Goal: Communication & Community: Answer question/provide support

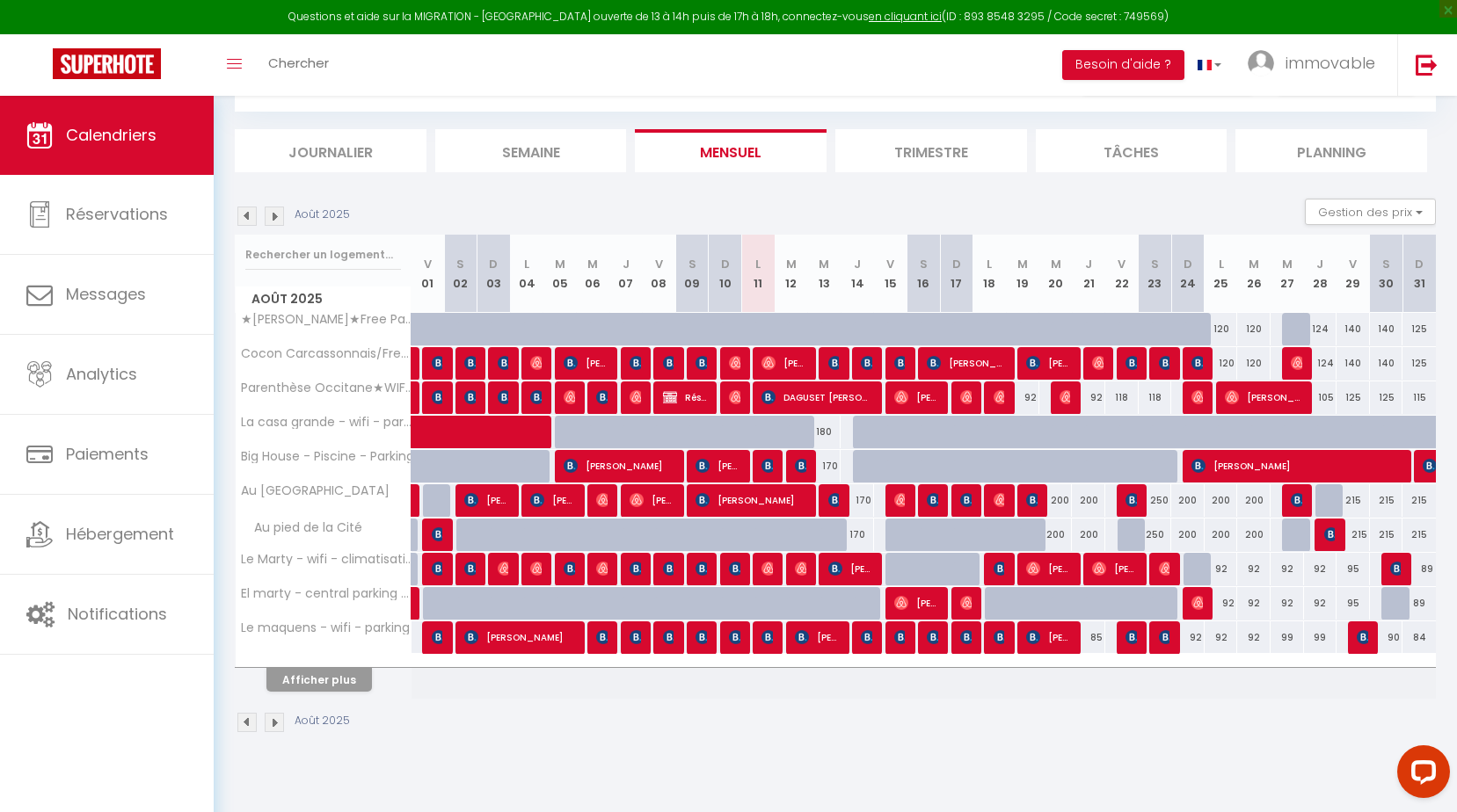
click at [871, 501] on div "170" at bounding box center [858, 501] width 34 height 33
type input "170"
type input "[DEMOGRAPHIC_DATA] 14 Août 2025"
type input "Ven 15 Août 2025"
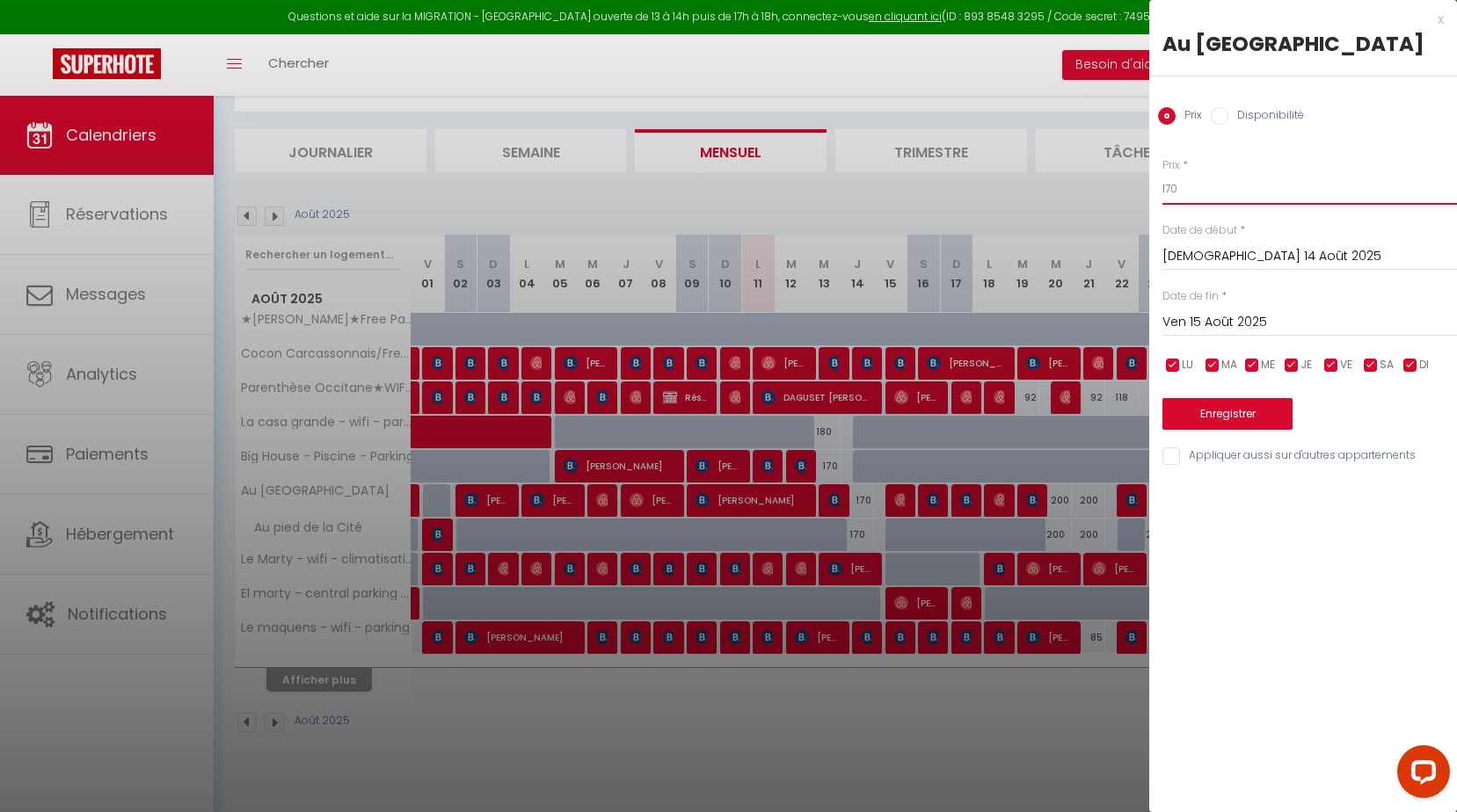
click at [1127, 213] on body "Questions et aide sur la MIGRATION - [GEOGRAPHIC_DATA] ouverte de 13 à 14h puis…" at bounding box center [728, 413] width 1457 height 812
type input "155"
click at [1276, 430] on button "Enregistrer" at bounding box center [1228, 413] width 130 height 32
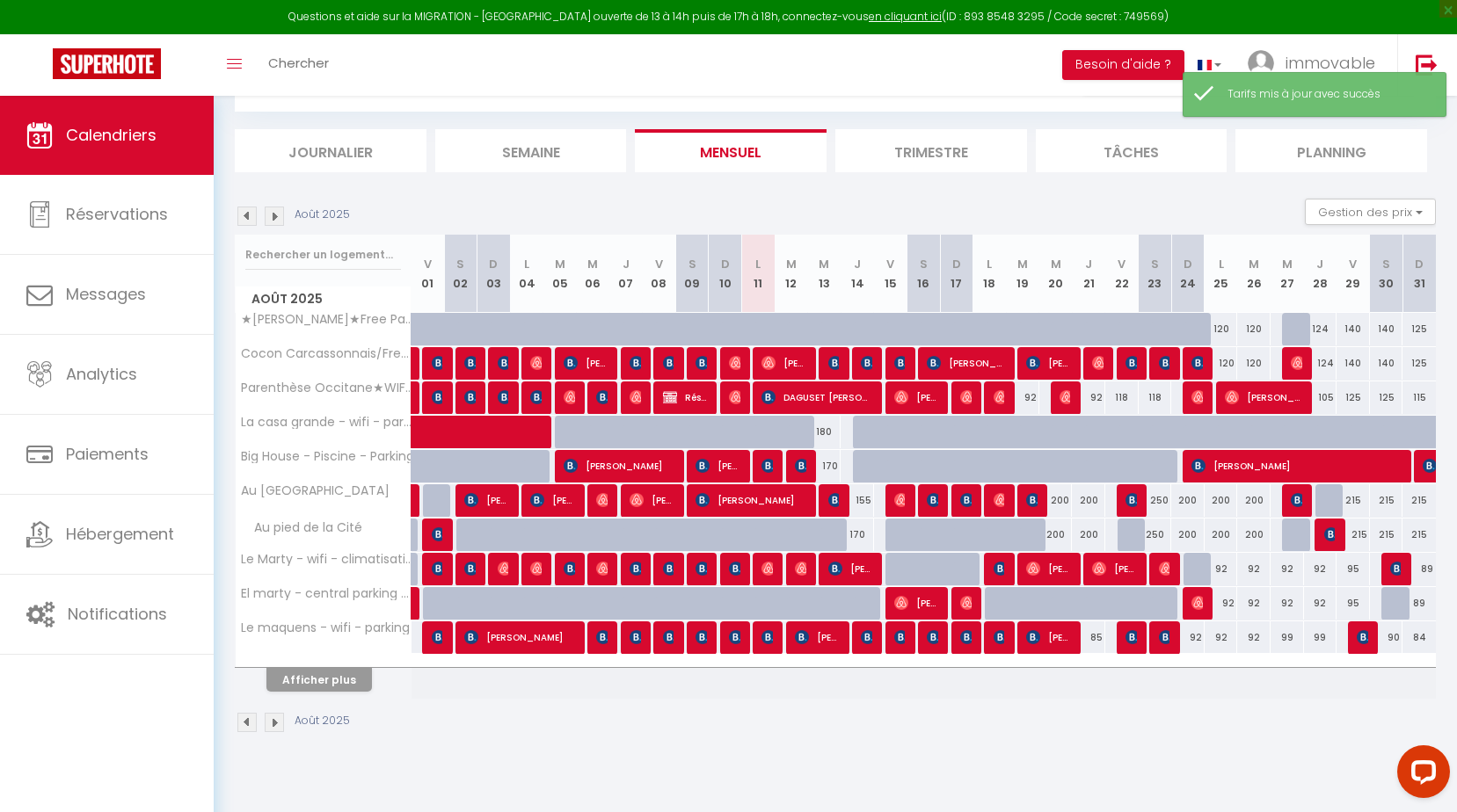
click at [853, 534] on div "170" at bounding box center [858, 535] width 34 height 33
type input "170"
type input "[DEMOGRAPHIC_DATA] 14 Août 2025"
type input "Ven 15 Août 2025"
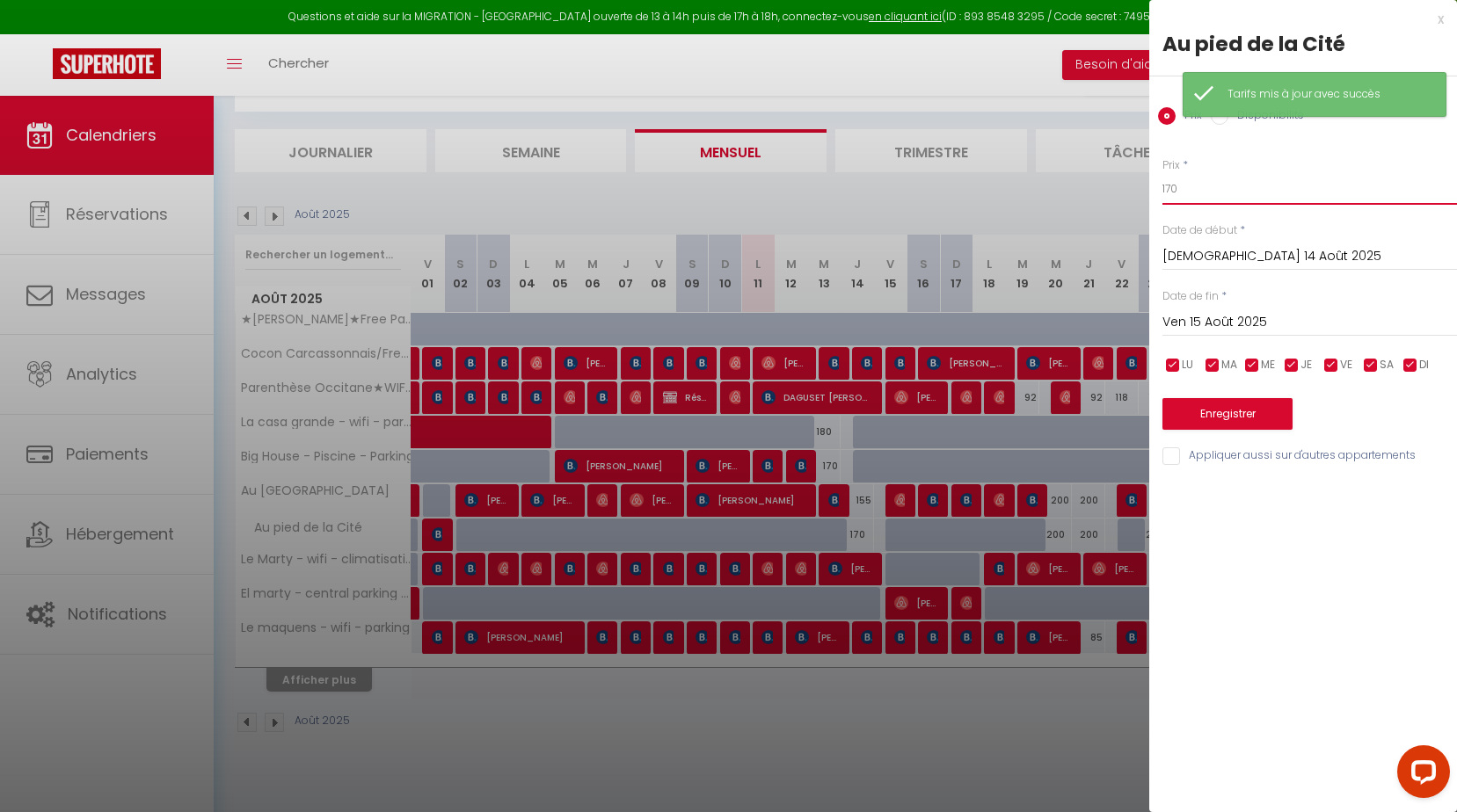
drag, startPoint x: 1212, startPoint y: 196, endPoint x: 691, endPoint y: 236, distance: 522.5
click at [751, 228] on body "Questions et aide sur la MIGRATION - [GEOGRAPHIC_DATA] ouverte de 13 à 14h puis…" at bounding box center [728, 413] width 1457 height 812
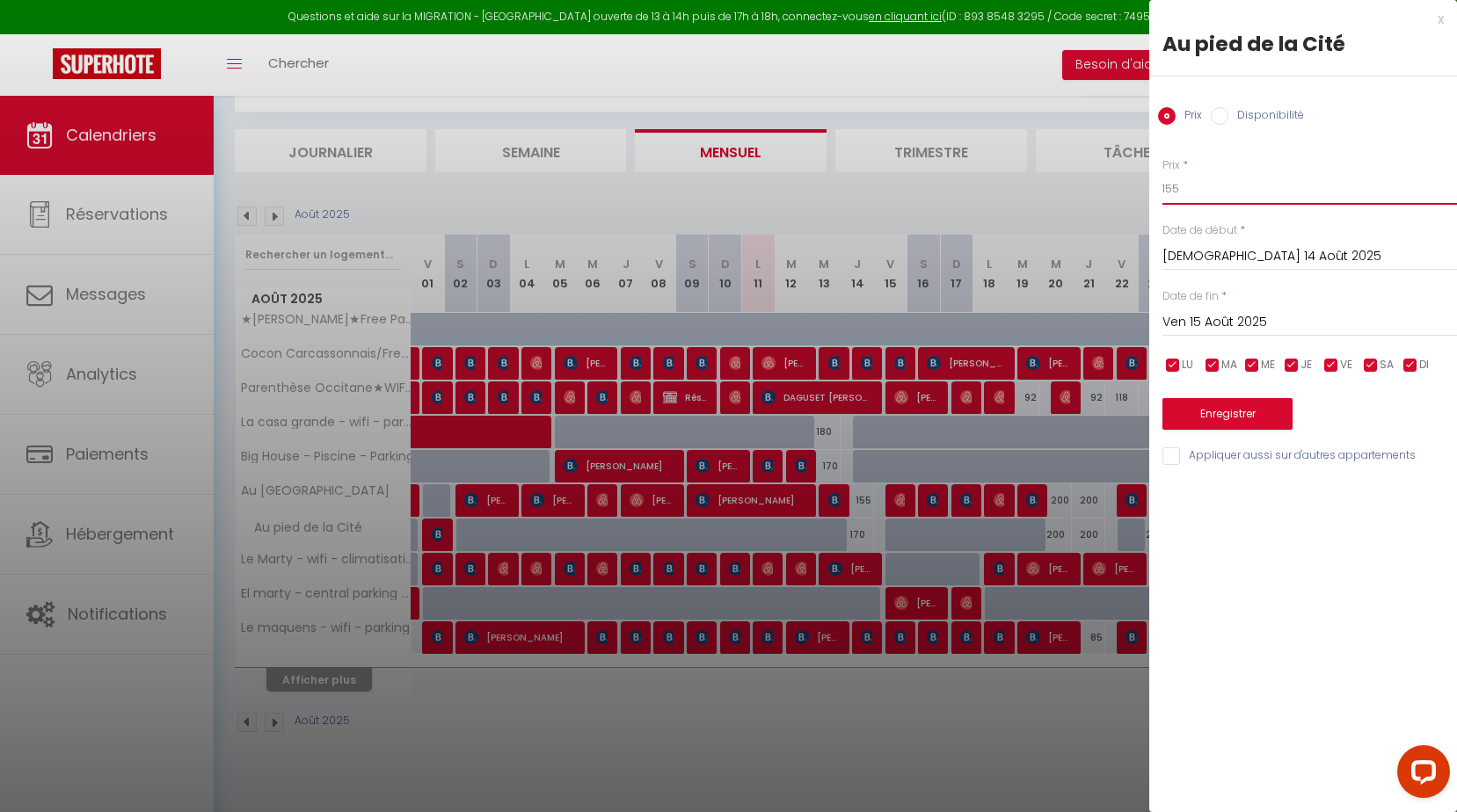
type input "155"
click at [1271, 419] on button "Enregistrer" at bounding box center [1228, 413] width 130 height 32
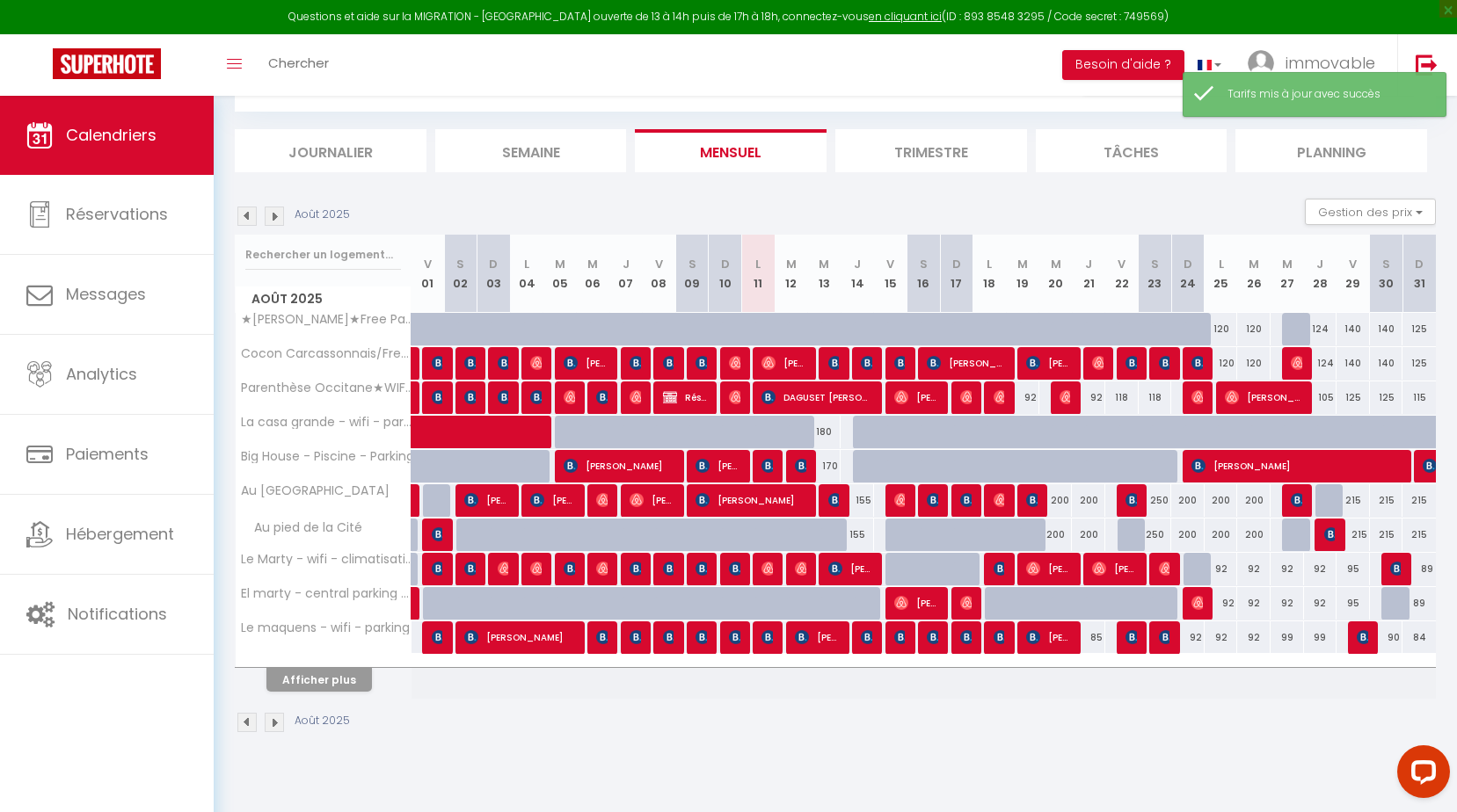
click at [1057, 497] on div "200" at bounding box center [1056, 501] width 34 height 33
type input "200"
type input "Mer 20 Août 2025"
type input "[DEMOGRAPHIC_DATA] 21 Août 2025"
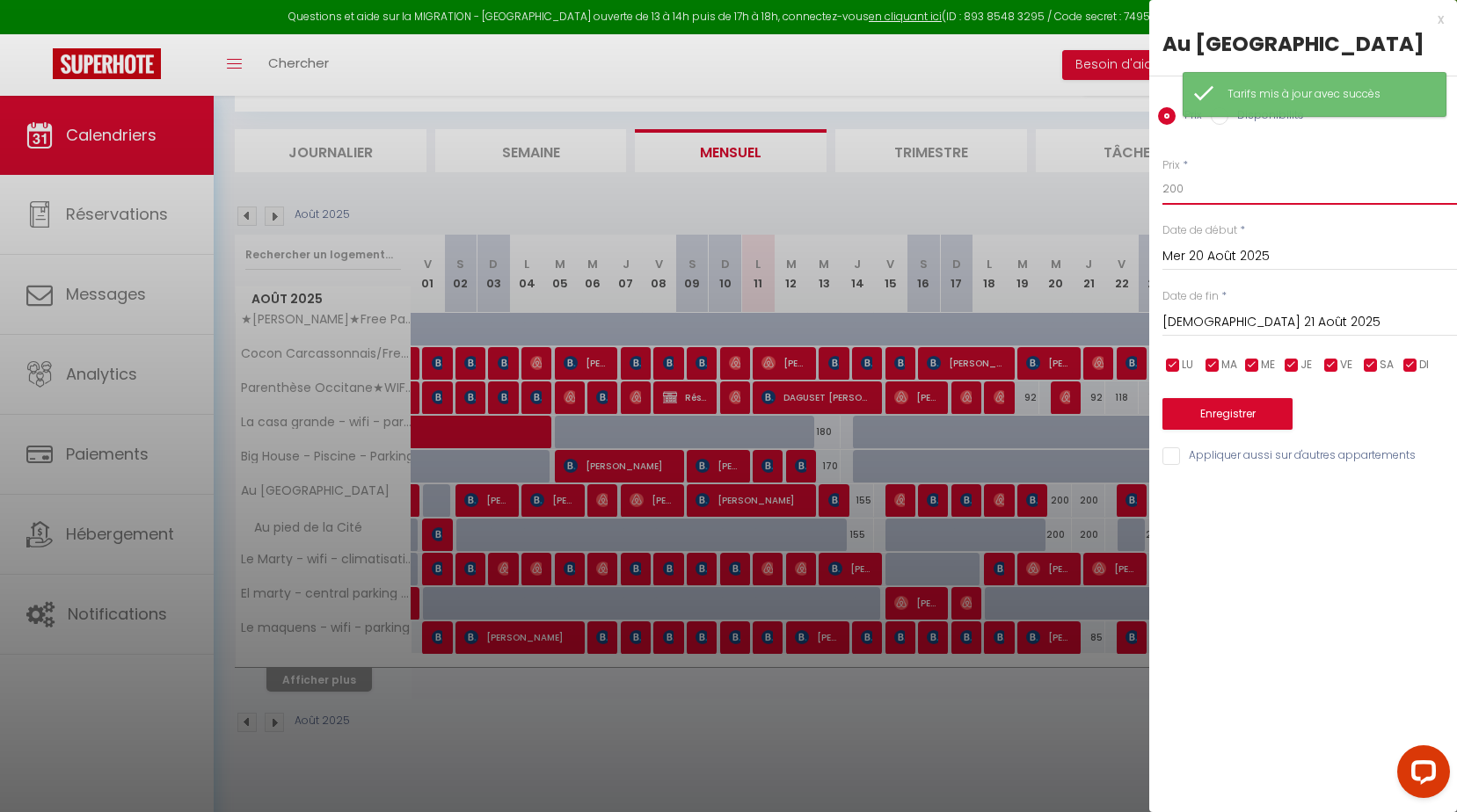
drag, startPoint x: 1210, startPoint y: 219, endPoint x: 781, endPoint y: 208, distance: 429.1
click at [839, 219] on body "Questions et aide sur la MIGRATION - [GEOGRAPHIC_DATA] ouverte de 13 à 14h puis…" at bounding box center [728, 413] width 1457 height 812
type input "185"
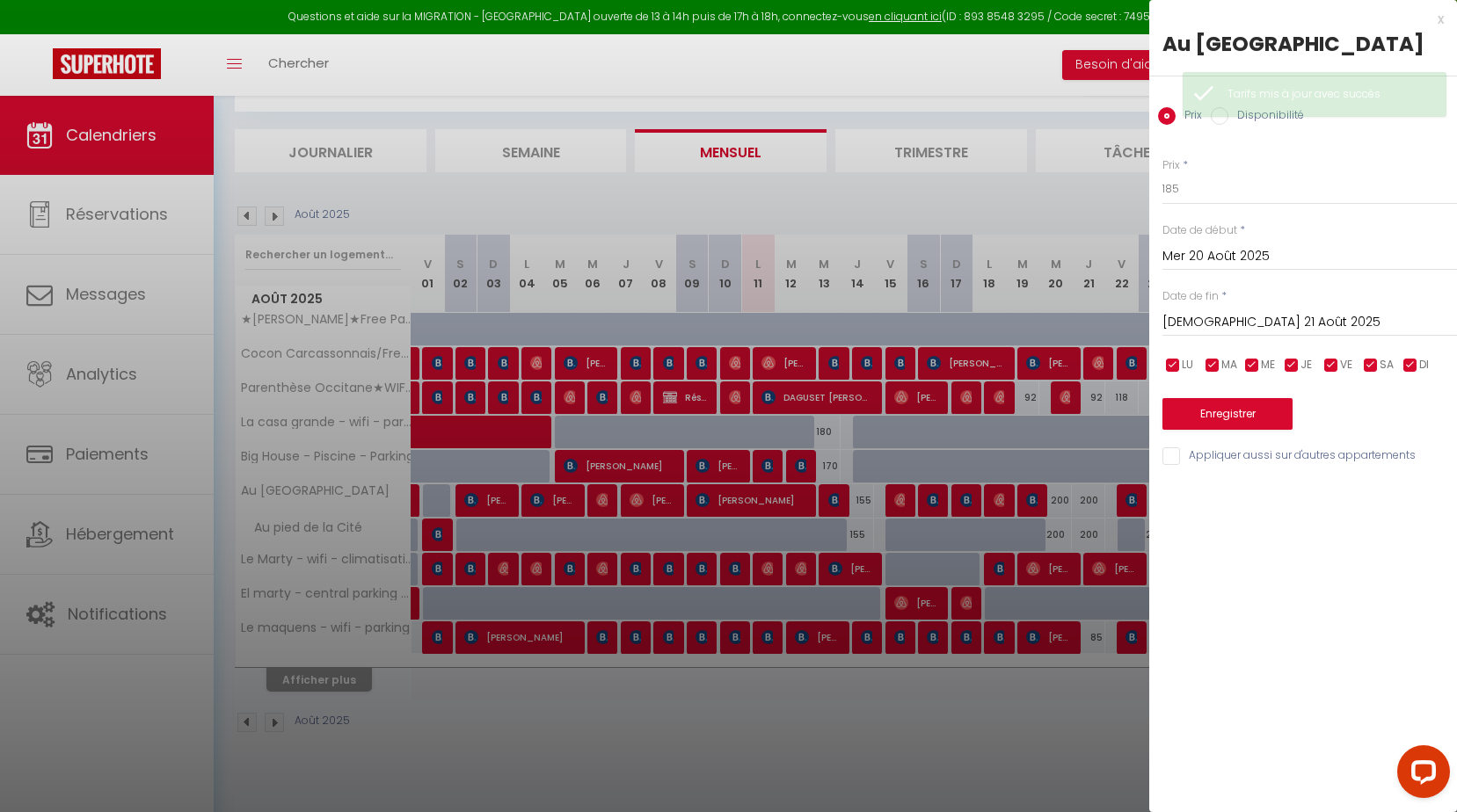
click at [1246, 334] on input "[DEMOGRAPHIC_DATA] 21 Août 2025" at bounding box center [1311, 323] width 295 height 23
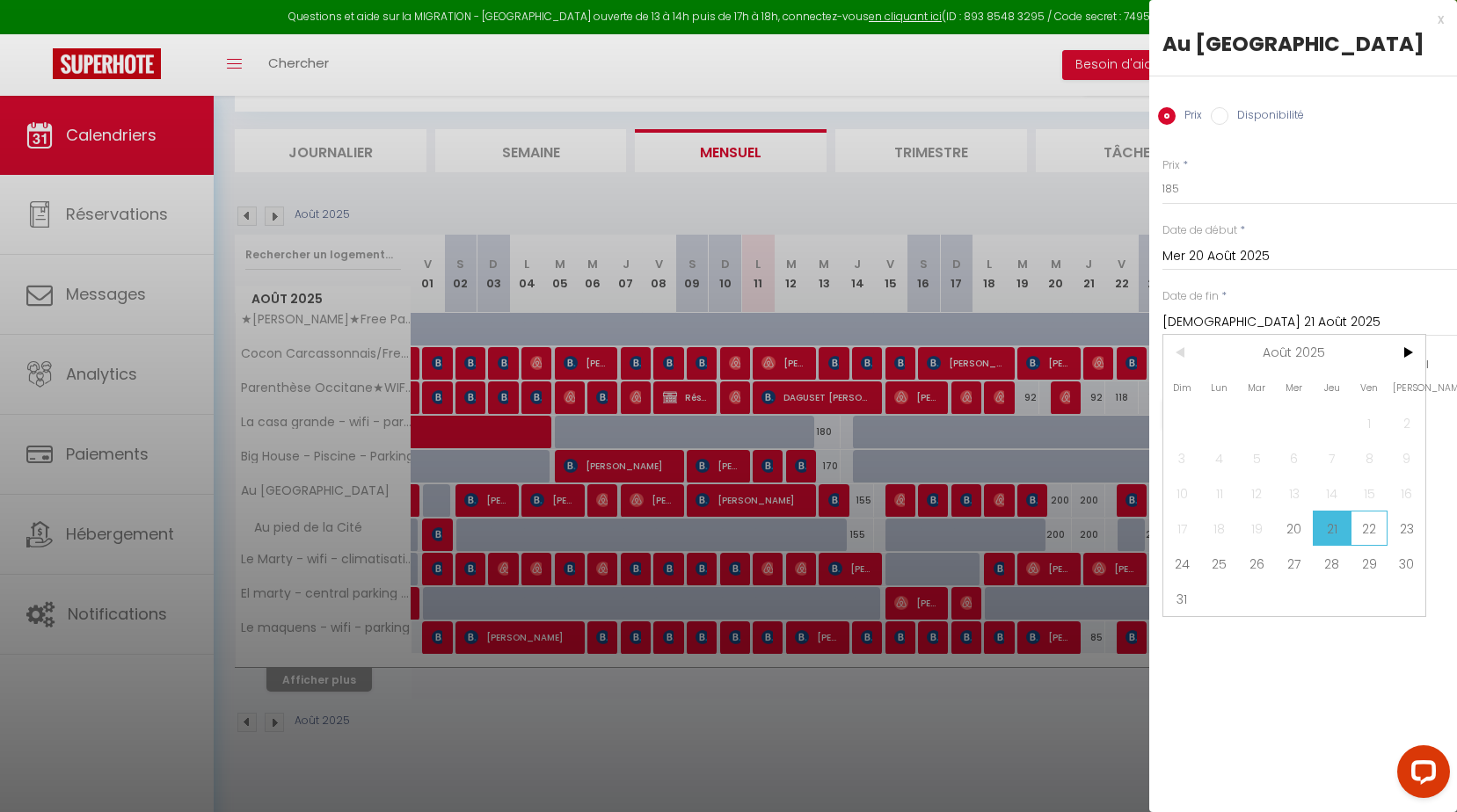
click at [1366, 546] on span "22" at bounding box center [1369, 528] width 38 height 36
type input "Ven 22 Août 2025"
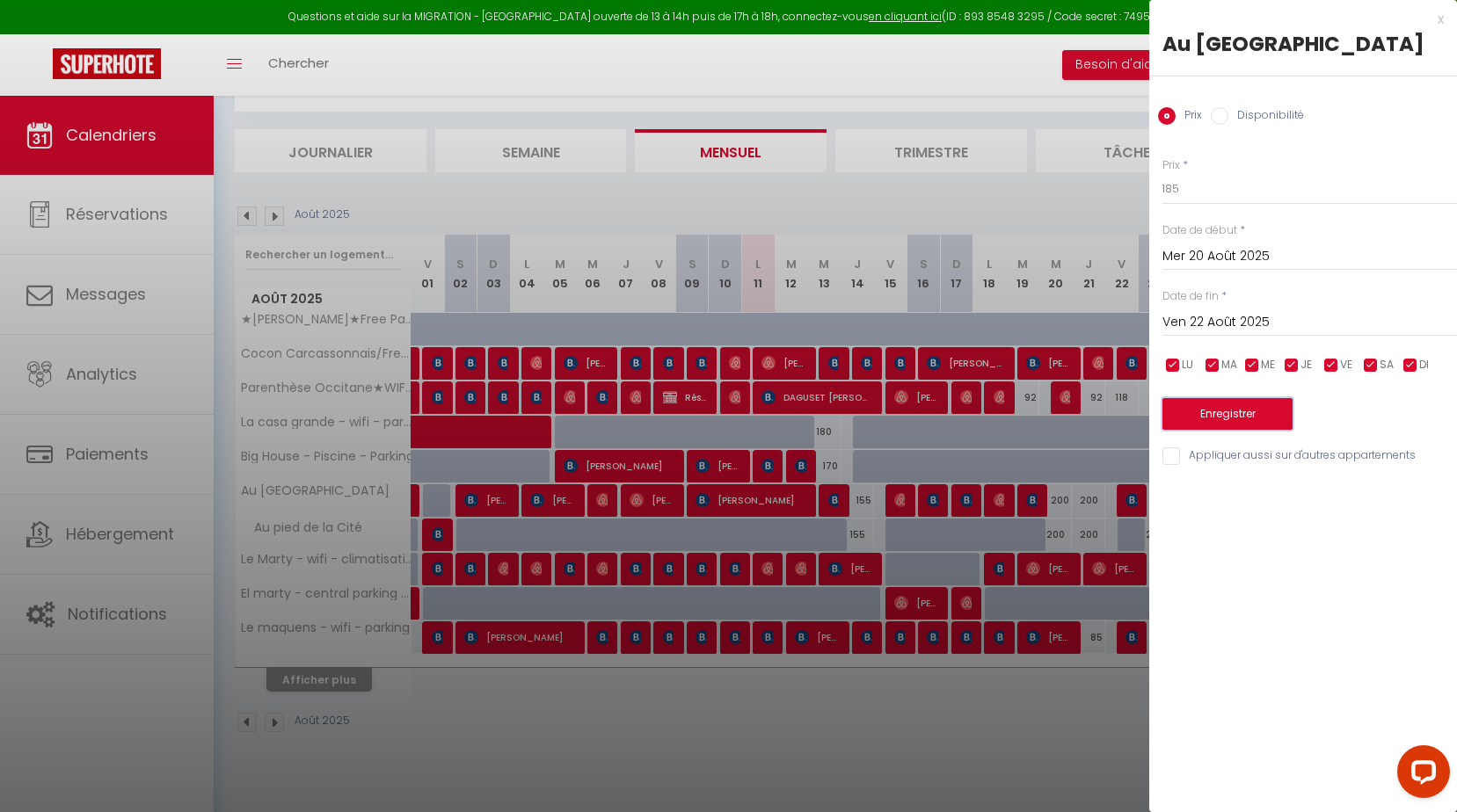
click at [1276, 430] on button "Enregistrer" at bounding box center [1228, 413] width 130 height 32
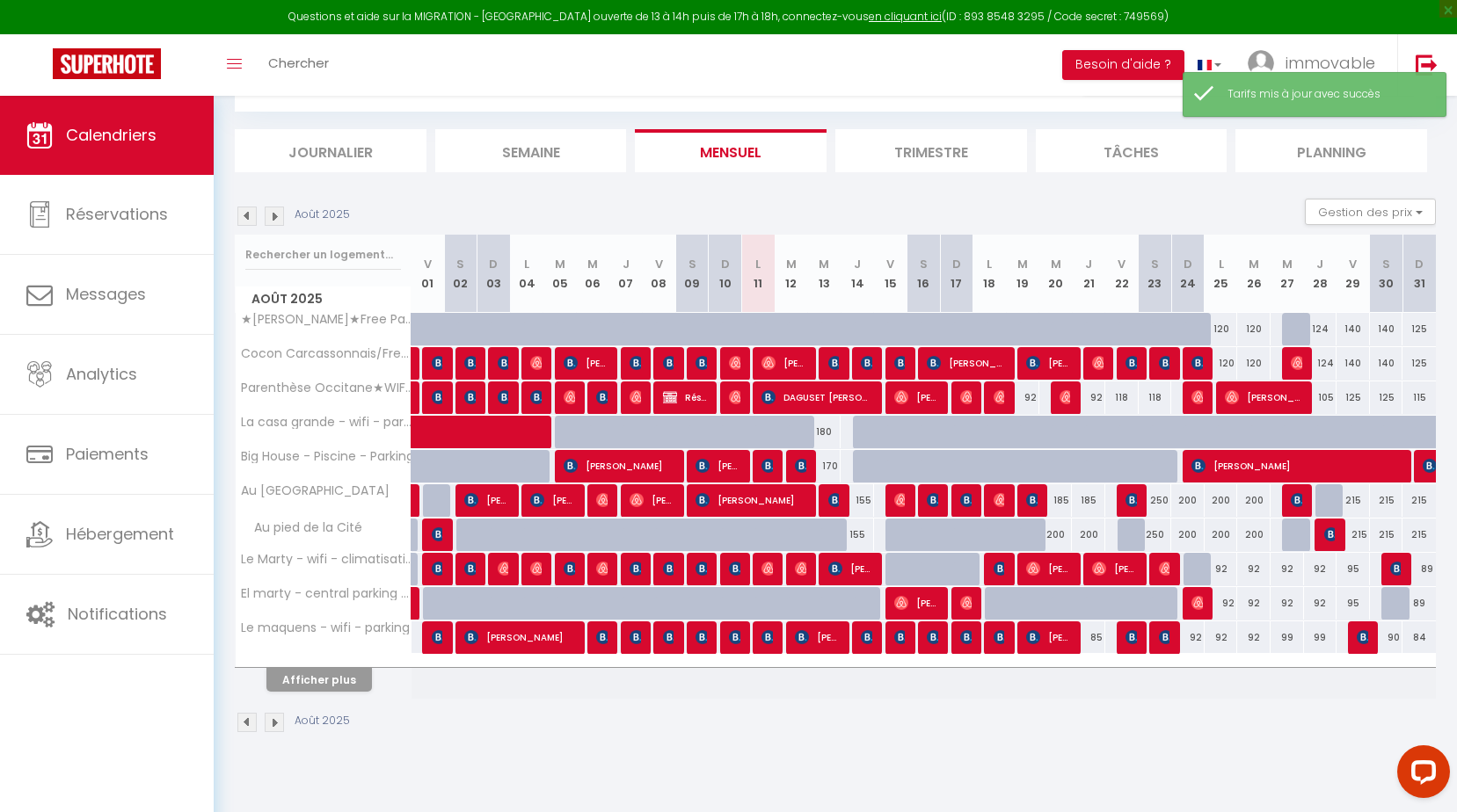
click at [1055, 538] on div "200" at bounding box center [1056, 535] width 34 height 33
type input "200"
type input "Mer 20 Août 2025"
type input "[DEMOGRAPHIC_DATA] 21 Août 2025"
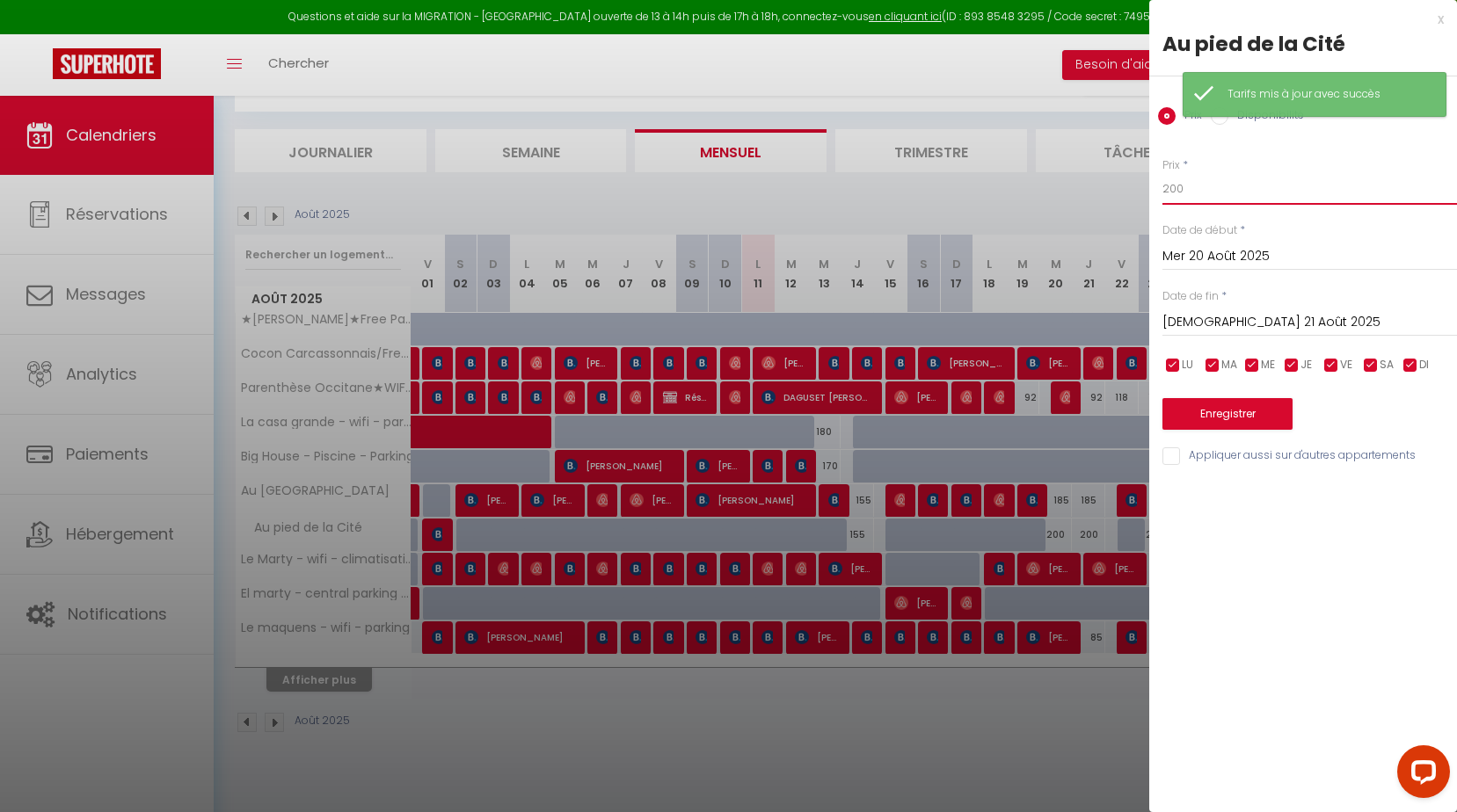
drag, startPoint x: 1202, startPoint y: 180, endPoint x: 847, endPoint y: 194, distance: 355.3
click at [886, 199] on body "Questions et aide sur la MIGRATION - [GEOGRAPHIC_DATA] ouverte de 13 à 14h puis…" at bounding box center [728, 413] width 1457 height 812
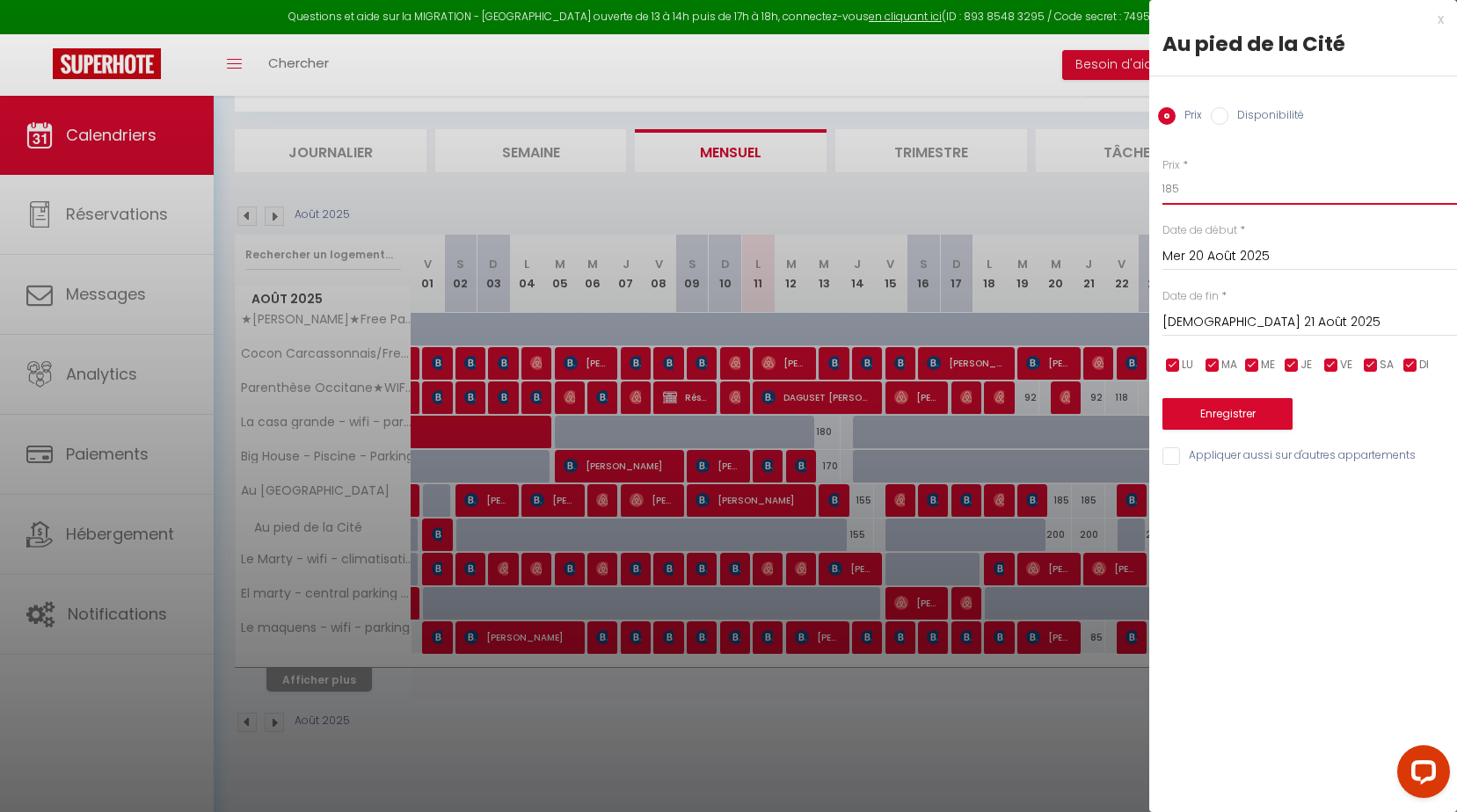
type input "185"
click at [1255, 324] on input "[DEMOGRAPHIC_DATA] 21 Août 2025" at bounding box center [1311, 323] width 295 height 23
click at [1230, 327] on input "[DEMOGRAPHIC_DATA] 21 Août 2025" at bounding box center [1311, 323] width 295 height 23
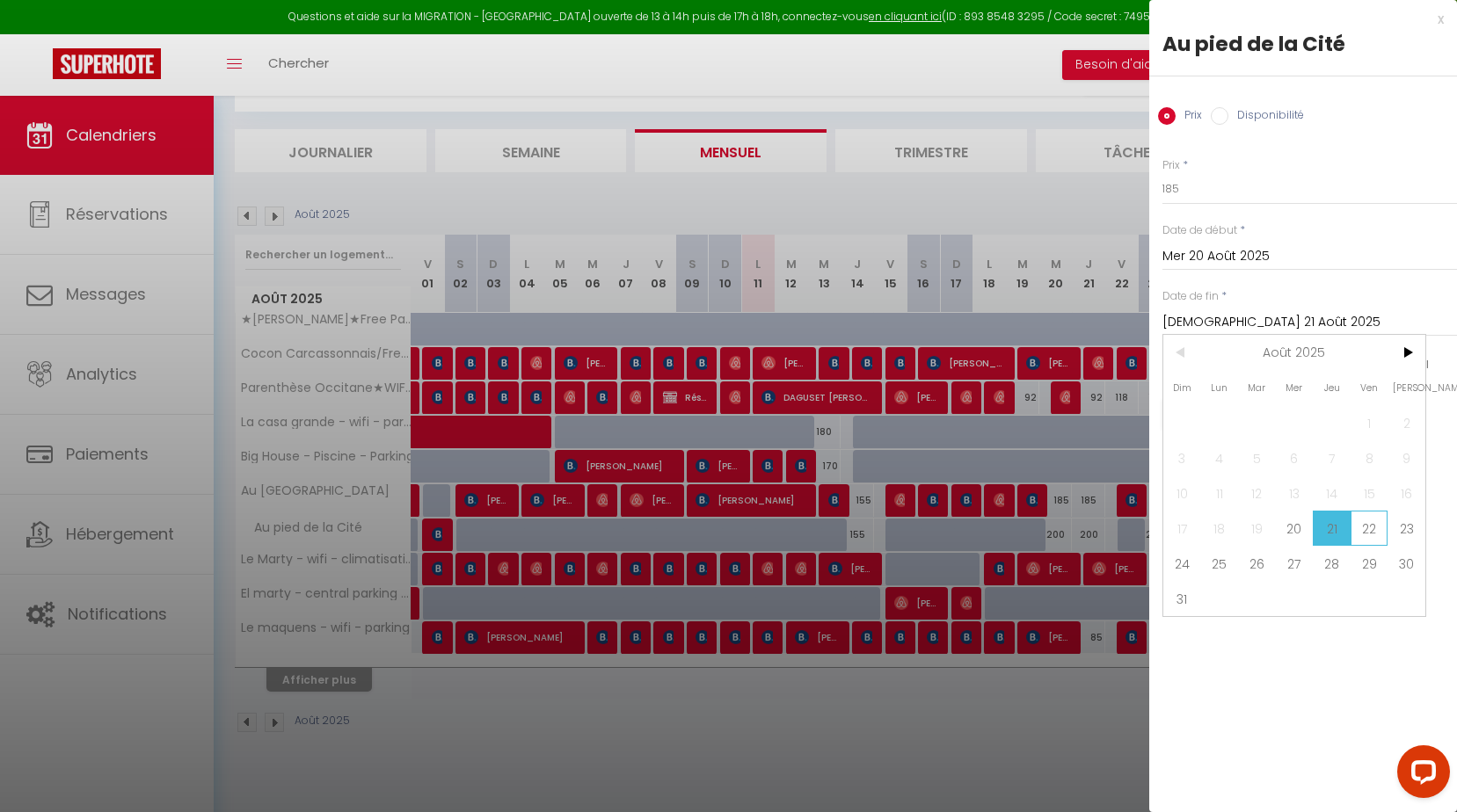
click at [1357, 532] on span "22" at bounding box center [1369, 528] width 38 height 36
type input "Ven 22 Août 2025"
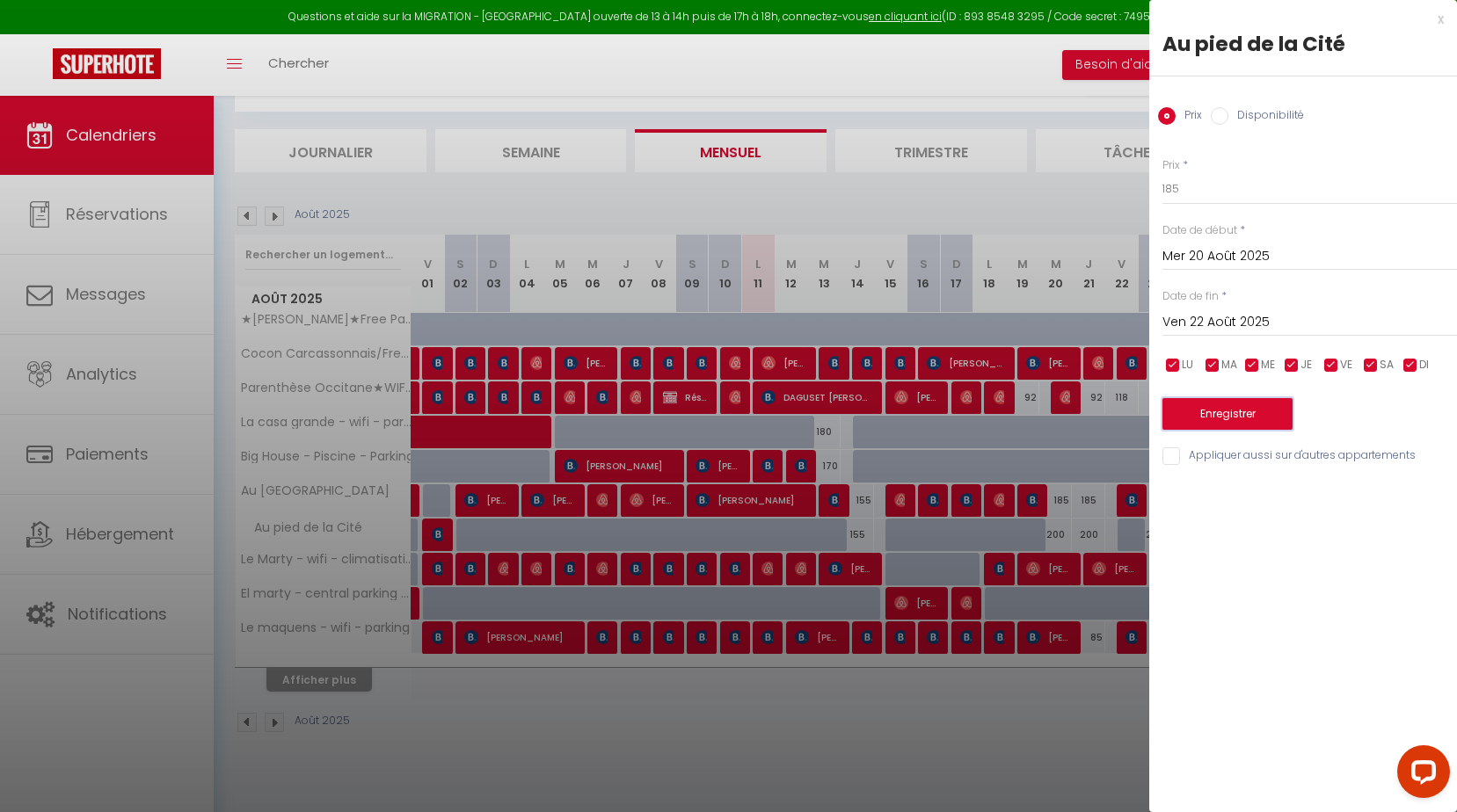
click at [1275, 423] on button "Enregistrer" at bounding box center [1228, 413] width 130 height 32
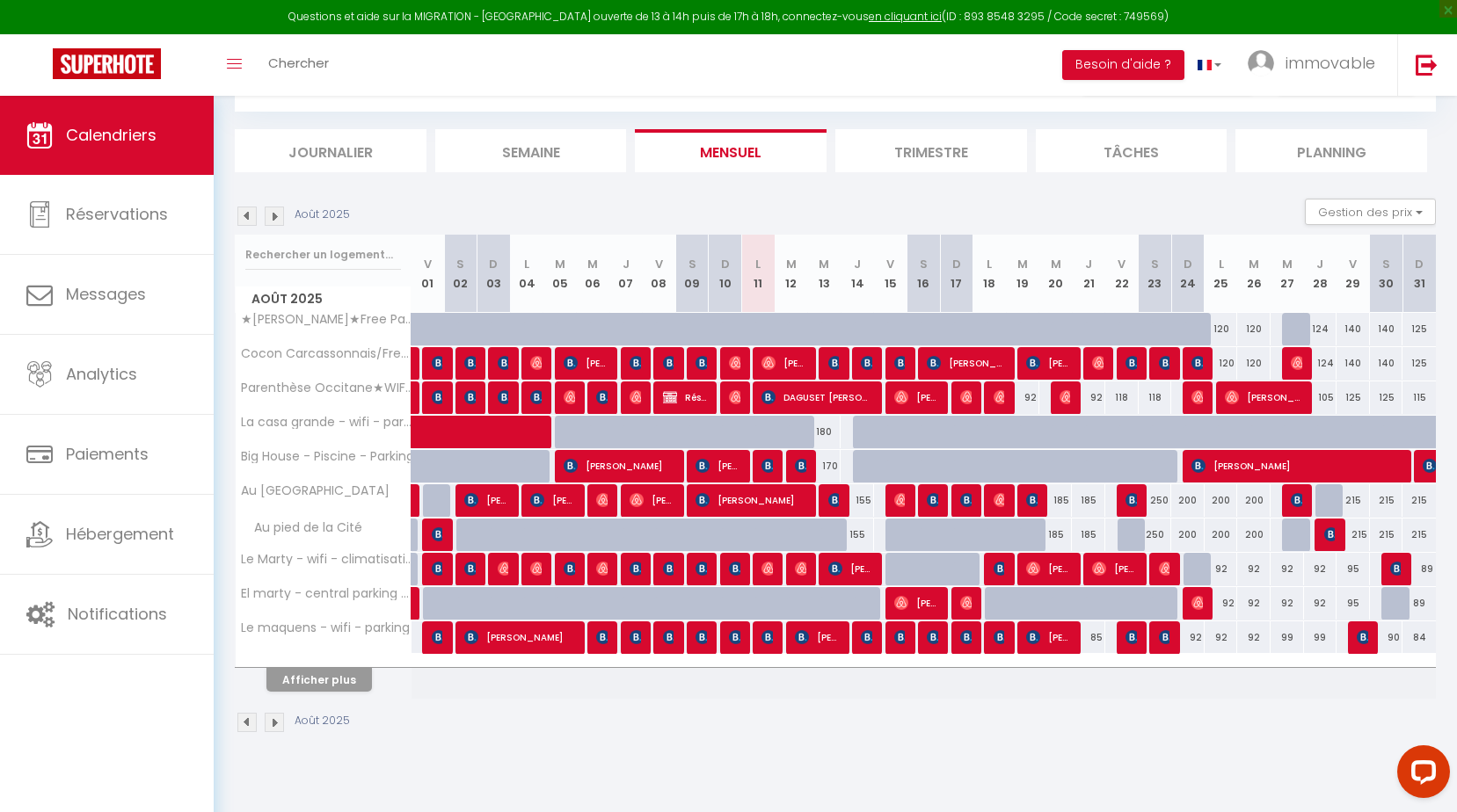
click at [1035, 399] on div "92" at bounding box center [1022, 398] width 34 height 33
type input "92"
type input "[DATE] Août 2025"
type input "Mer 20 Août 2025"
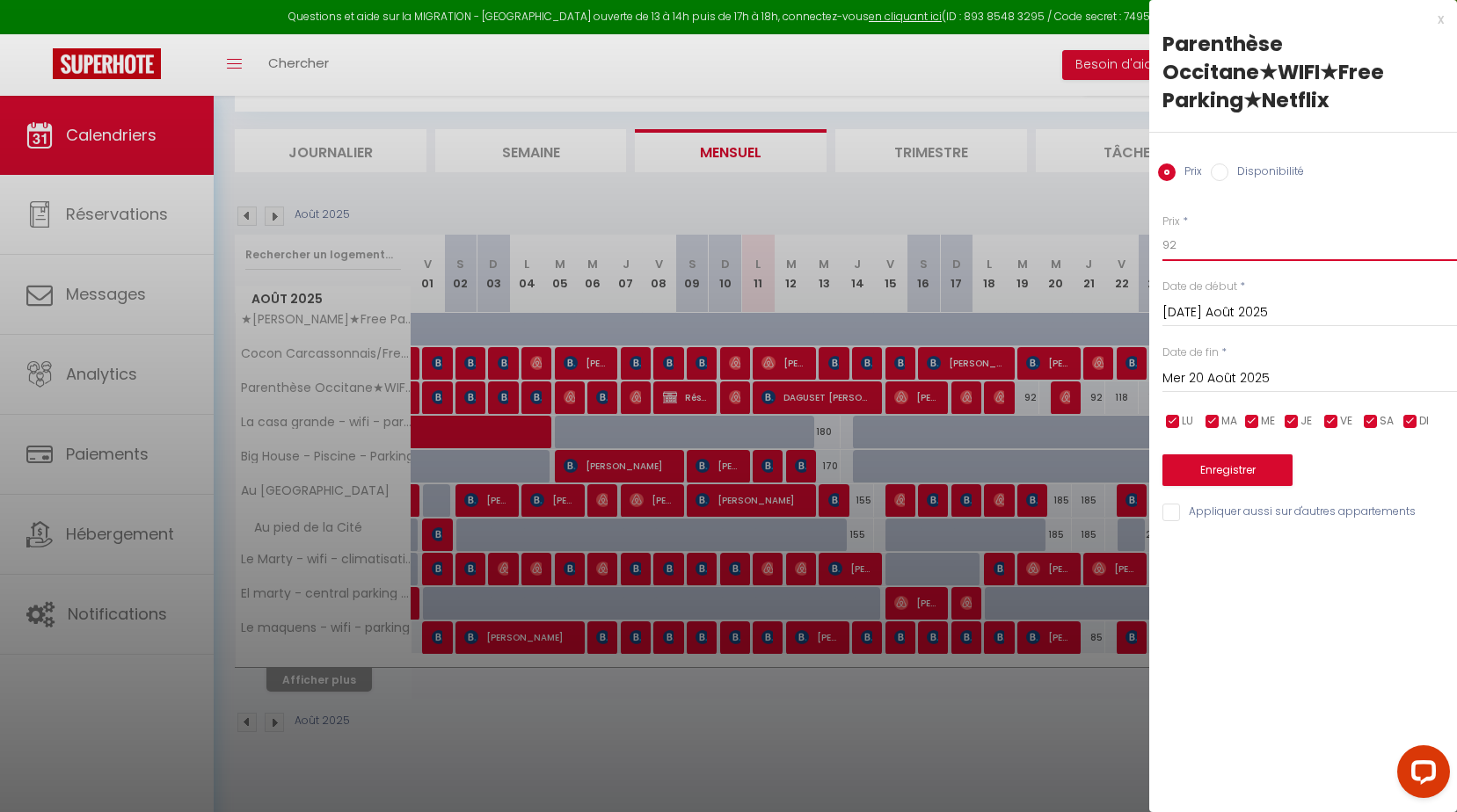
drag, startPoint x: 1181, startPoint y: 246, endPoint x: 989, endPoint y: 242, distance: 192.0
click at [1023, 244] on body "Questions et aide sur la MIGRATION - [GEOGRAPHIC_DATA] ouverte de 13 à 14h puis…" at bounding box center [728, 413] width 1457 height 812
type input "85"
click at [1224, 479] on button "Enregistrer" at bounding box center [1228, 470] width 130 height 32
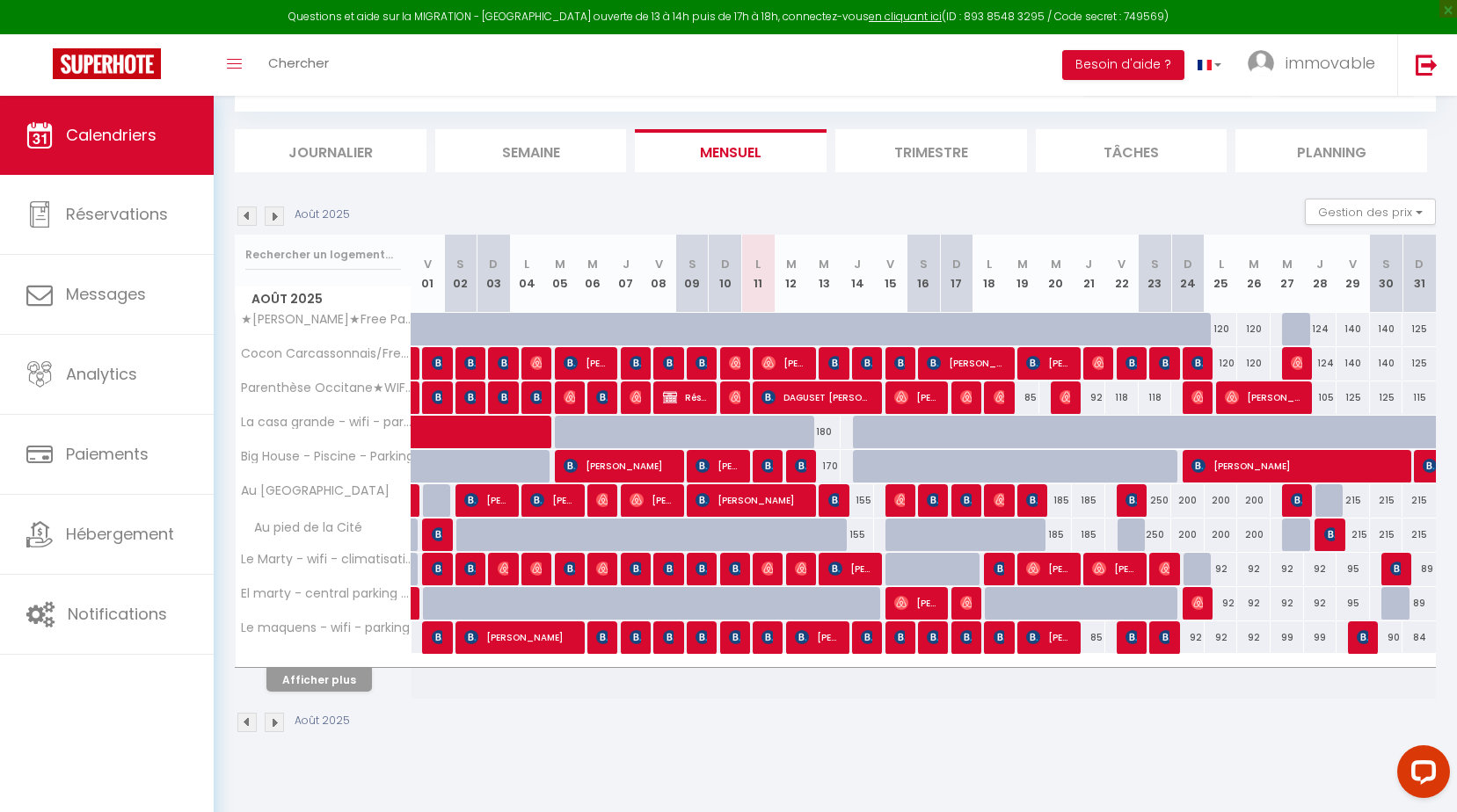
click at [967, 150] on li "Trimestre" at bounding box center [931, 150] width 192 height 43
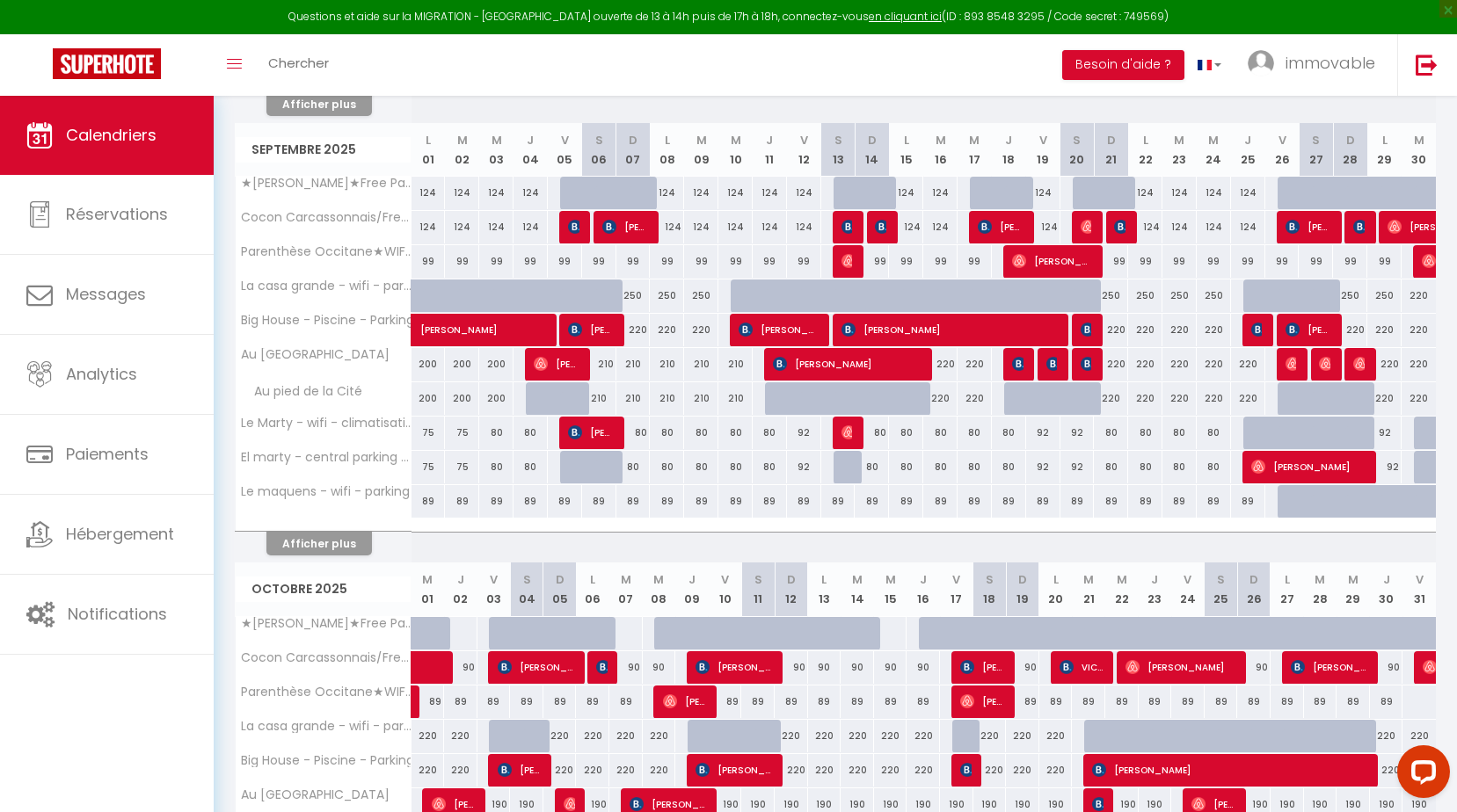
scroll to position [928, 0]
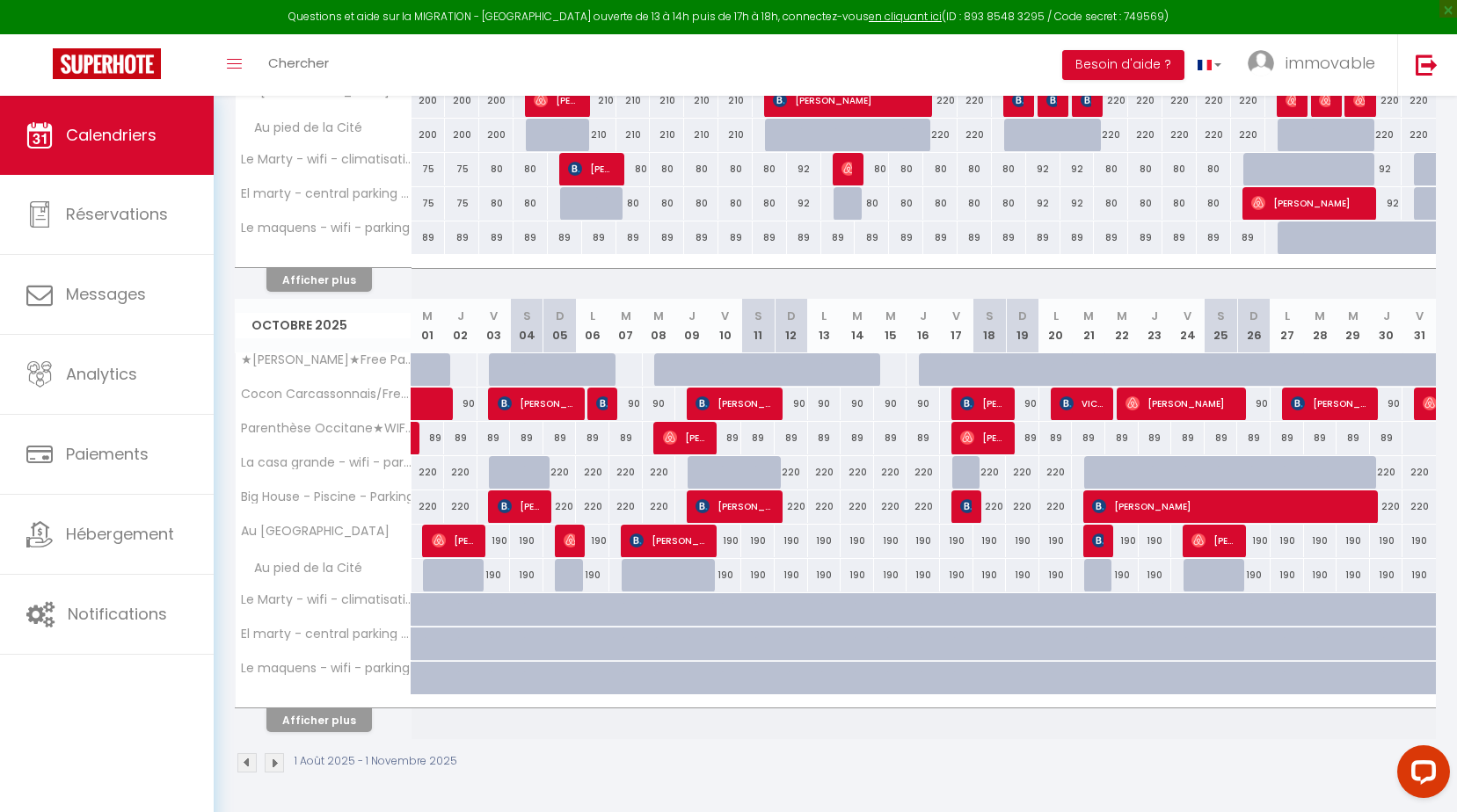
click at [307, 737] on th "Afficher plus" at bounding box center [324, 718] width 176 height 44
click at [314, 730] on button "Afficher plus" at bounding box center [320, 720] width 106 height 24
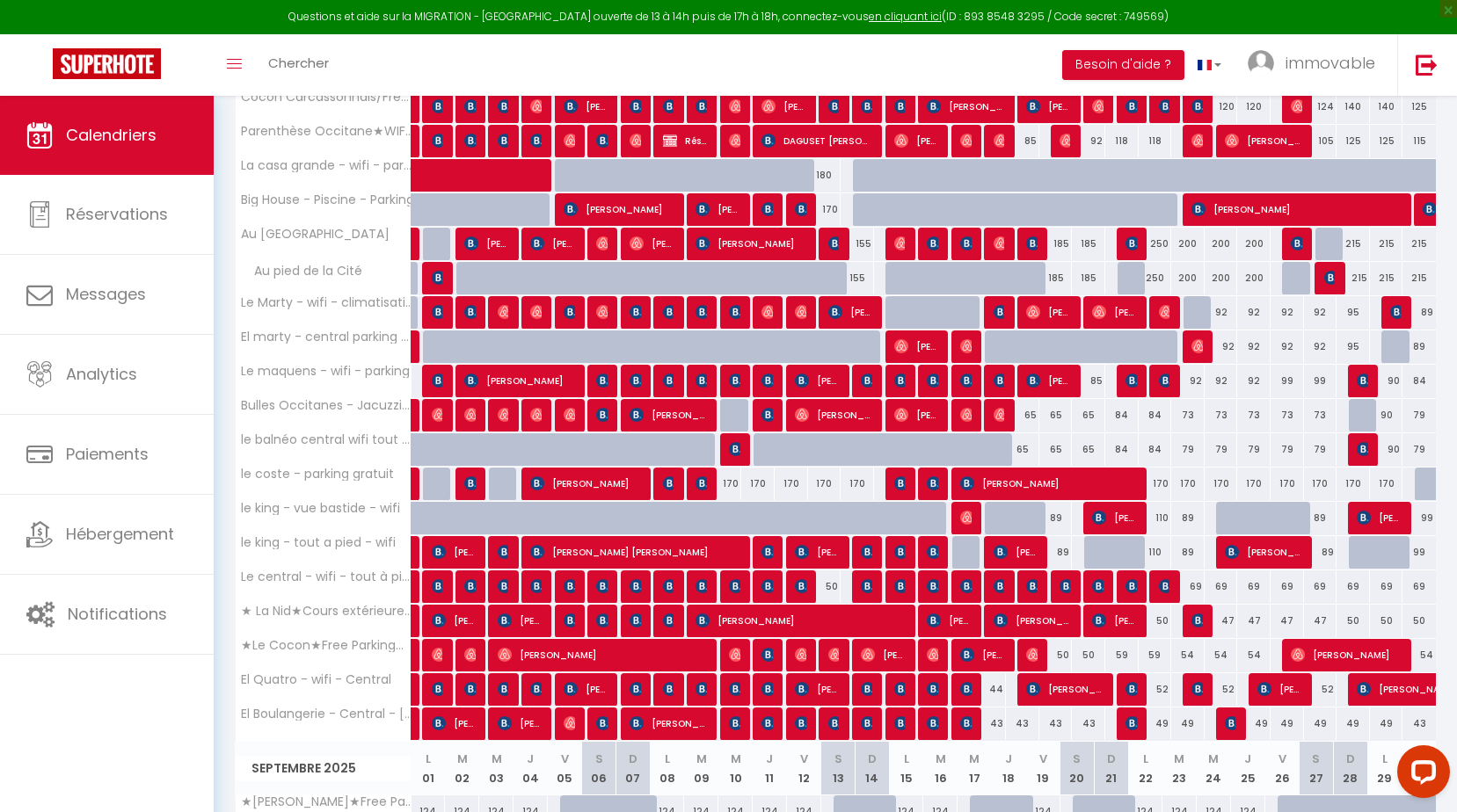
scroll to position [156, 0]
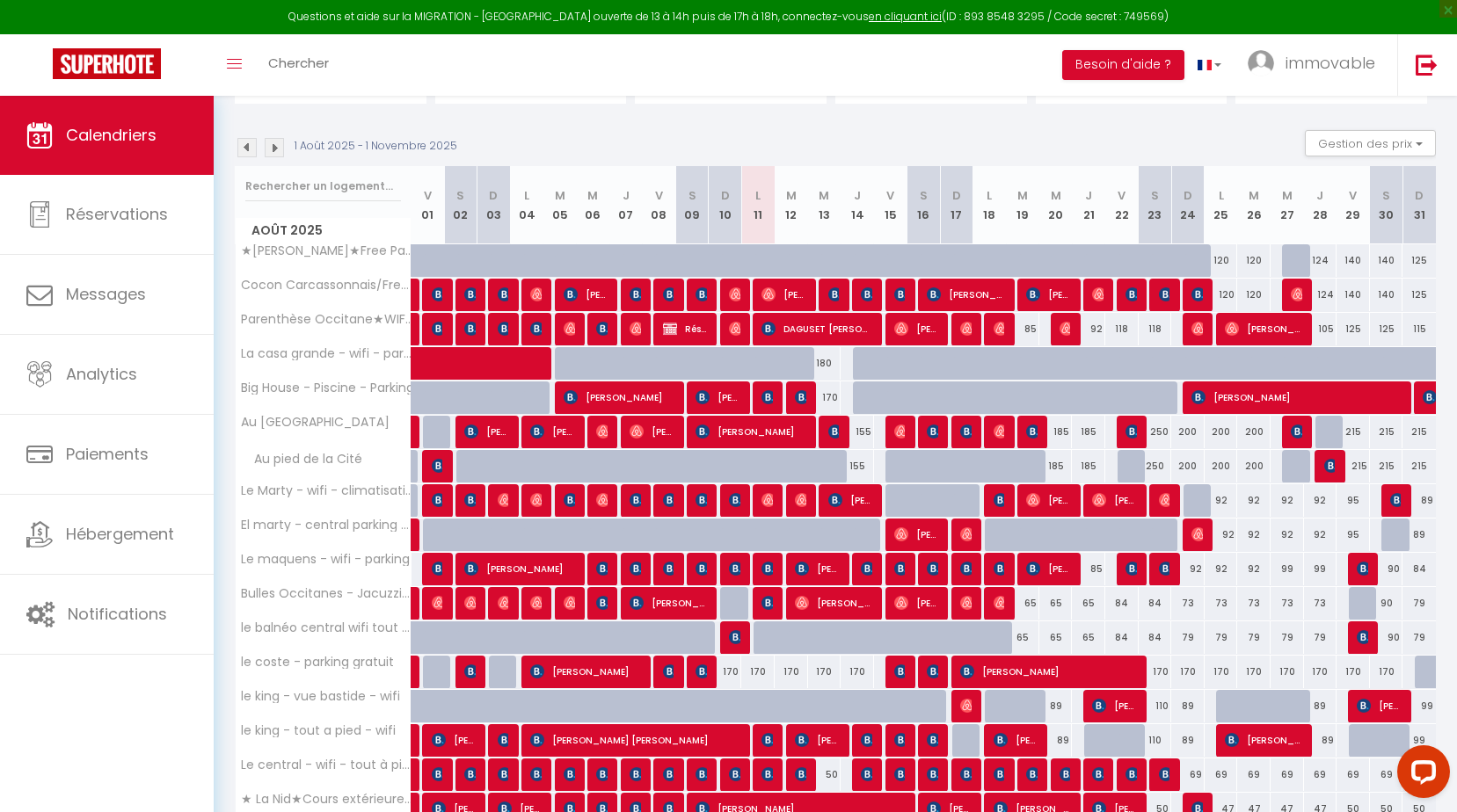
drag, startPoint x: 1220, startPoint y: 501, endPoint x: 1270, endPoint y: 451, distance: 70.7
click at [1220, 501] on div "92" at bounding box center [1221, 501] width 34 height 33
type input "92"
type input "Lun 25 Août 2025"
type input "[DATE] Août 2025"
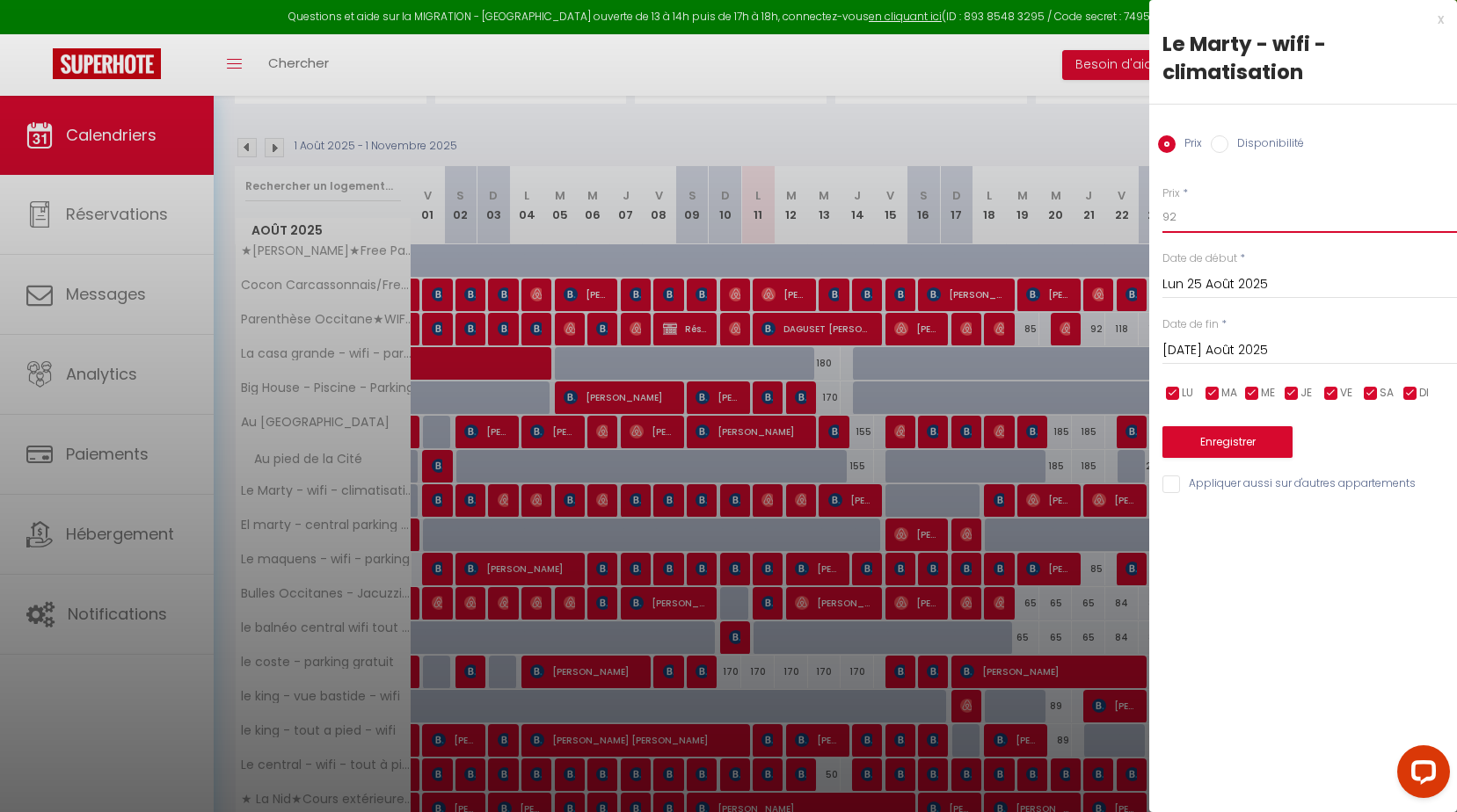
drag, startPoint x: 1207, startPoint y: 231, endPoint x: 1004, endPoint y: 177, distance: 210.1
click at [1165, 231] on input "92" at bounding box center [1311, 217] width 295 height 32
type input "87"
click at [1203, 359] on input "[DATE] Août 2025" at bounding box center [1311, 351] width 295 height 23
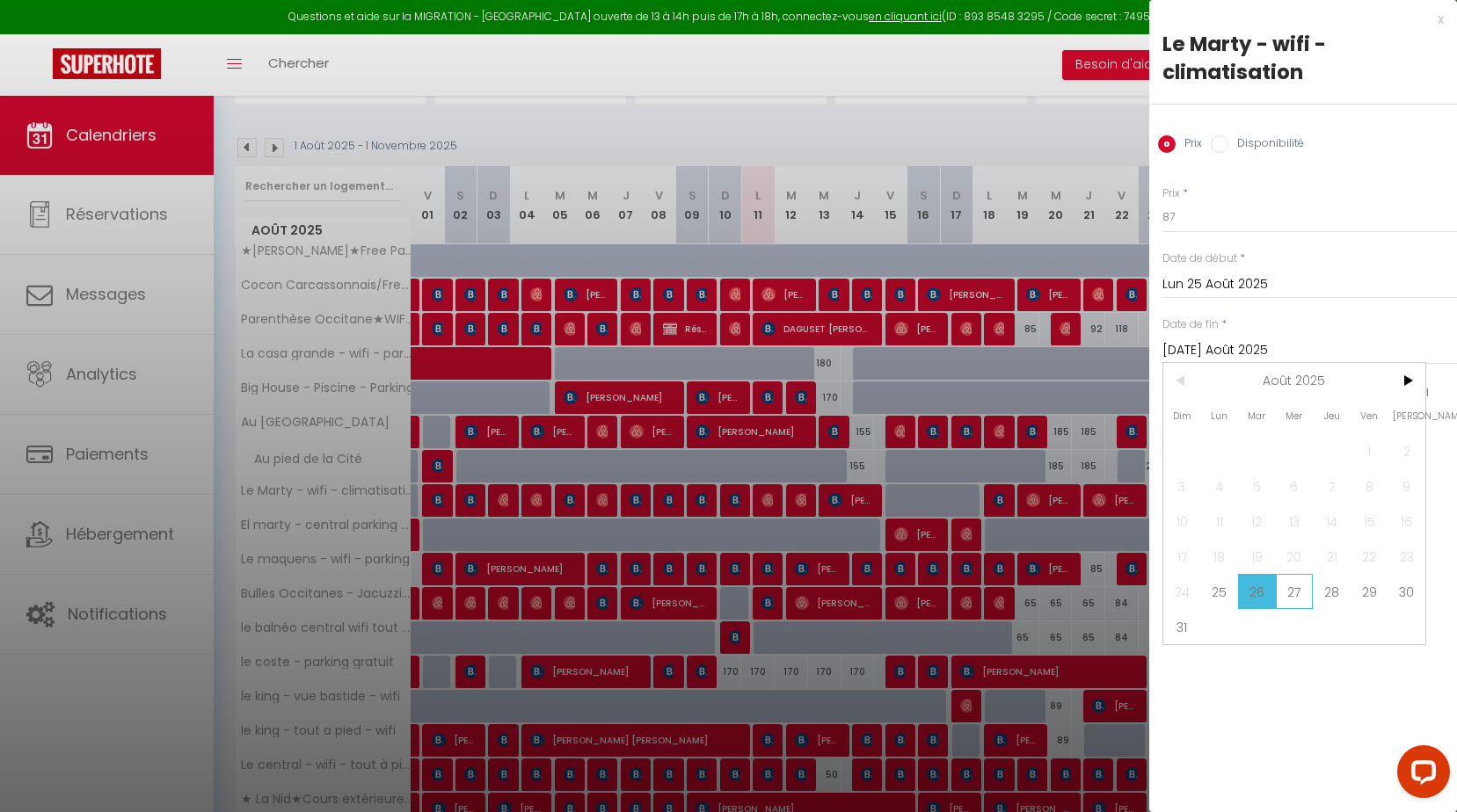
click at [1309, 589] on span "27" at bounding box center [1294, 591] width 38 height 36
type input "Mer 27 Août 2025"
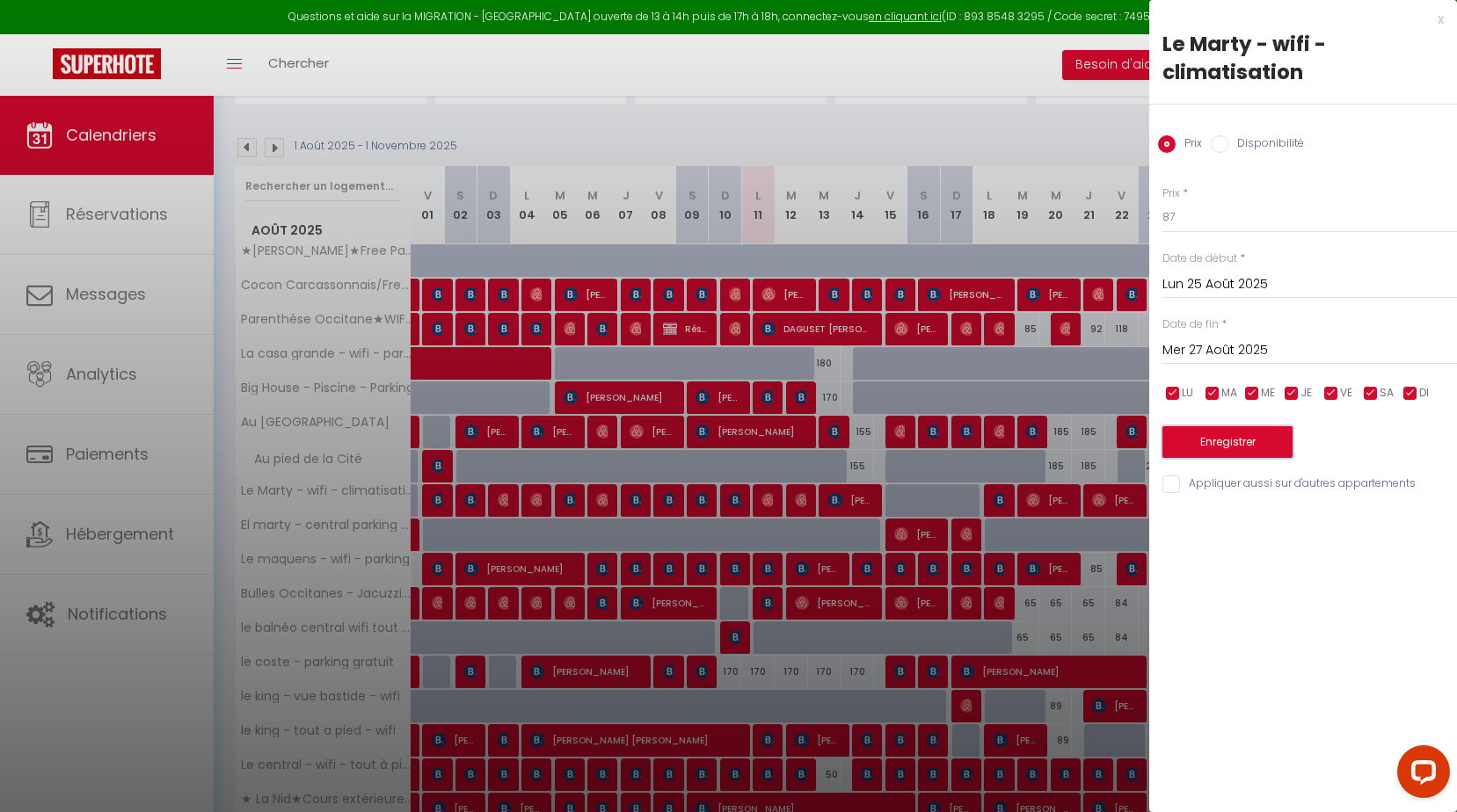
click at [1243, 440] on button "Enregistrer" at bounding box center [1228, 442] width 130 height 32
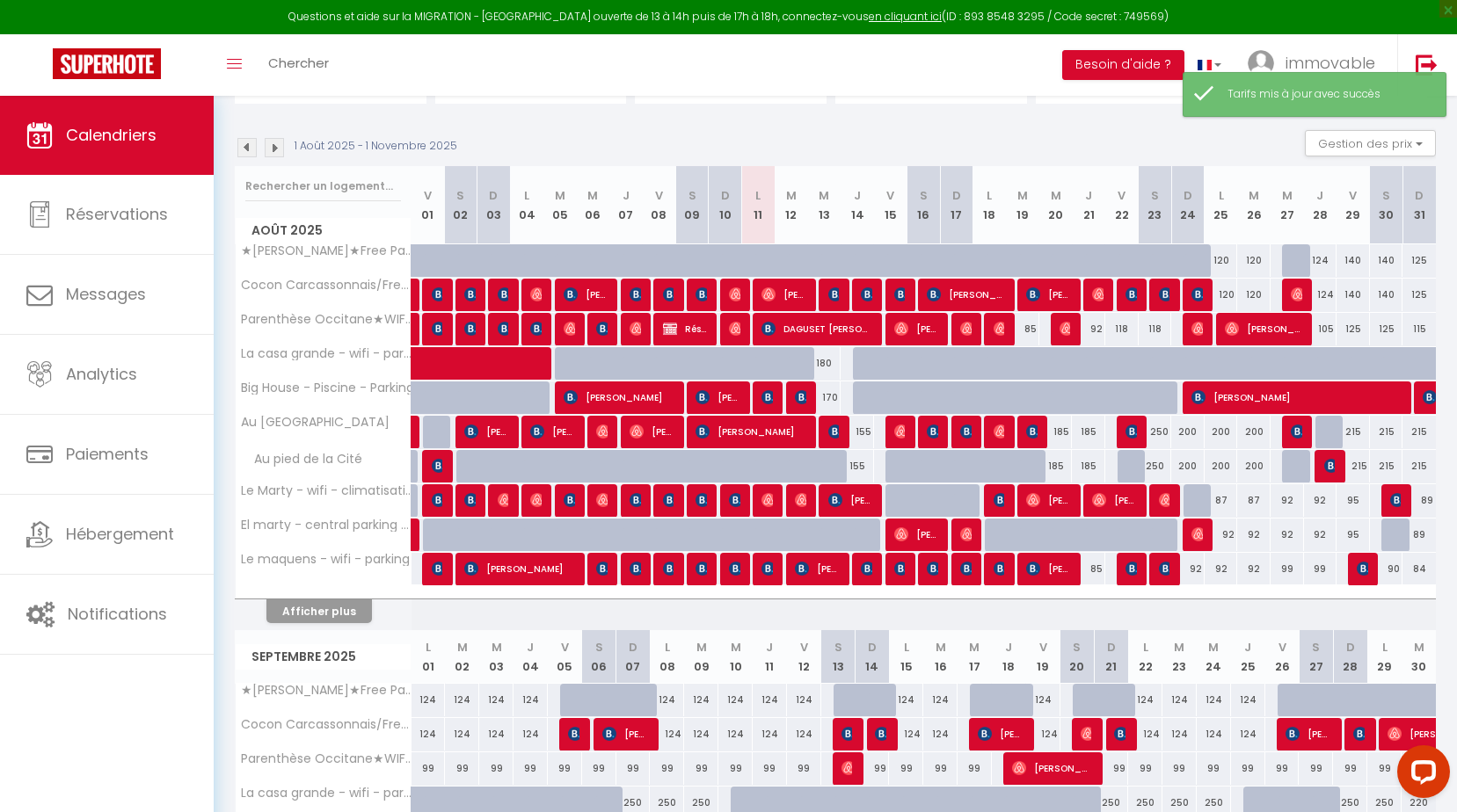
click at [1232, 534] on div "92" at bounding box center [1221, 535] width 34 height 33
type input "92"
type input "Lun 25 Août 2025"
type input "[DATE] Août 2025"
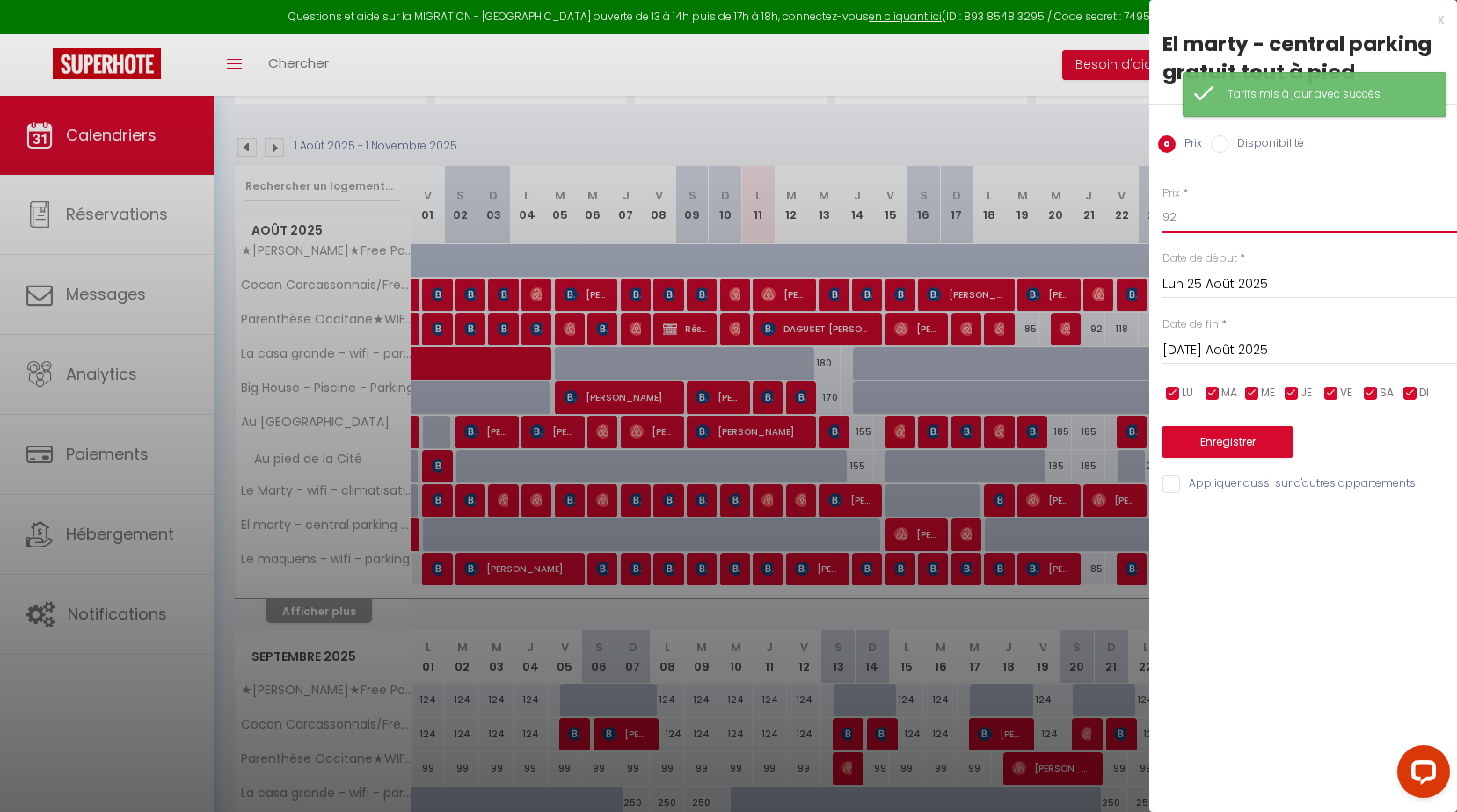
click at [959, 210] on body "Questions et aide sur la MIGRATION - [GEOGRAPHIC_DATA] ouverte de 13 à 14h puis…" at bounding box center [728, 761] width 1457 height 1644
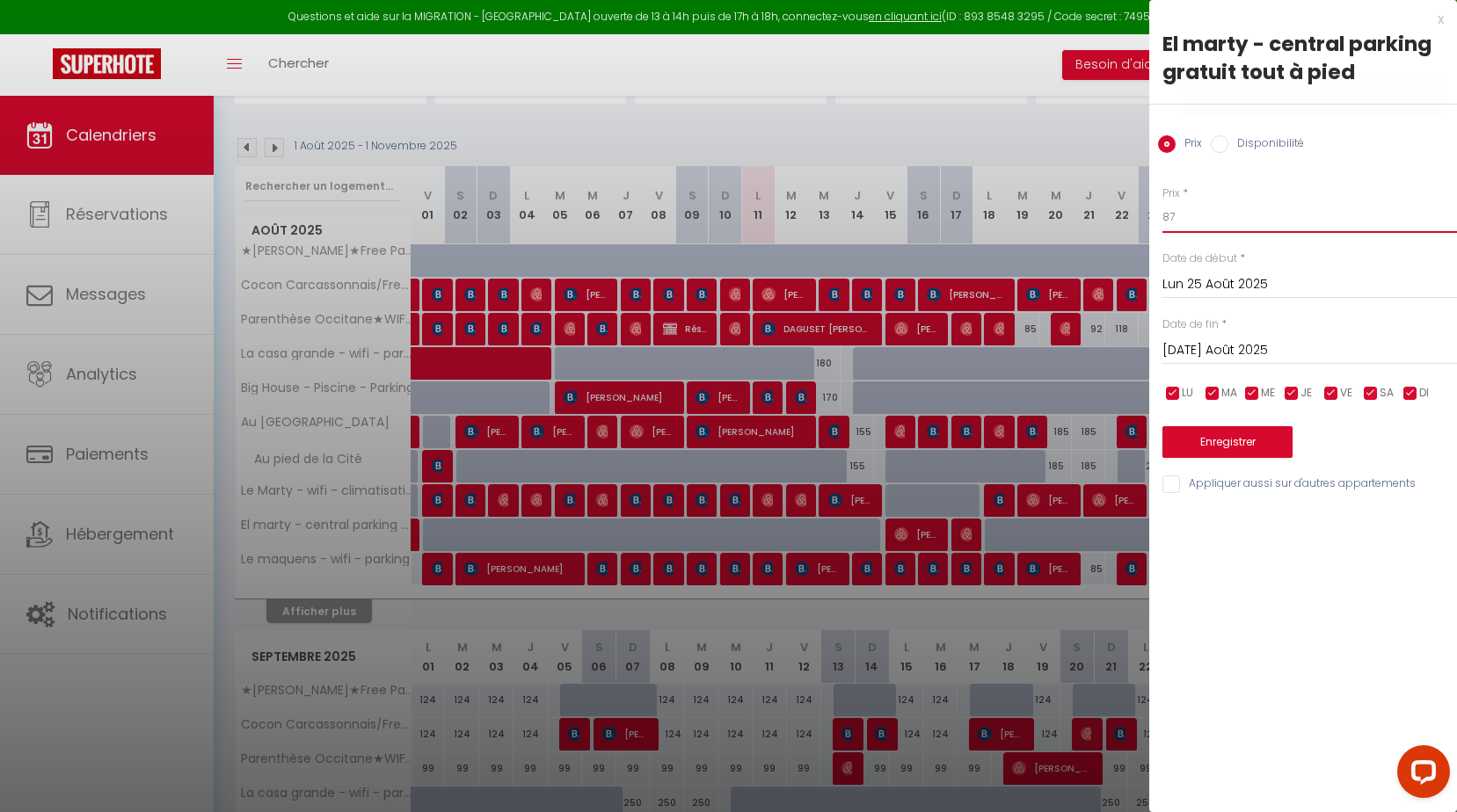
type input "87"
click at [1222, 346] on input "[DATE] Août 2025" at bounding box center [1311, 351] width 295 height 23
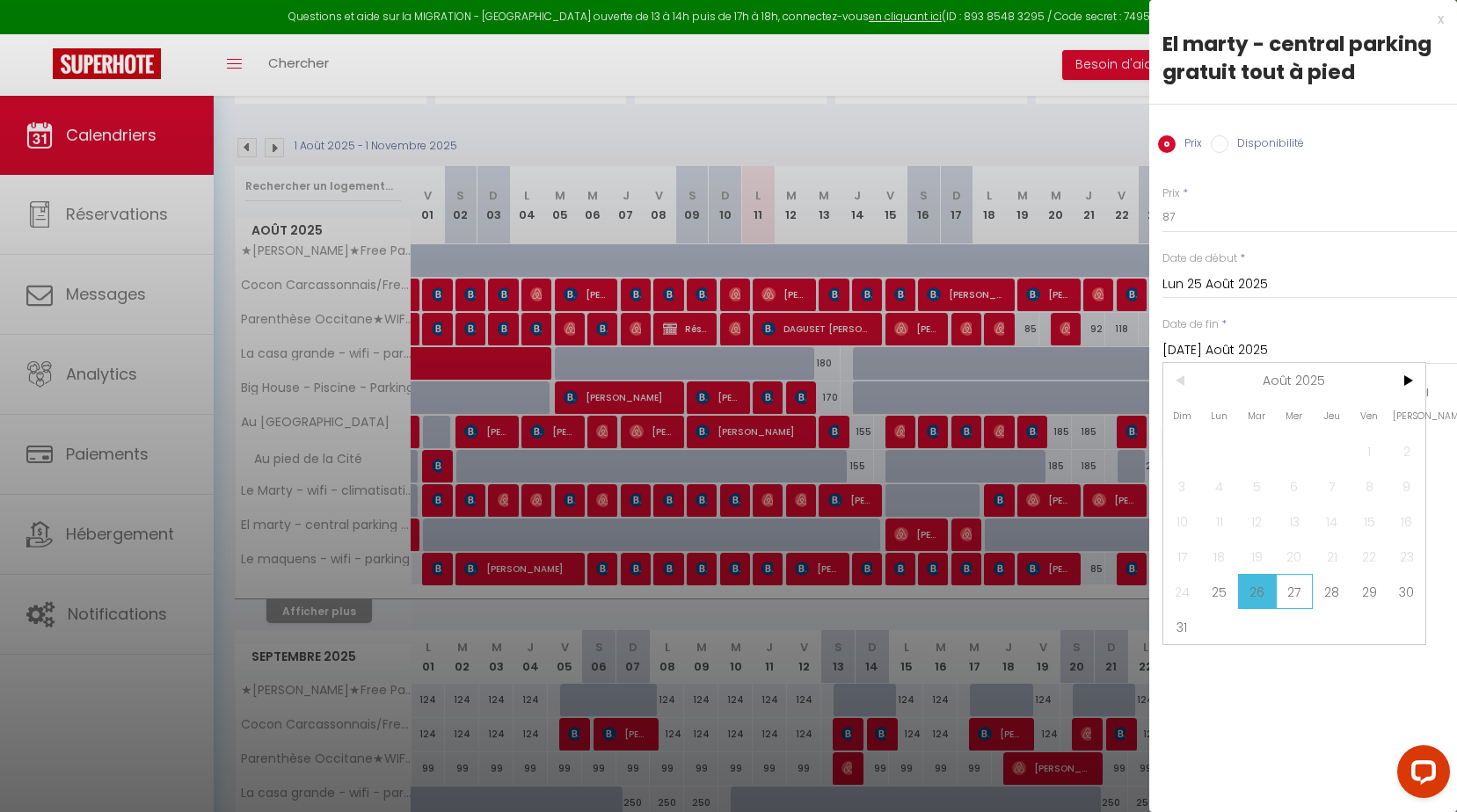
click at [1303, 609] on span "27" at bounding box center [1294, 591] width 38 height 36
type input "Mer 27 Août 2025"
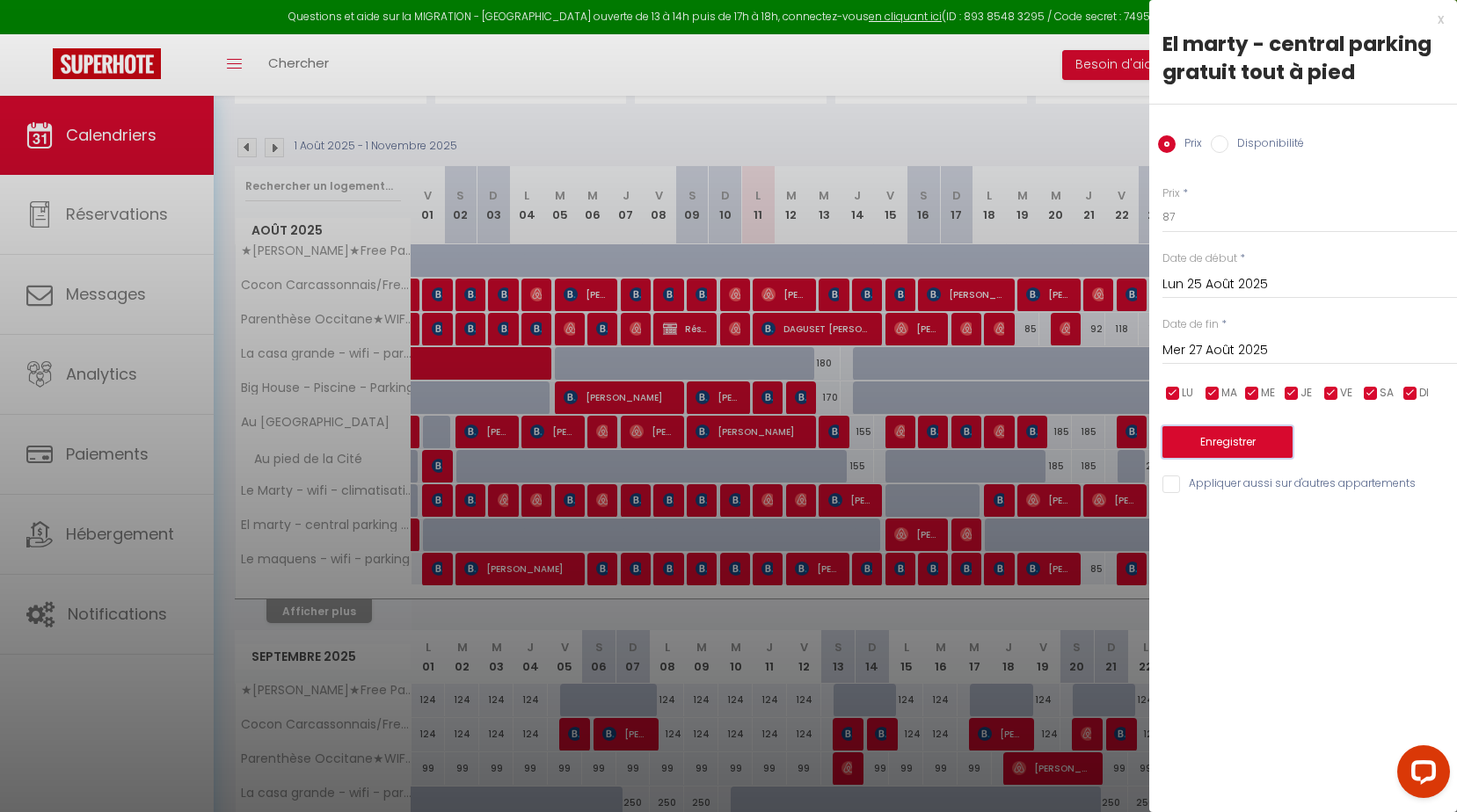
click at [1245, 451] on button "Enregistrer" at bounding box center [1228, 442] width 130 height 32
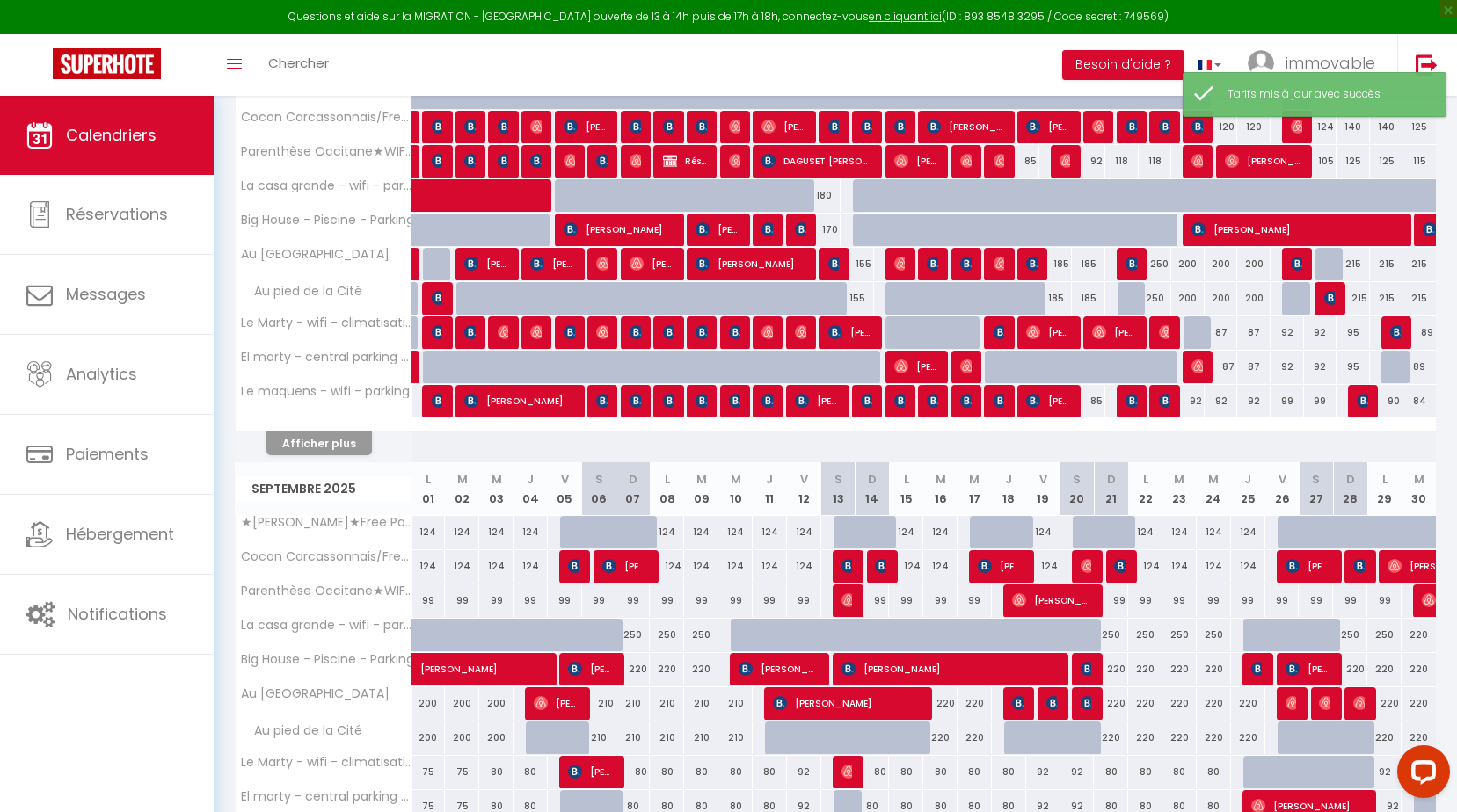
scroll to position [509, 0]
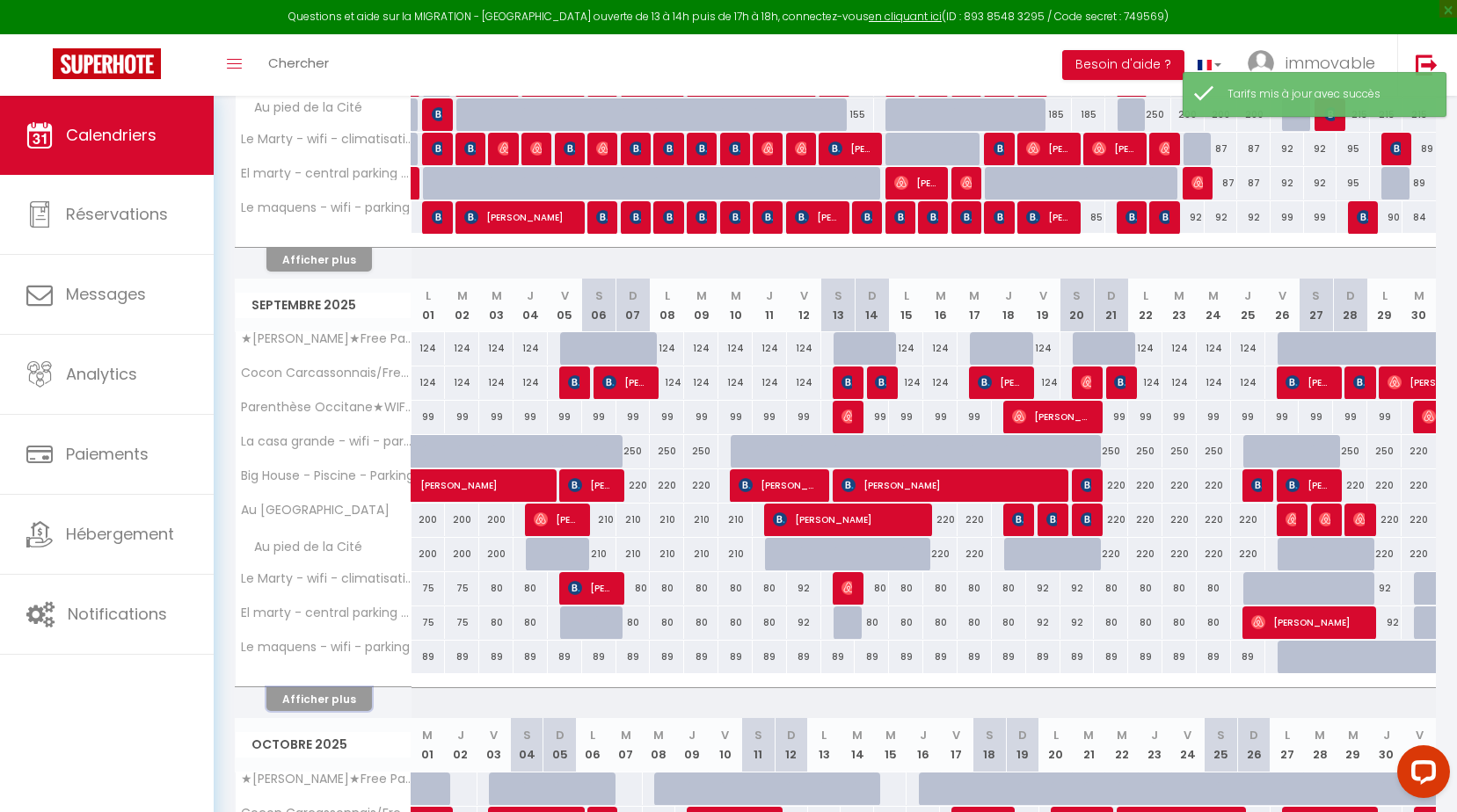
click at [321, 702] on button "Afficher plus" at bounding box center [320, 699] width 106 height 24
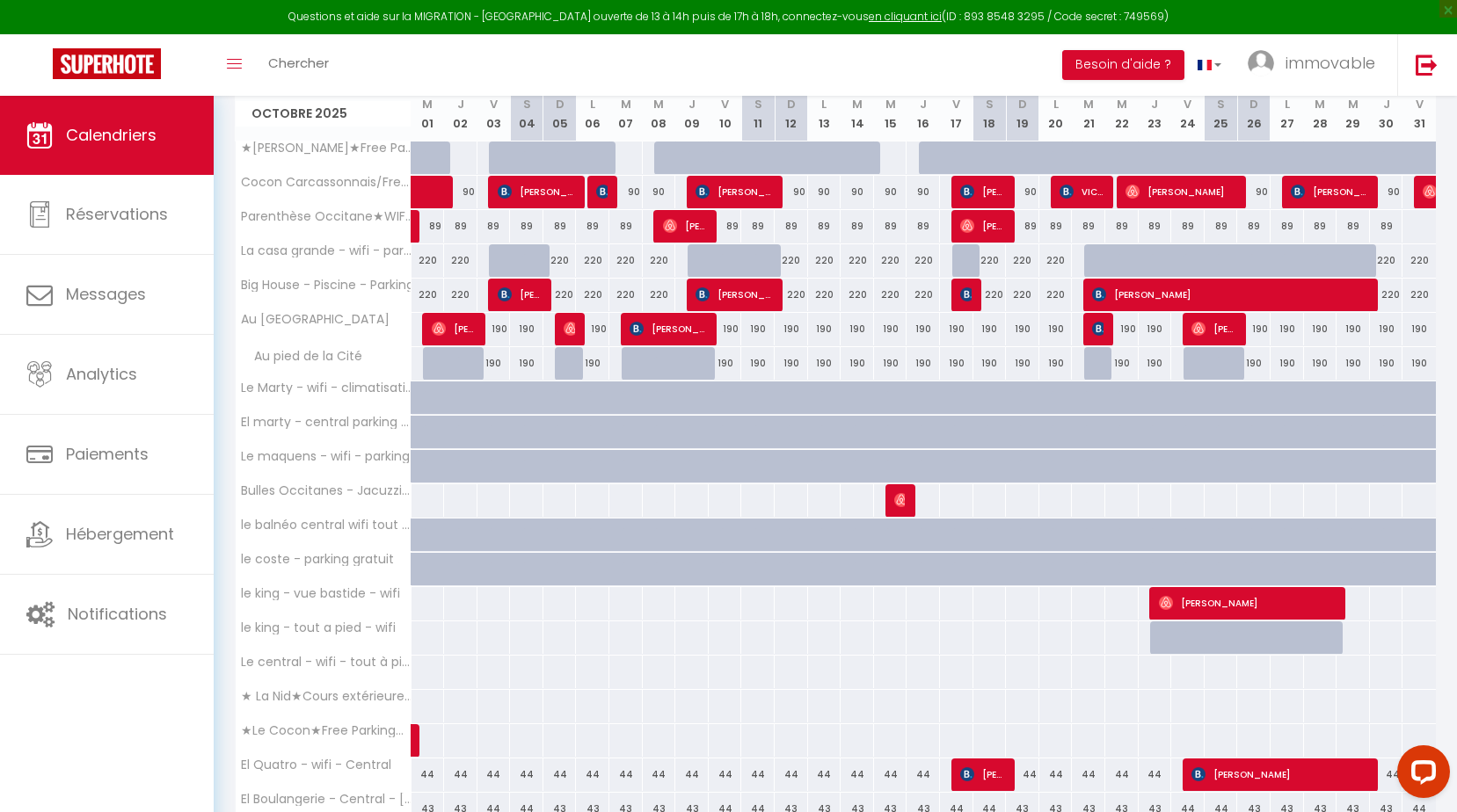
scroll to position [1827, 0]
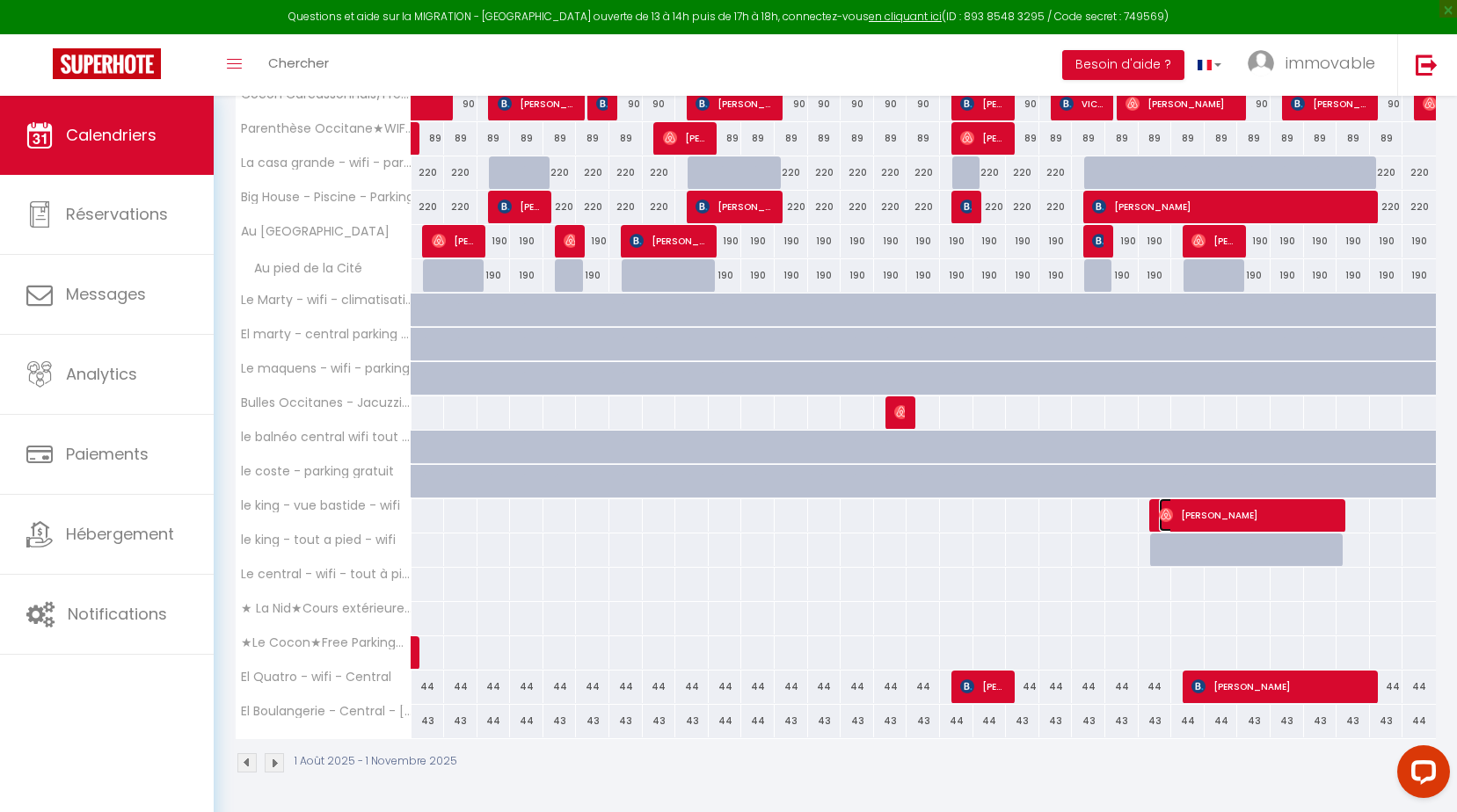
click at [1268, 513] on span "[PERSON_NAME]" at bounding box center [1248, 514] width 178 height 34
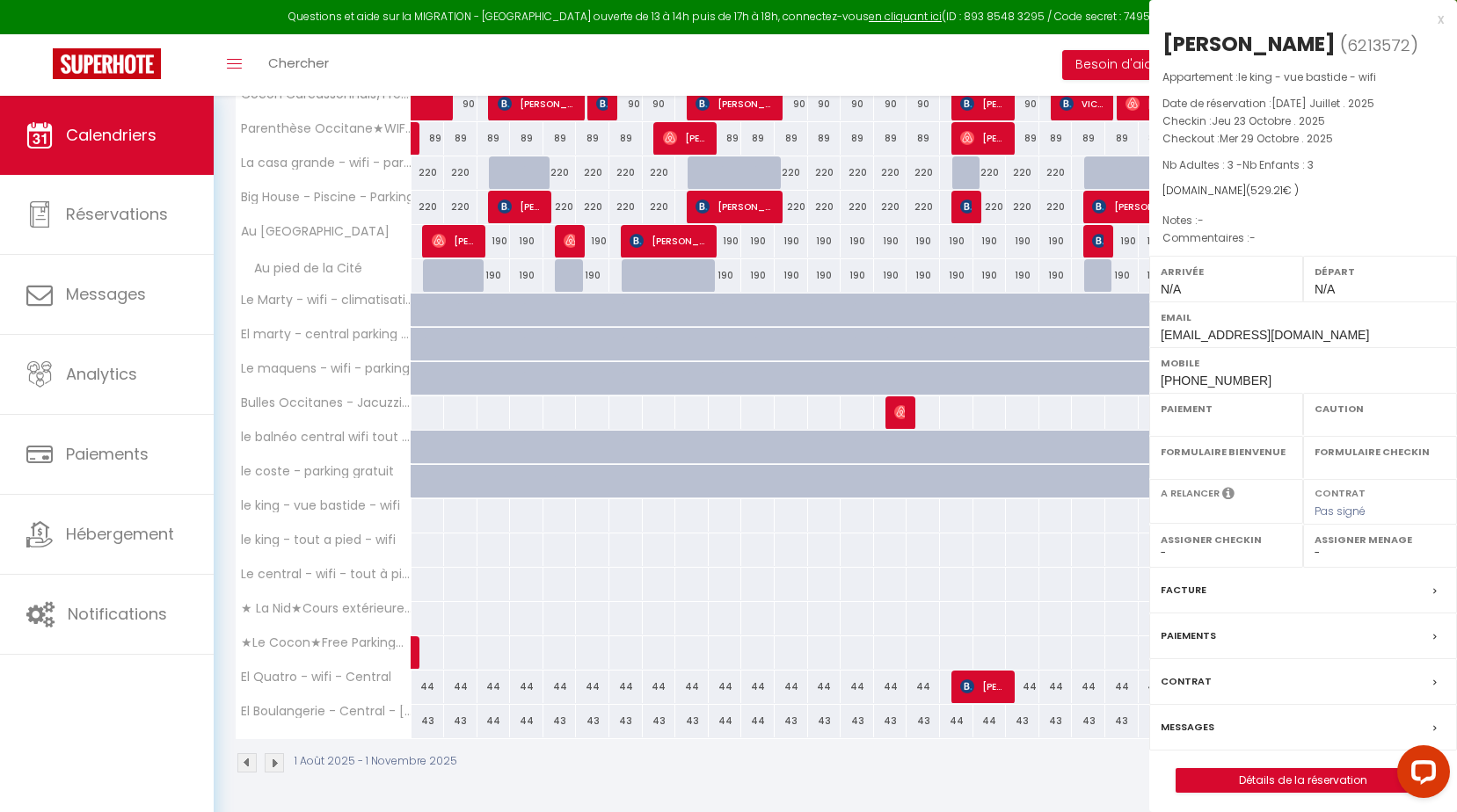
select select "OK"
select select "0"
select select "1"
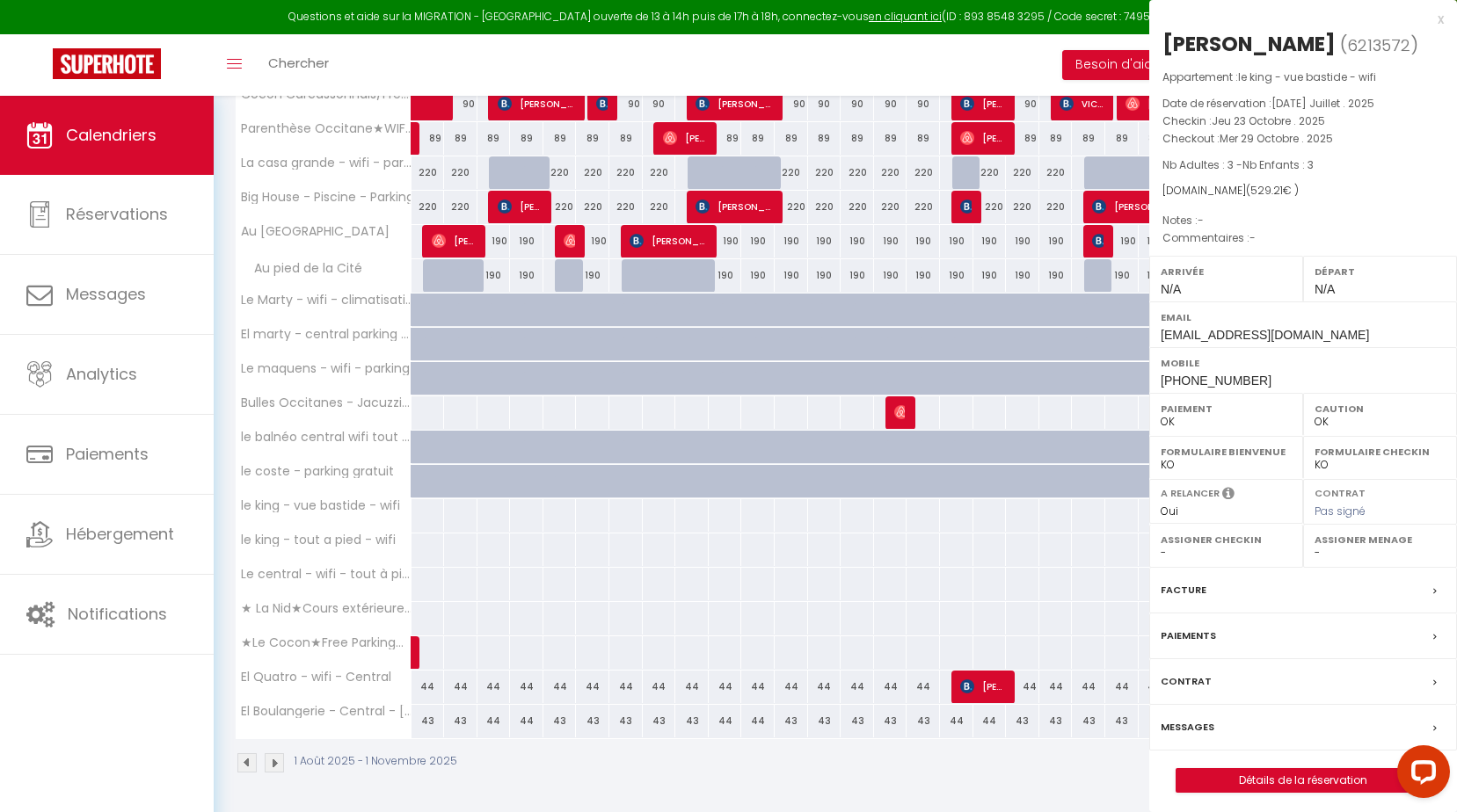
select select
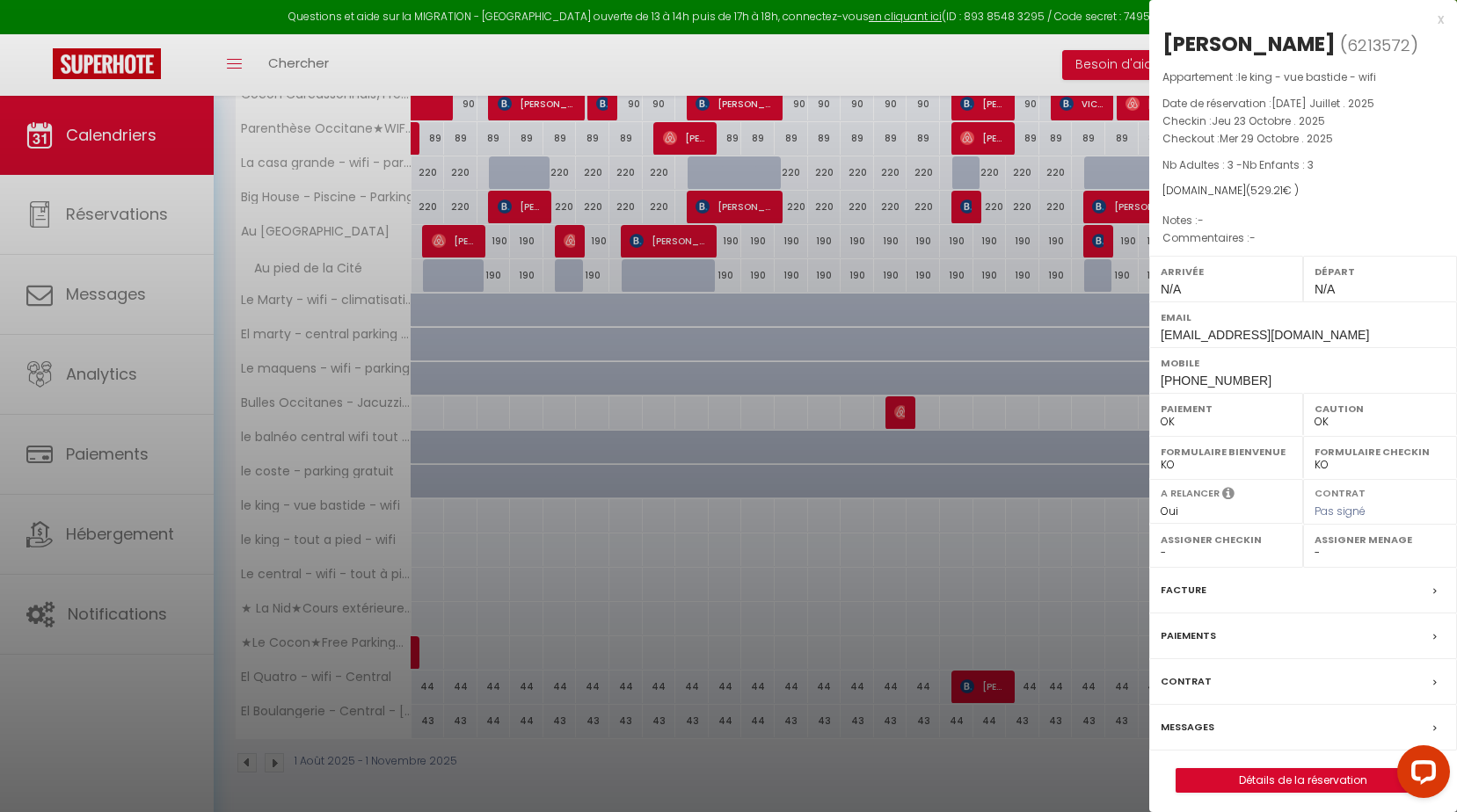
click at [1442, 15] on div "x" at bounding box center [1297, 19] width 295 height 21
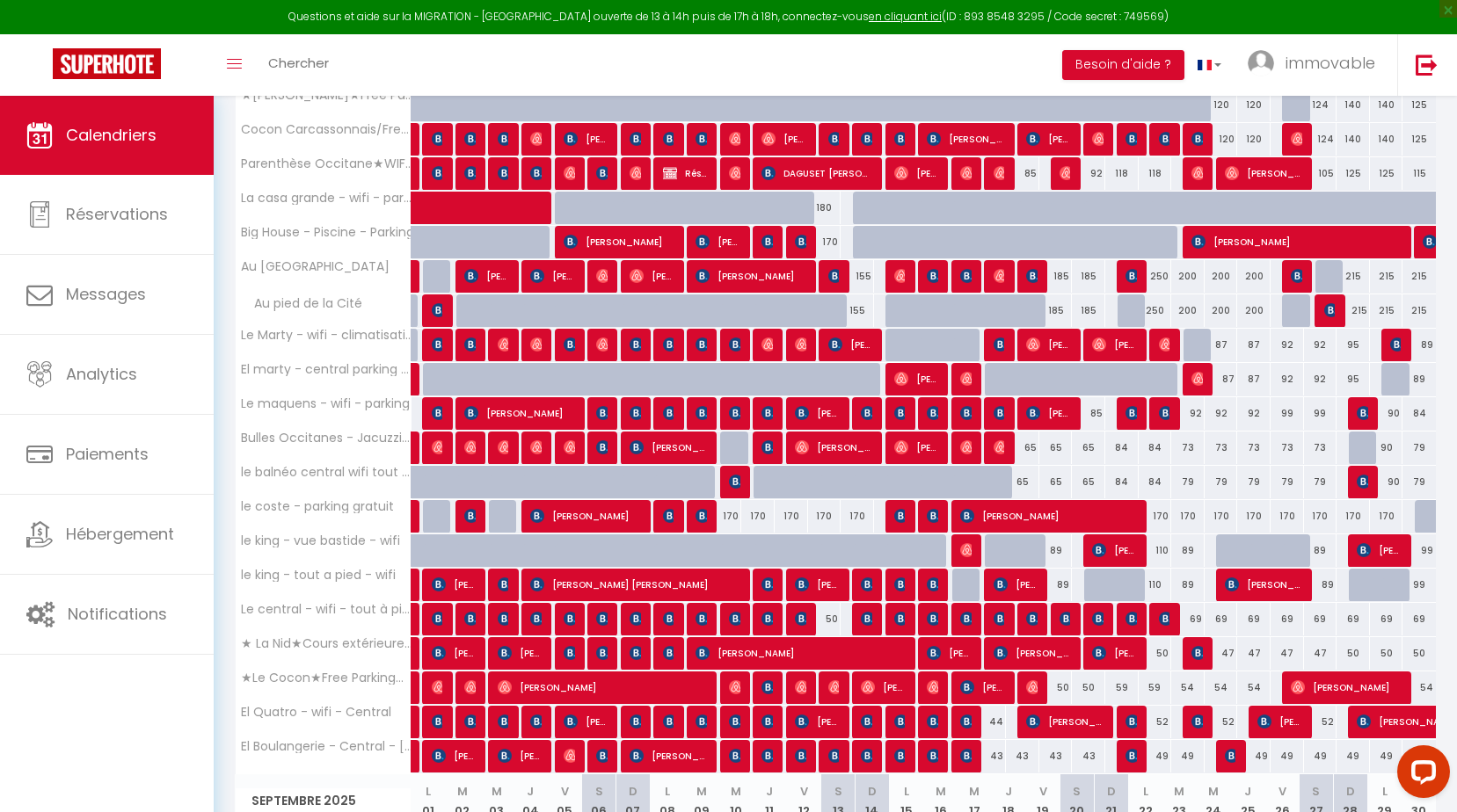
scroll to position [332, 0]
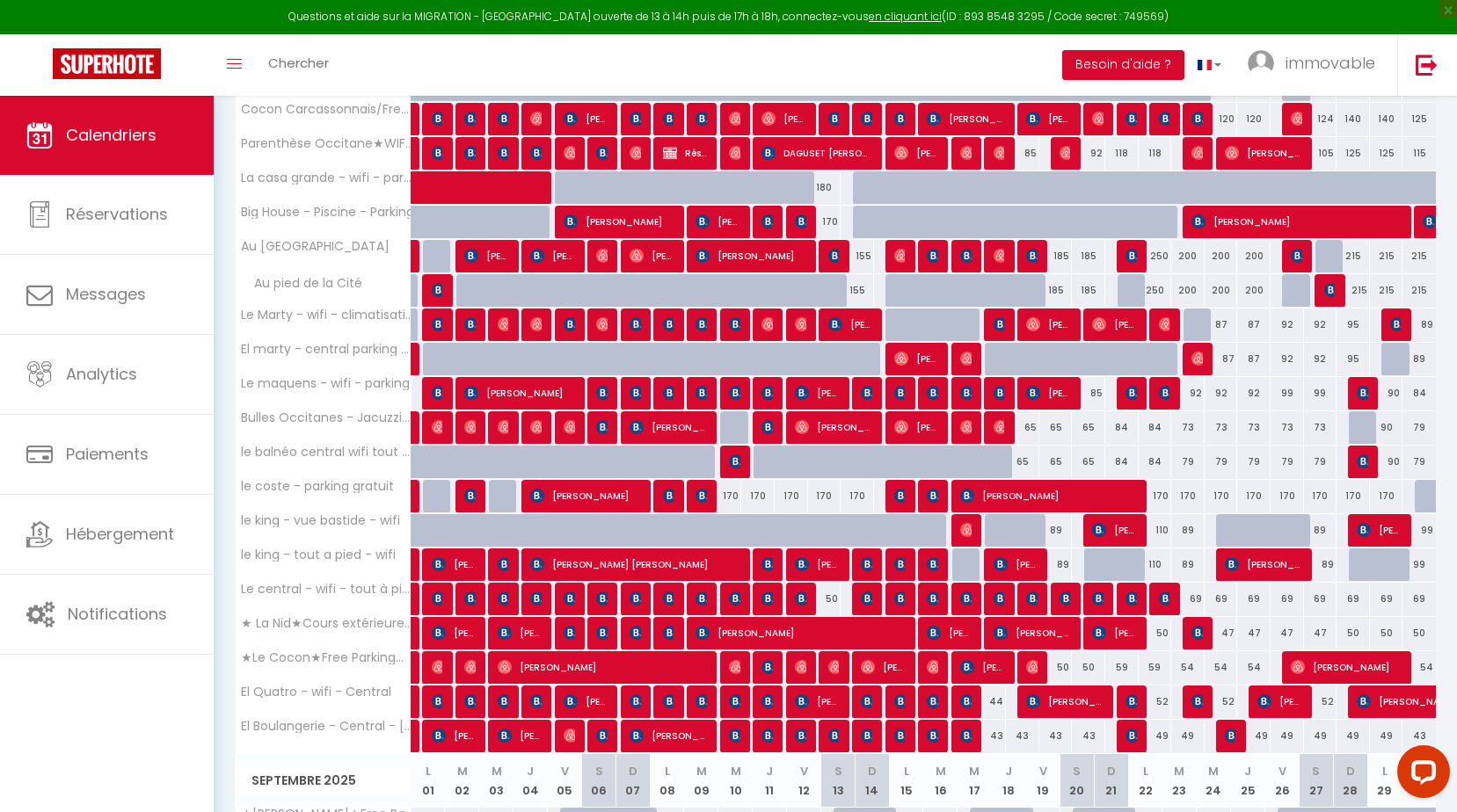
drag, startPoint x: 1054, startPoint y: 529, endPoint x: 1267, endPoint y: 428, distance: 235.7
click at [1052, 529] on div "89" at bounding box center [1056, 531] width 34 height 33
type input "89"
type input "Mer 20 Août 2025"
type input "[DEMOGRAPHIC_DATA] 21 Août 2025"
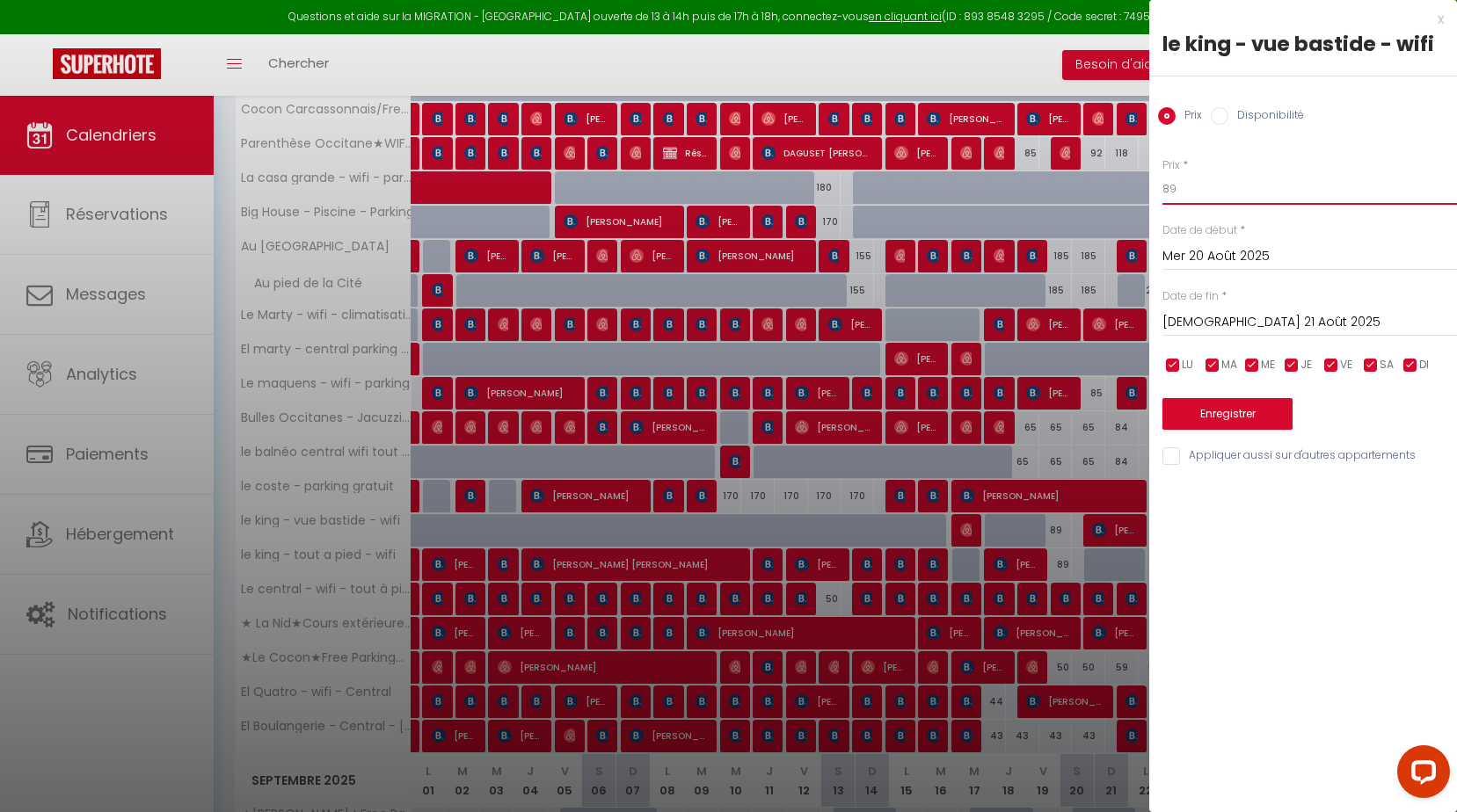
drag, startPoint x: 1198, startPoint y: 199, endPoint x: 760, endPoint y: 232, distance: 439.2
type input "84"
click at [1262, 415] on button "Enregistrer" at bounding box center [1228, 413] width 130 height 32
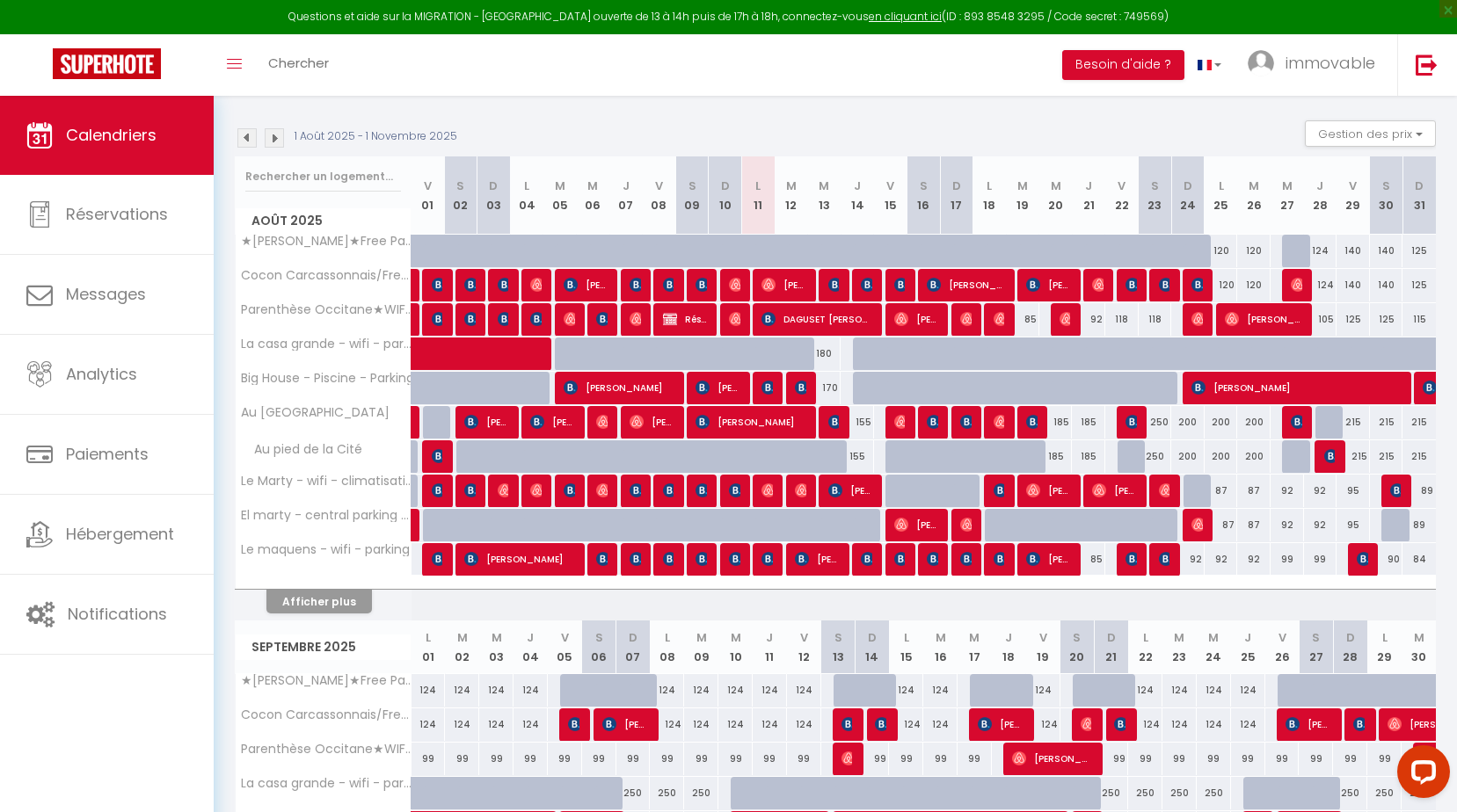
scroll to position [156, 0]
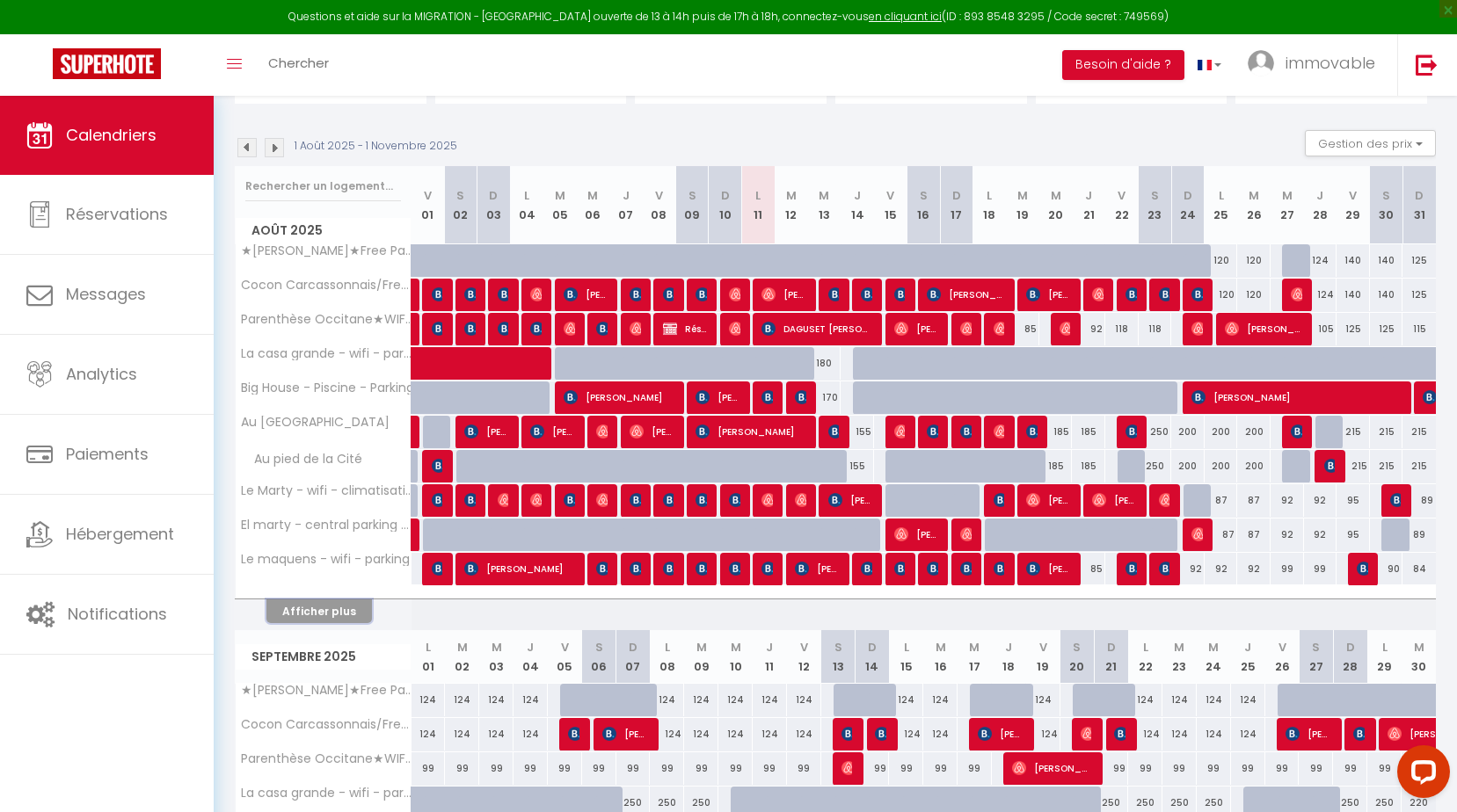
click at [311, 611] on button "Afficher plus" at bounding box center [320, 611] width 106 height 24
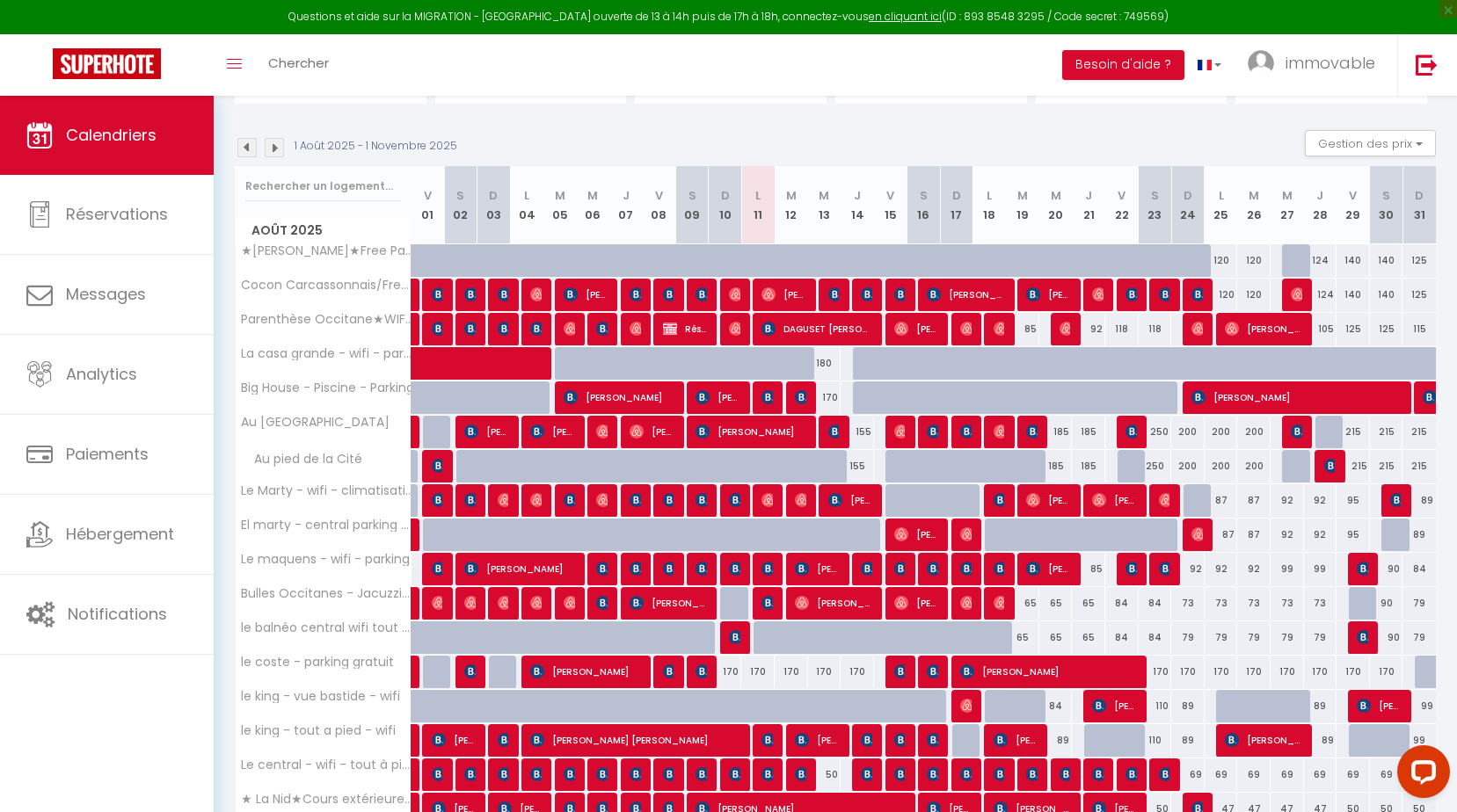
click at [1095, 571] on div "85" at bounding box center [1089, 569] width 34 height 33
type input "85"
type input "[DEMOGRAPHIC_DATA] 21 Août 2025"
type input "Ven 22 Août 2025"
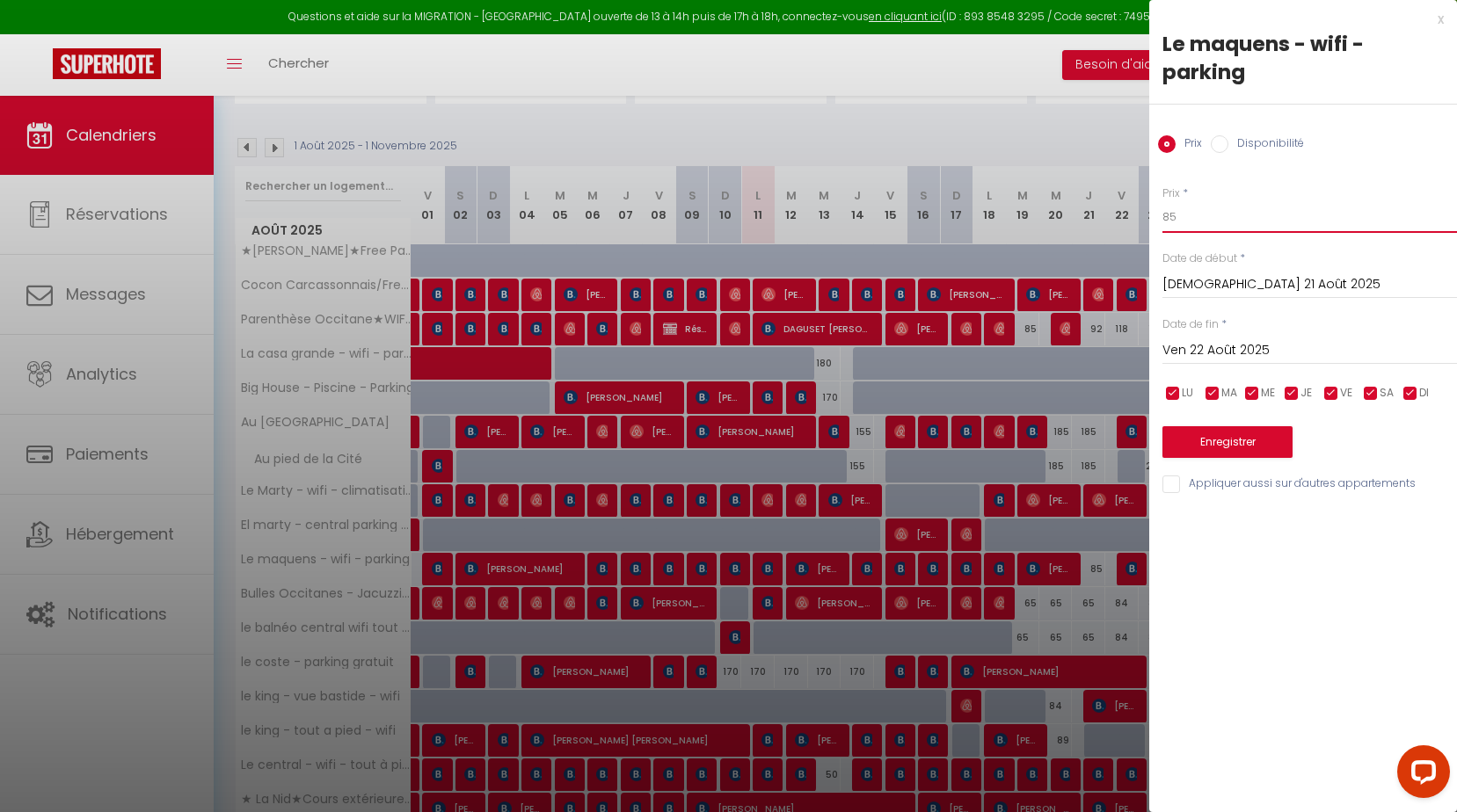
drag, startPoint x: 1089, startPoint y: 214, endPoint x: 620, endPoint y: 224, distance: 469.1
type input "82"
click at [1207, 444] on button "Enregistrer" at bounding box center [1228, 442] width 130 height 32
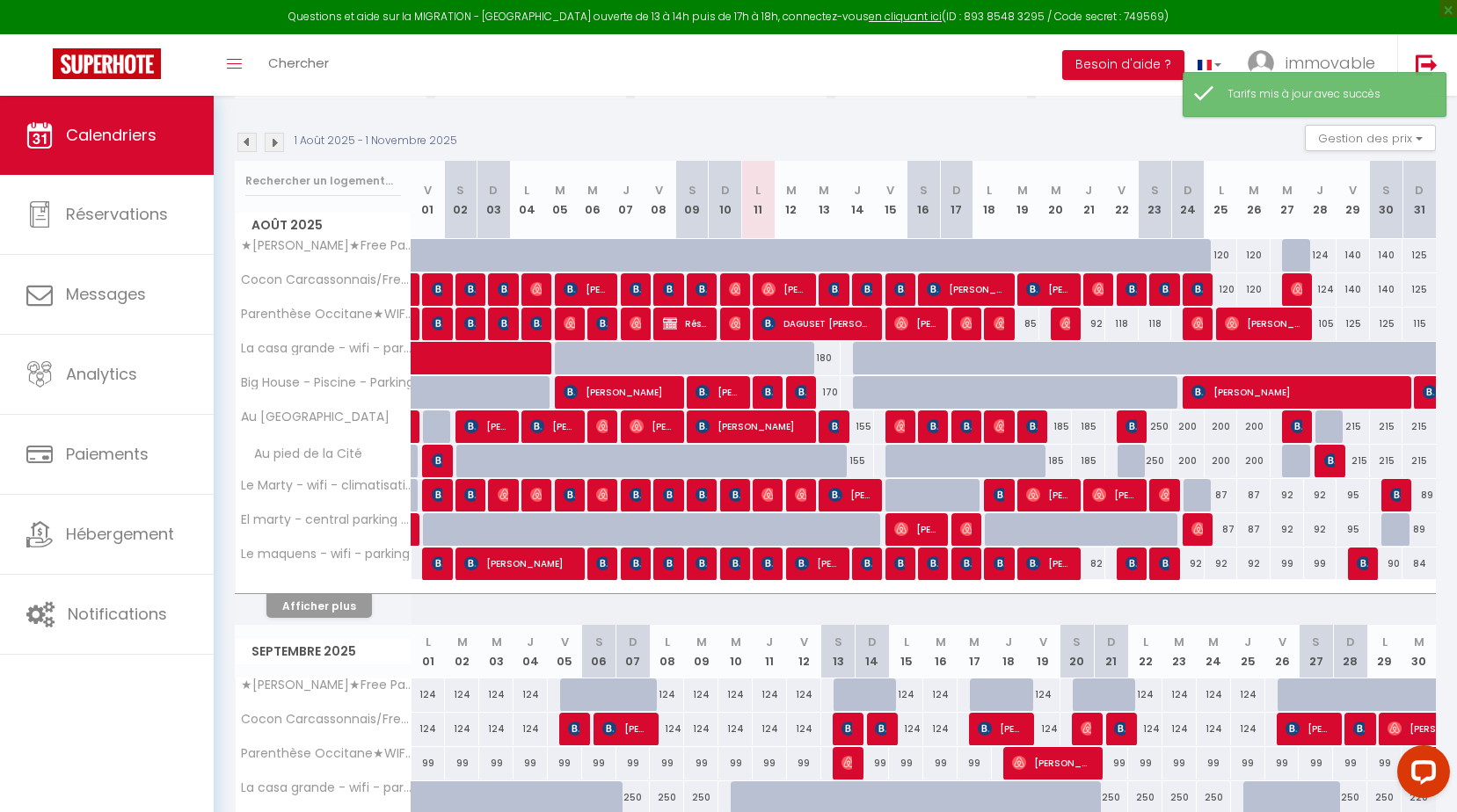
scroll to position [332, 0]
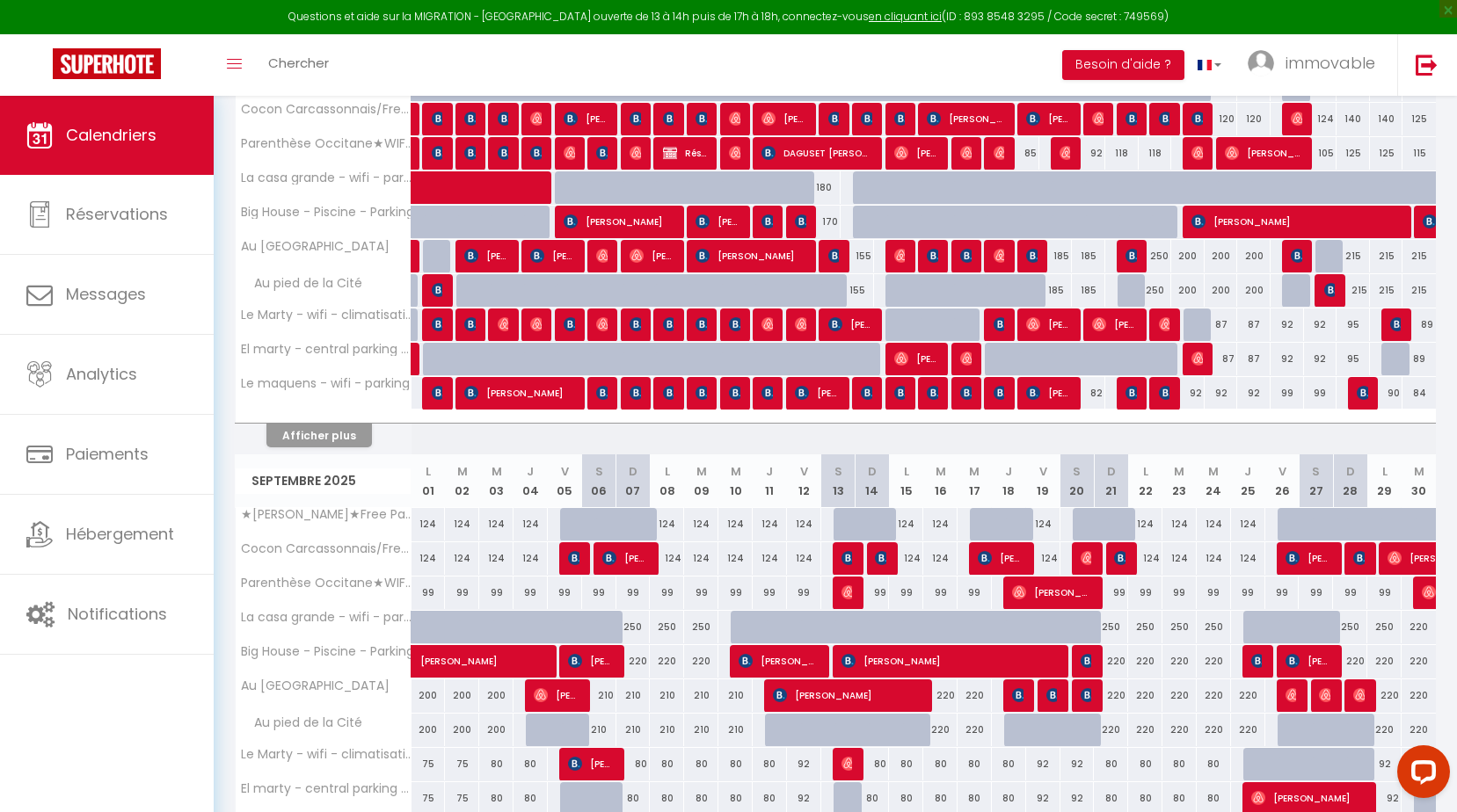
click at [1198, 393] on div "92" at bounding box center [1188, 394] width 34 height 33
type input "92"
type input "Dim 24 Août 2025"
type input "Lun 25 Août 2025"
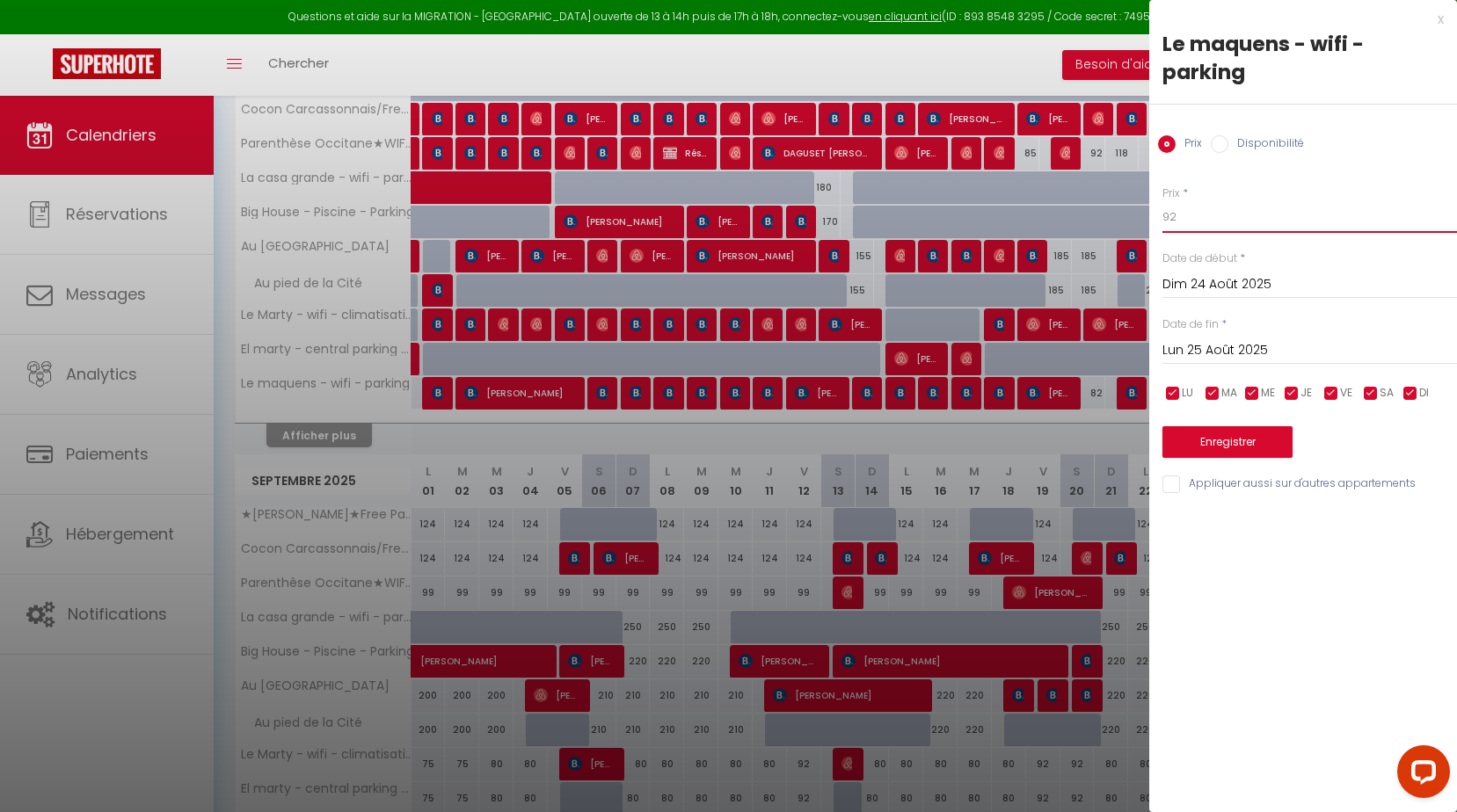
drag, startPoint x: 1139, startPoint y: 221, endPoint x: 756, endPoint y: 233, distance: 383.2
click at [1005, 221] on body "Questions et aide sur la MIGRATION - [GEOGRAPHIC_DATA] ouverte de 13 à 14h puis…" at bounding box center [728, 585] width 1457 height 1644
type input "89"
click at [1187, 337] on div "Lun 25 Août 2025 < Août 2025 > Dim Lun Mar Mer Jeu Ven Sam 1 2 3 4 5 6 7 8 9 10…" at bounding box center [1311, 349] width 295 height 32
click at [1206, 365] on div "Lun 25 Août 2025 < Août 2025 > Dim Lun Mar Mer Jeu Ven Sam 1 2 3 4 5 6 7 8 9 10…" at bounding box center [1311, 349] width 295 height 32
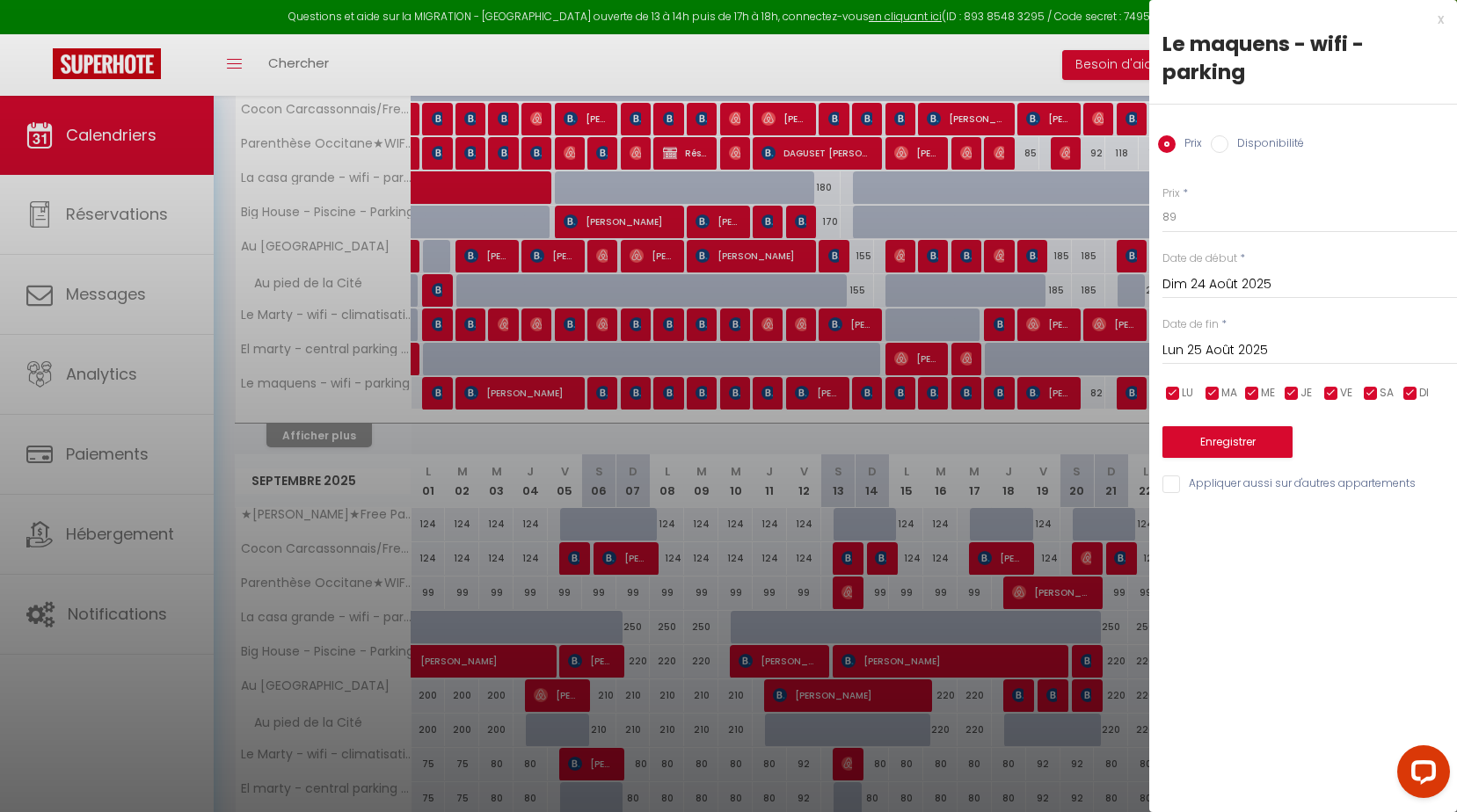
click at [1205, 357] on input "Lun 25 Août 2025" at bounding box center [1311, 351] width 295 height 23
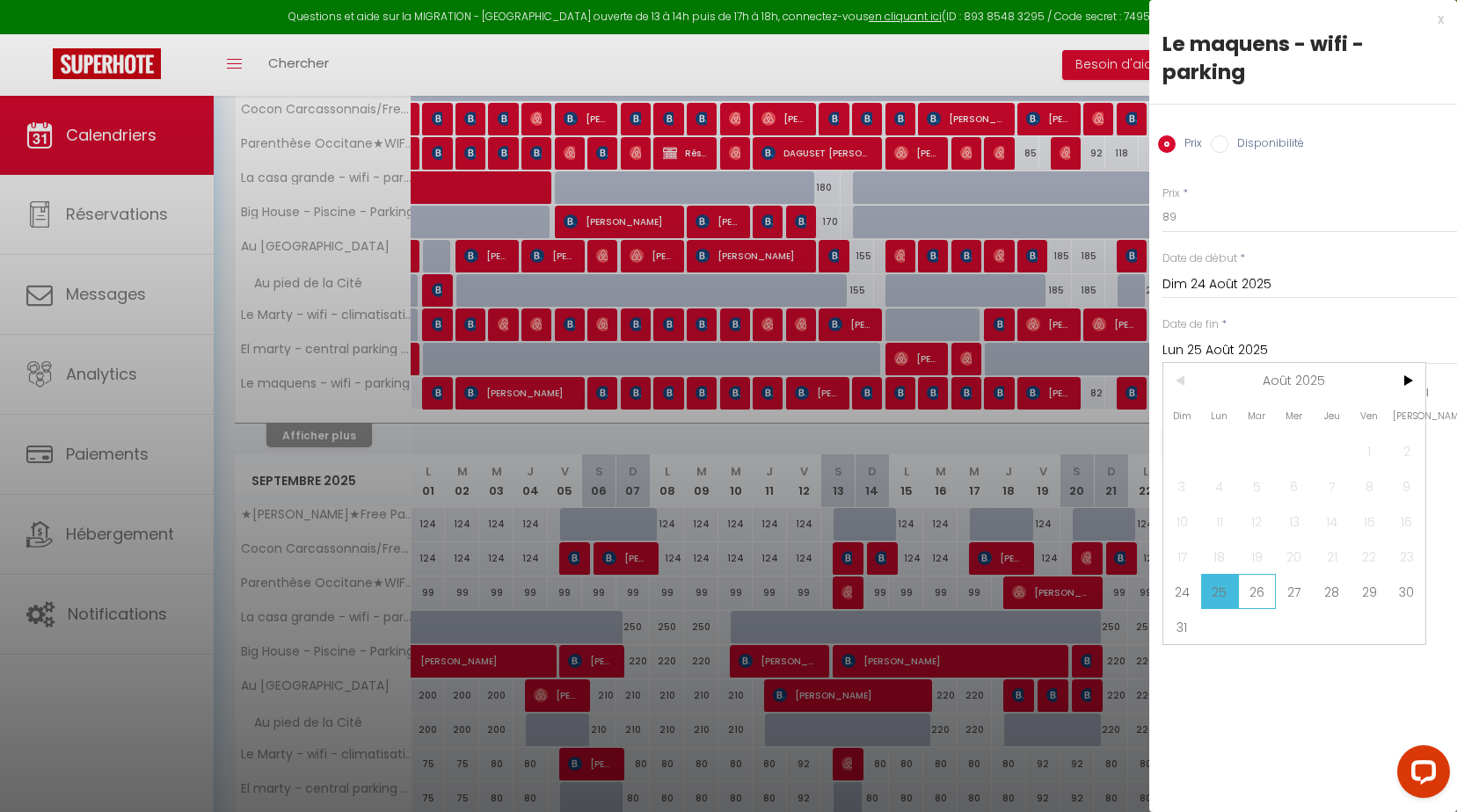
click at [1259, 582] on span "26" at bounding box center [1257, 591] width 38 height 36
type input "[DATE] Août 2025"
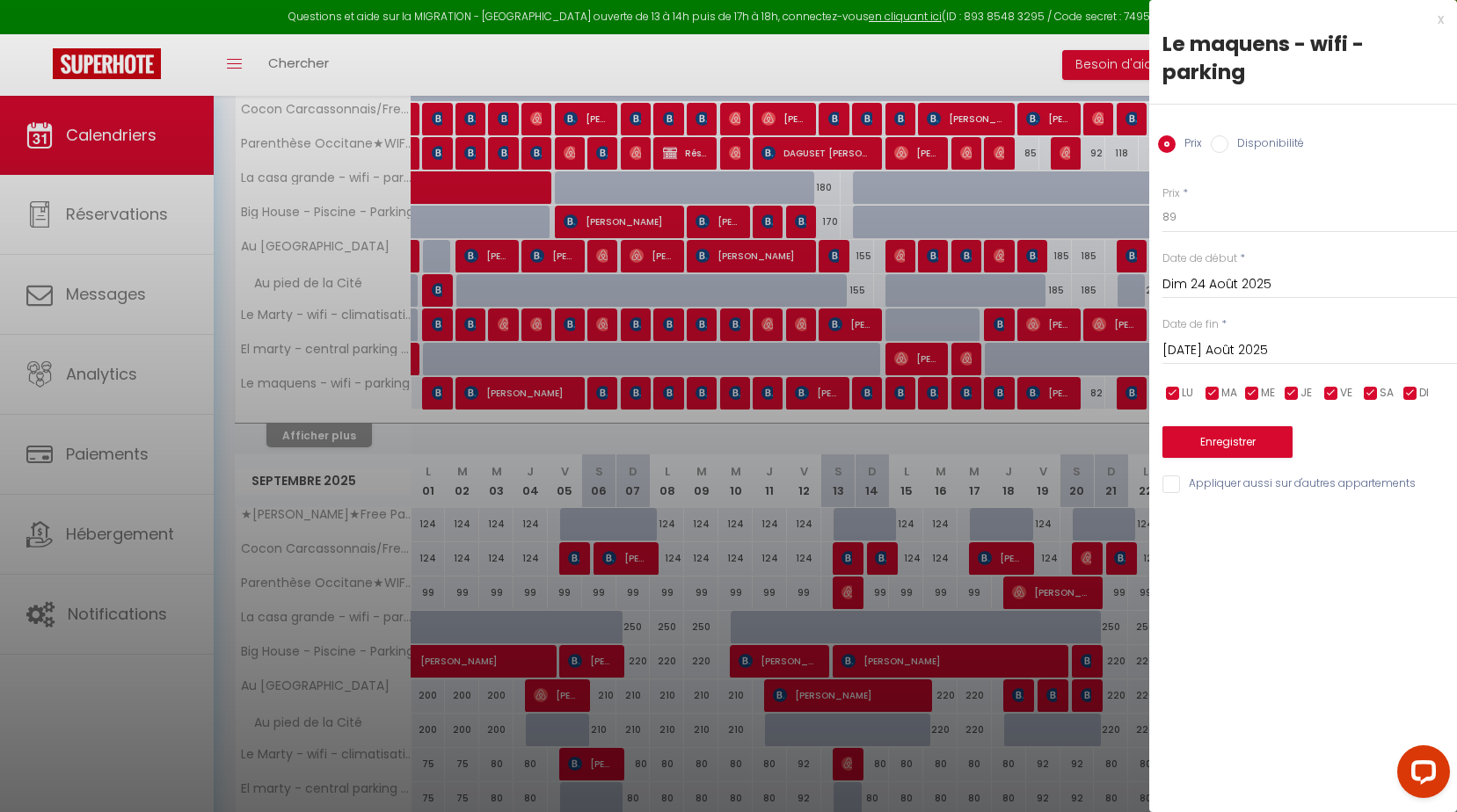
click at [1233, 458] on div "Prix * 89 Statut * Disponible Indisponible Date de début * Dim 24 Août 2025 < A…" at bounding box center [1303, 329] width 307 height 332
drag, startPoint x: 1233, startPoint y: 458, endPoint x: 1232, endPoint y: 441, distance: 17.0
click at [1232, 441] on button "Enregistrer" at bounding box center [1228, 442] width 130 height 32
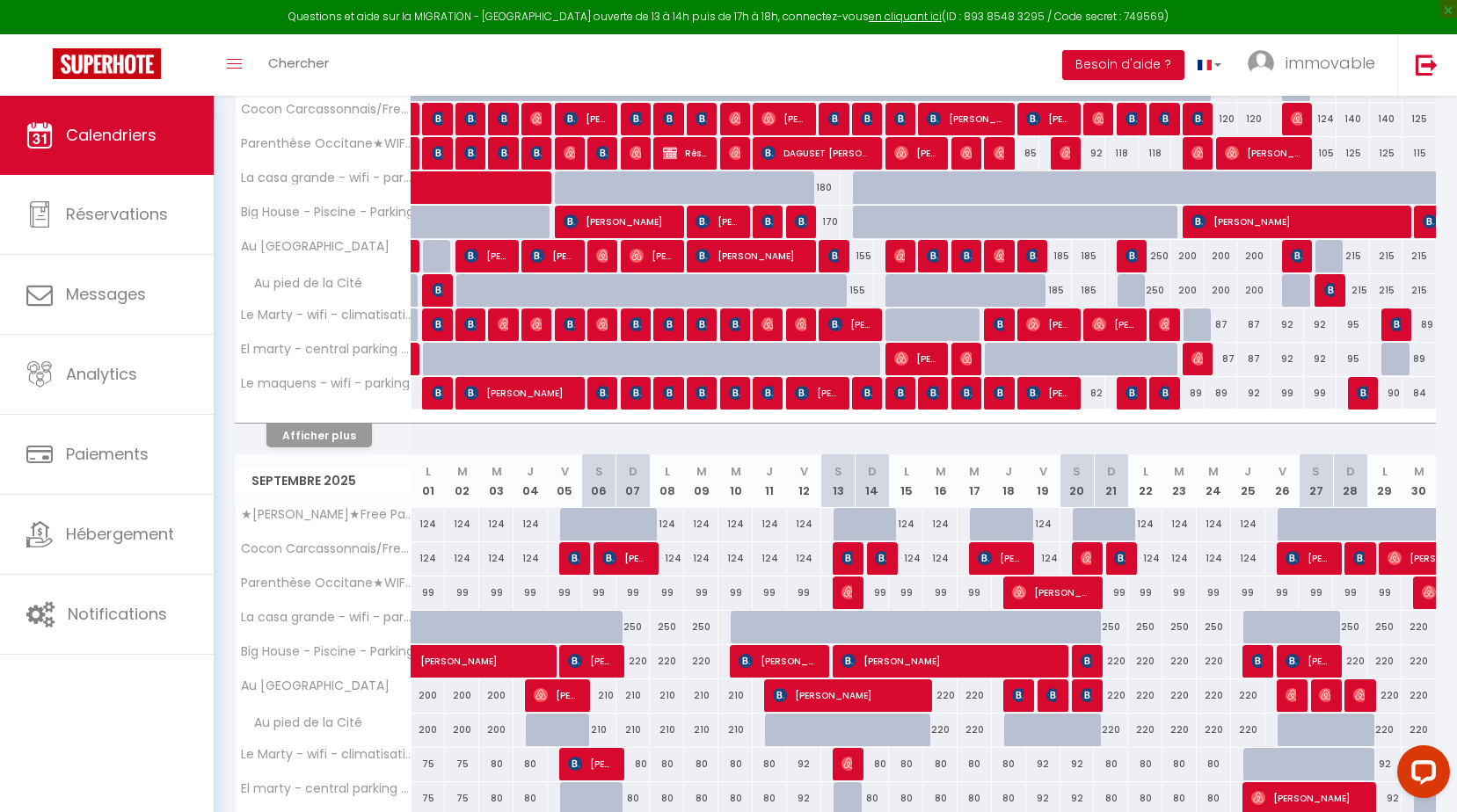
click at [1285, 391] on div "99" at bounding box center [1287, 394] width 34 height 33
type input "99"
type input "Mer 27 Août 2025"
type input "Jeu 28 Août 2025"
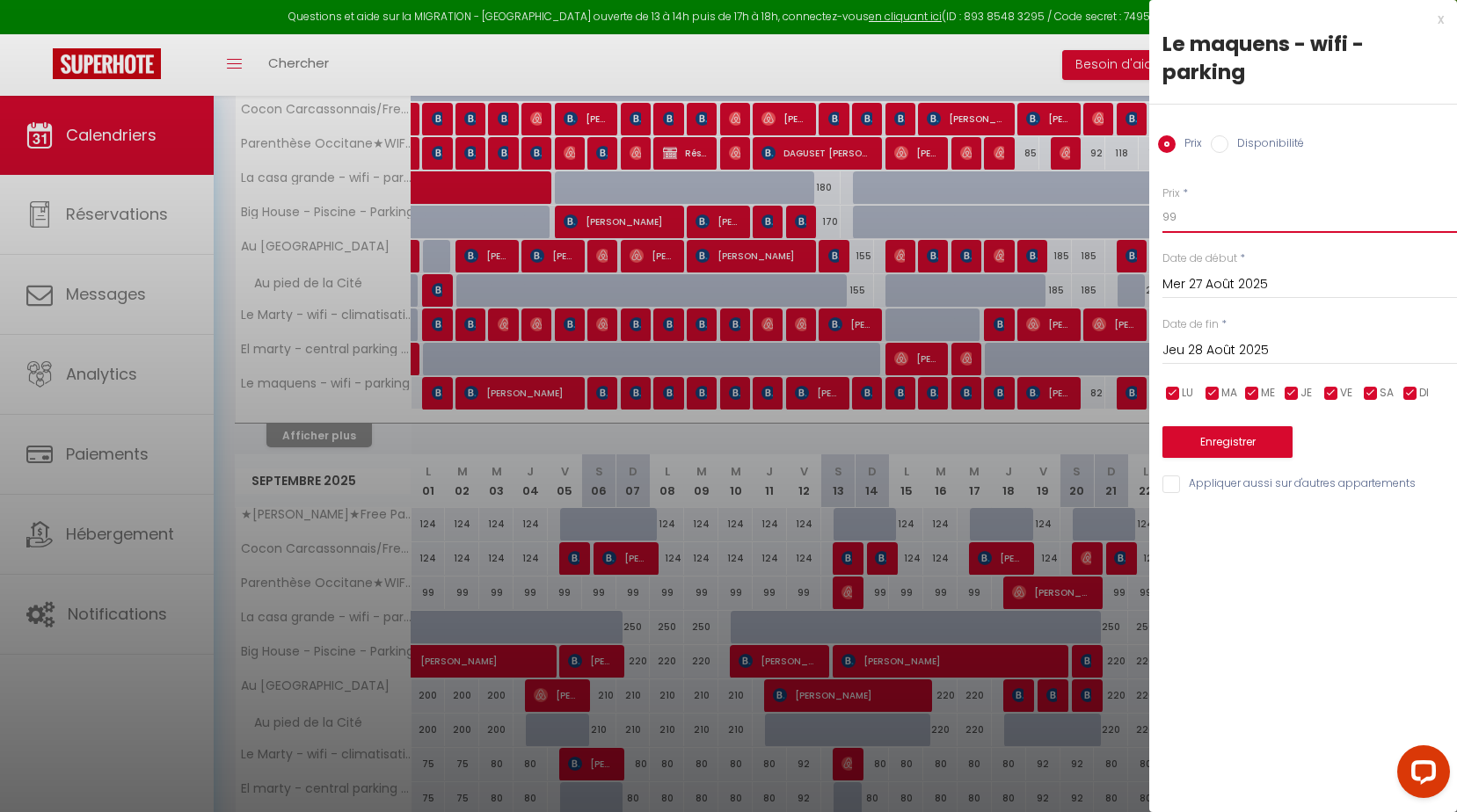
drag, startPoint x: 1215, startPoint y: 214, endPoint x: 439, endPoint y: 172, distance: 777.1
click at [657, 202] on body "Questions et aide sur la MIGRATION - [GEOGRAPHIC_DATA] ouverte de 13 à 14h puis…" at bounding box center [728, 585] width 1457 height 1644
type input "94"
click at [1255, 438] on button "Enregistrer" at bounding box center [1228, 442] width 130 height 32
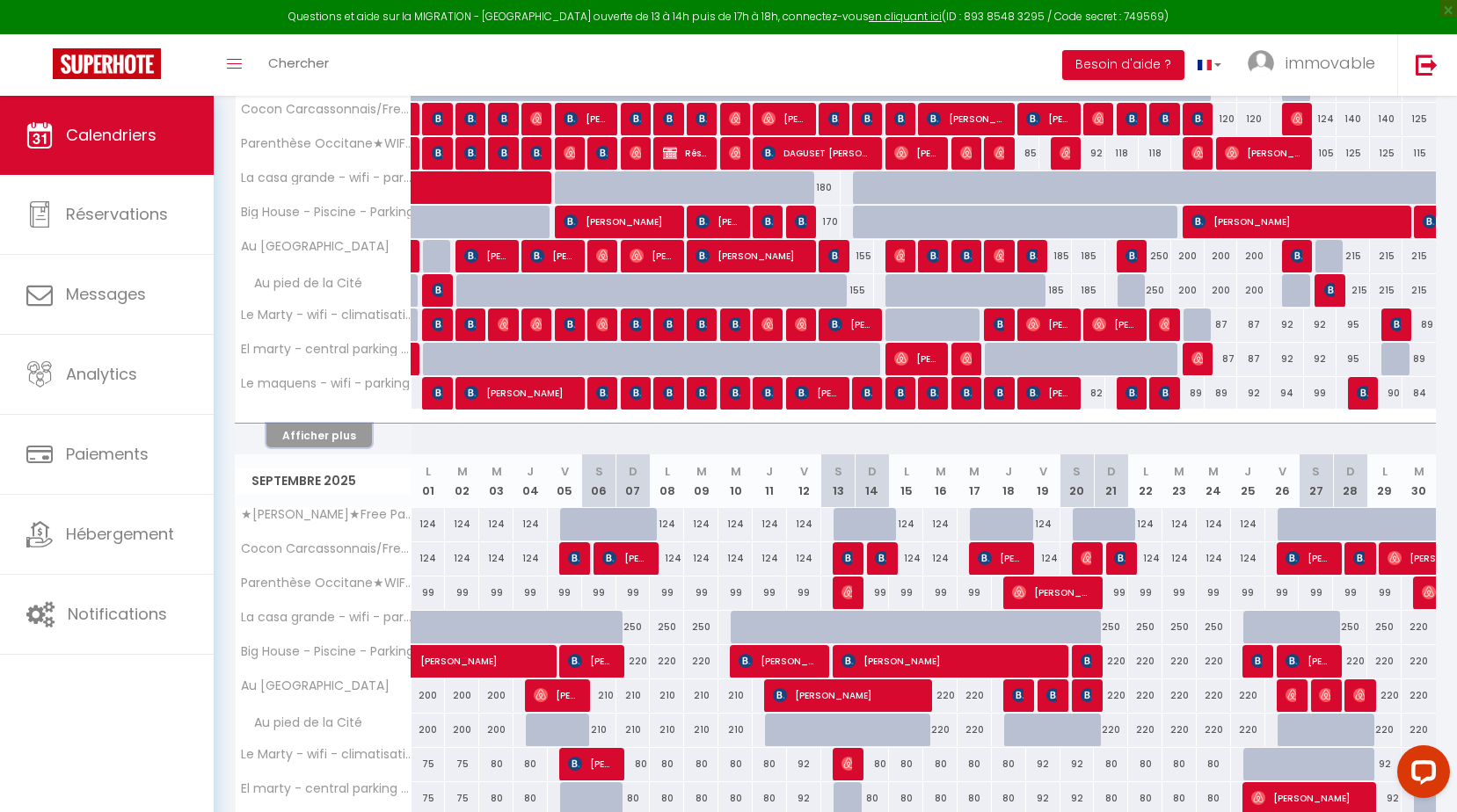
click at [356, 434] on button "Afficher plus" at bounding box center [320, 435] width 106 height 24
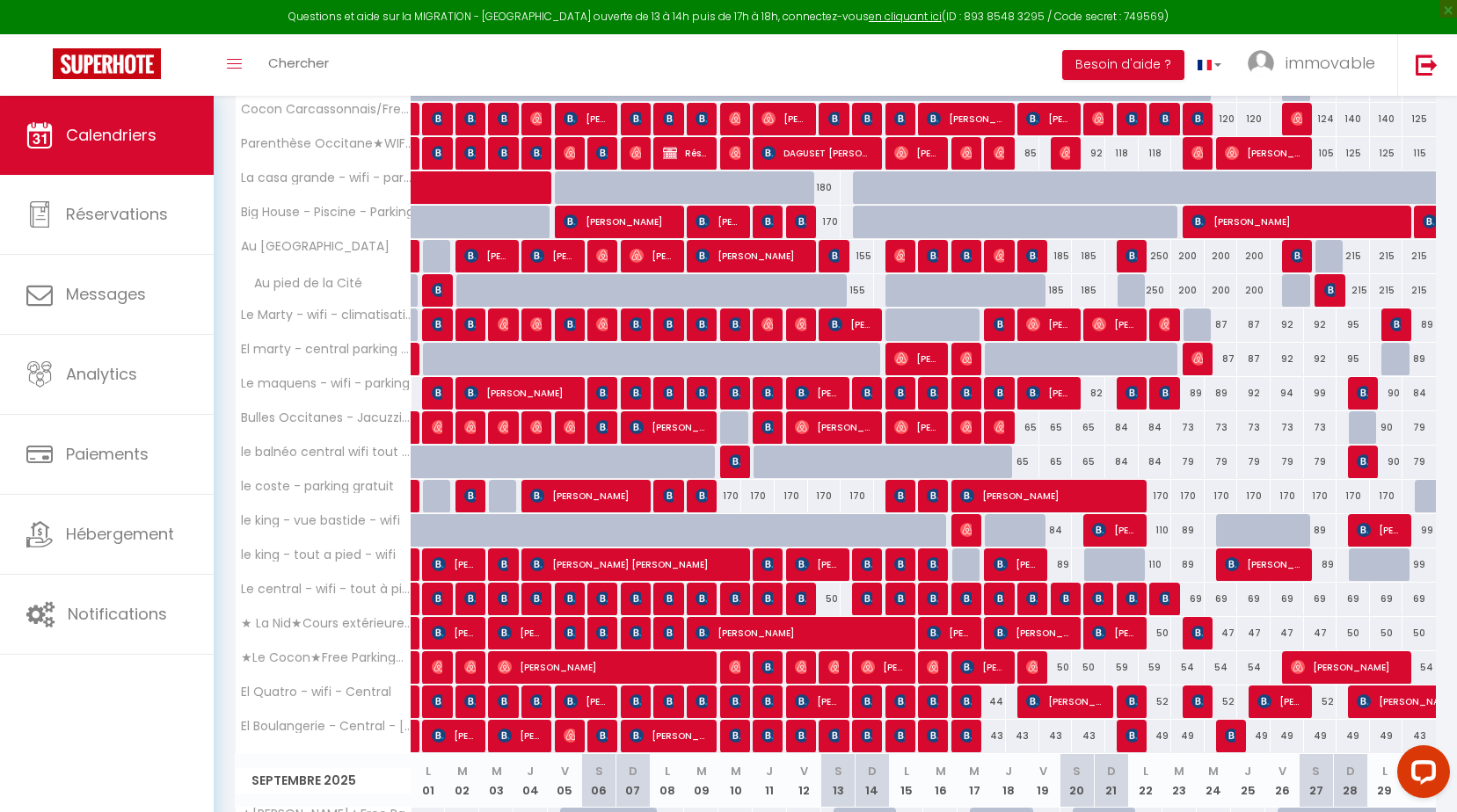
click at [1158, 525] on div "110" at bounding box center [1155, 531] width 34 height 33
type input "110"
type input "Sam 23 Août 2025"
type input "Dim 24 Août 2025"
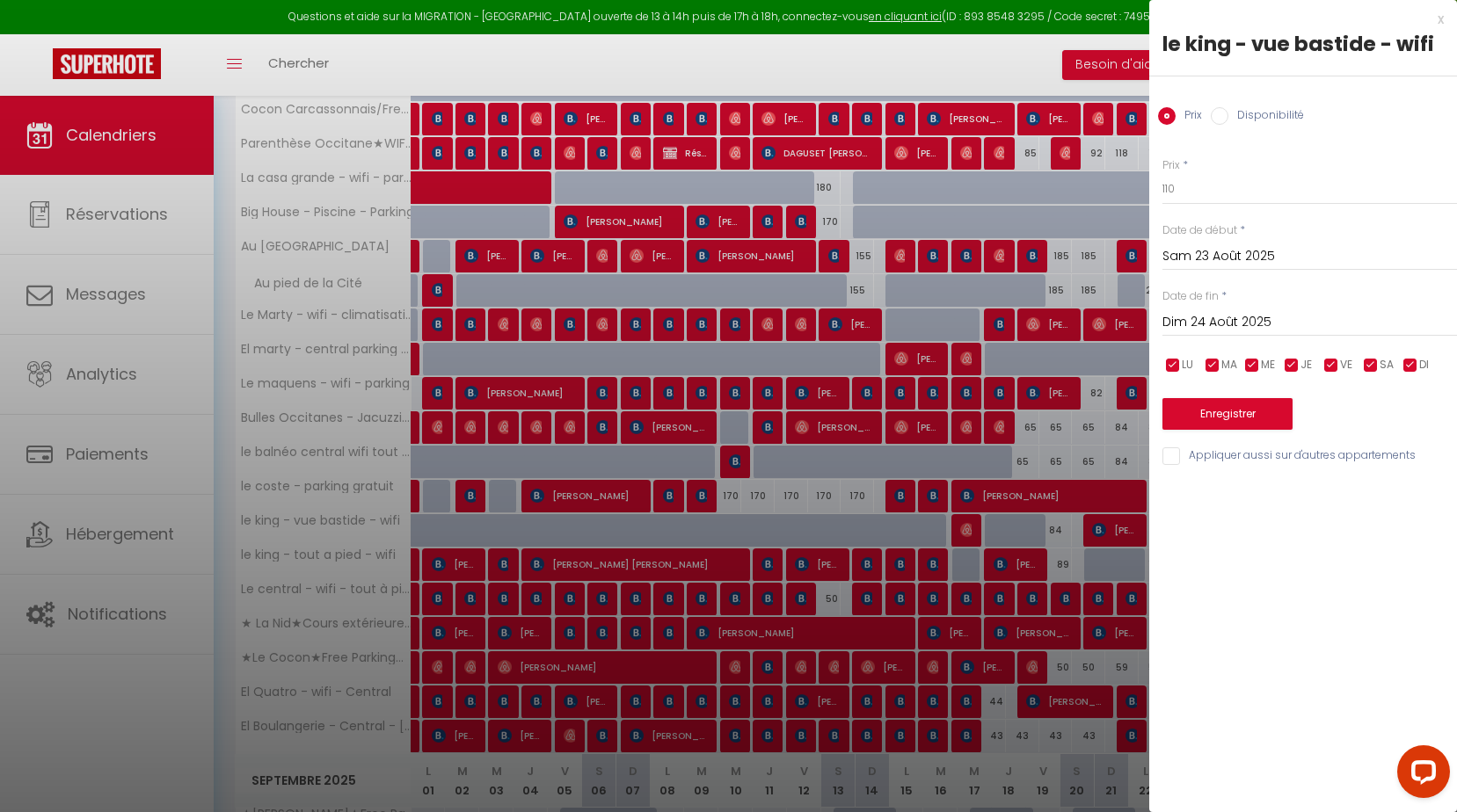
click at [1444, 21] on div "x" at bounding box center [1297, 19] width 295 height 21
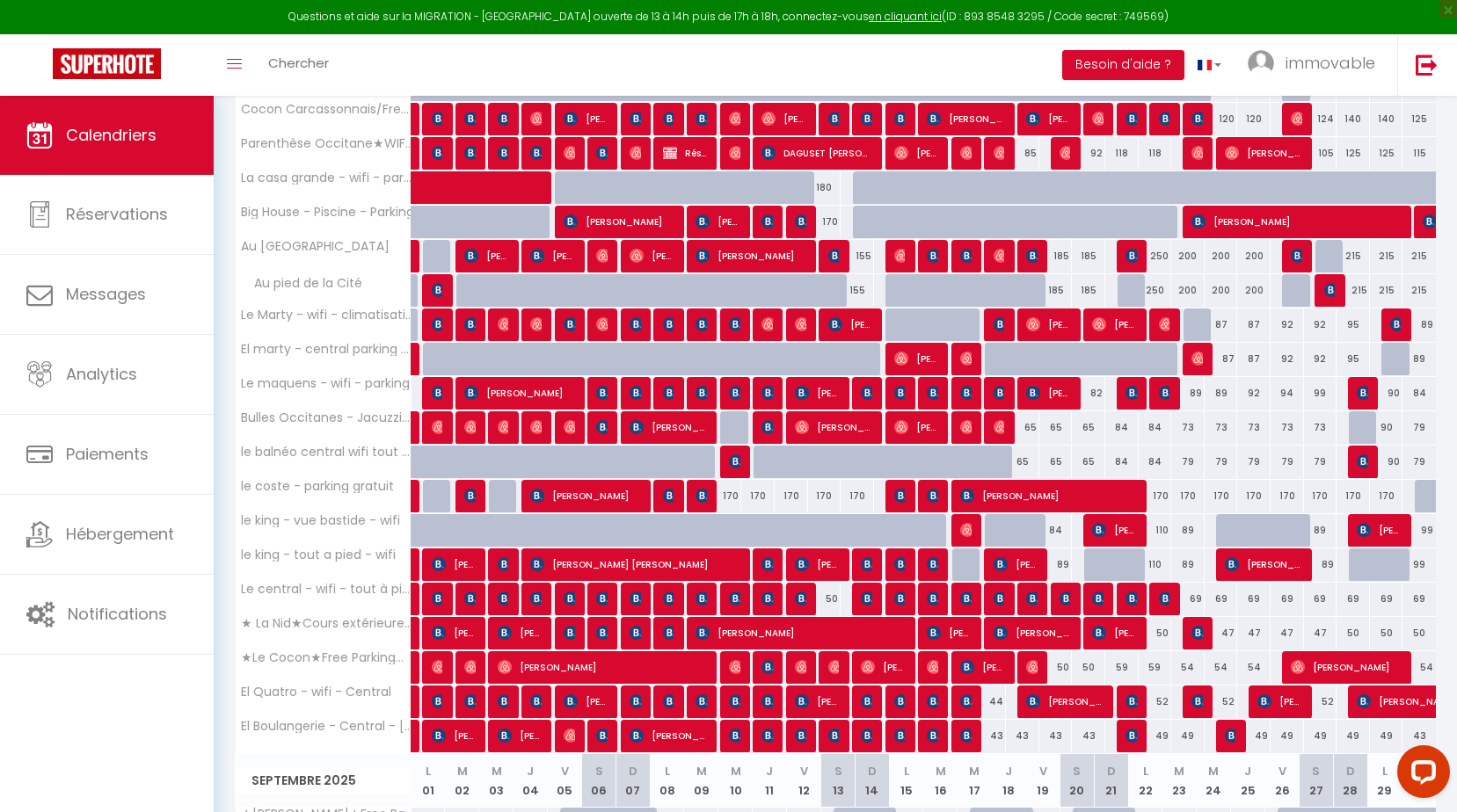
click at [1161, 536] on div "110" at bounding box center [1155, 531] width 34 height 33
type input "110"
type input "Sam 23 Août 2025"
type input "Dim 24 Août 2025"
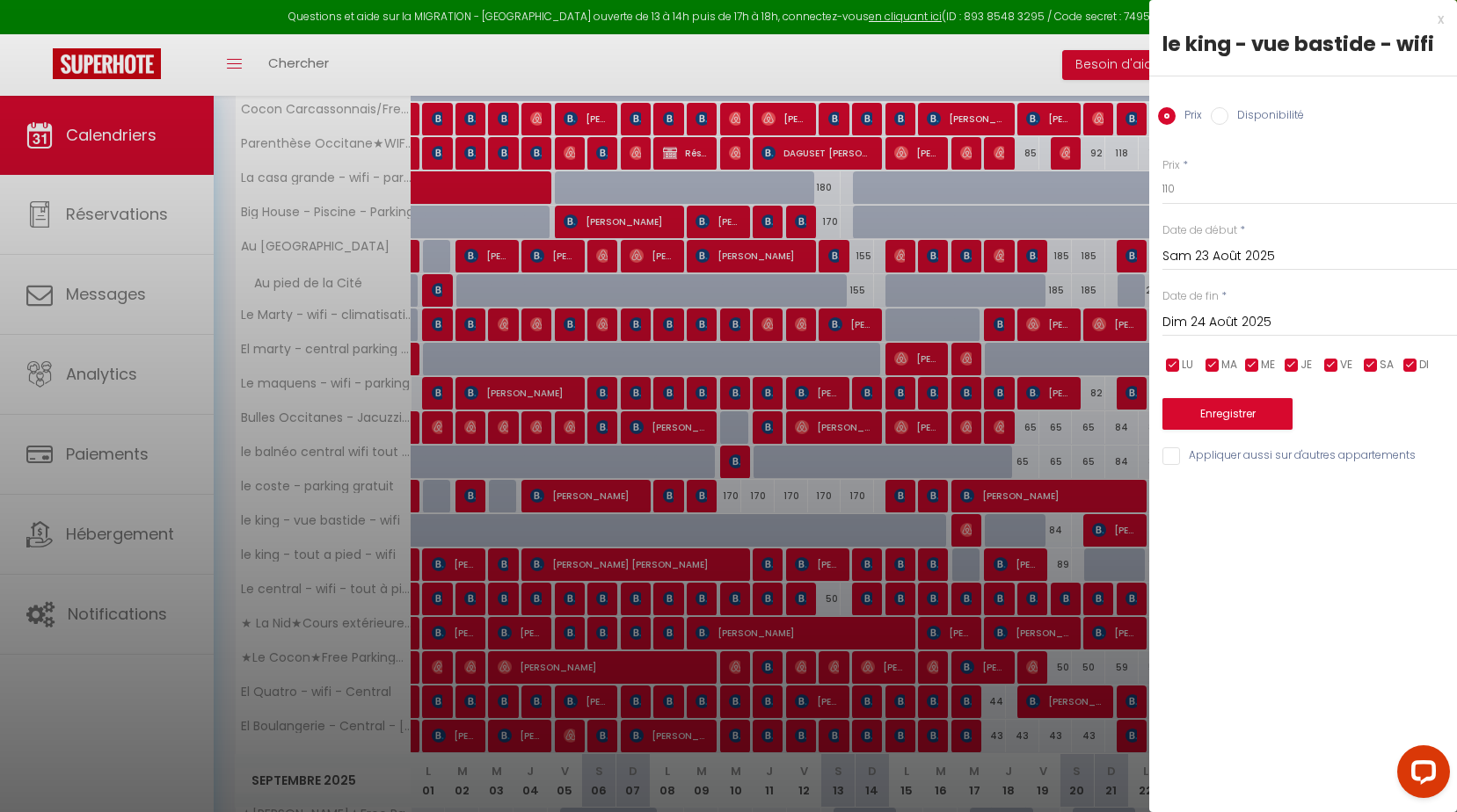
click at [1437, 15] on div "x" at bounding box center [1297, 19] width 295 height 21
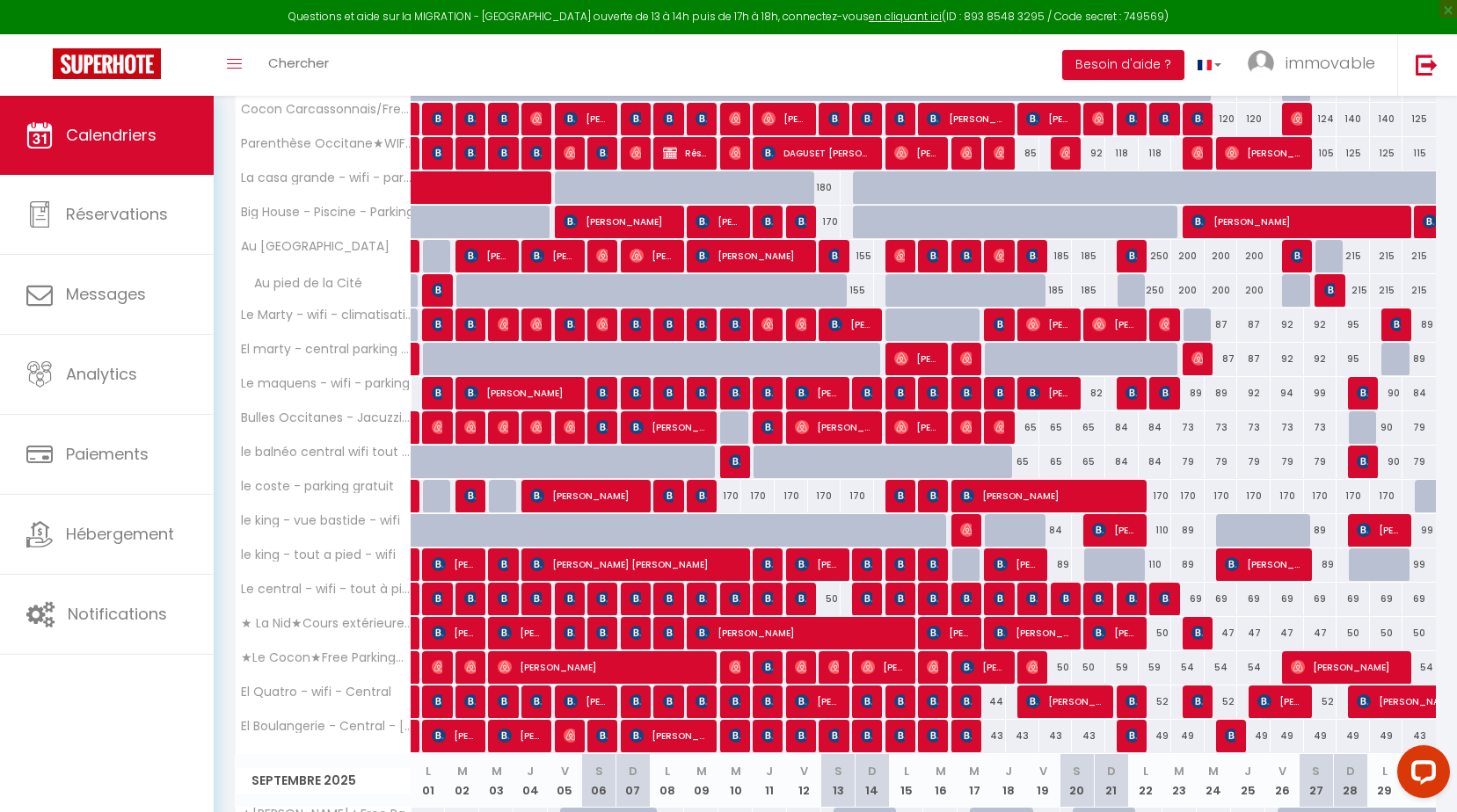
click at [1425, 531] on div "99" at bounding box center [1419, 531] width 34 height 33
type input "99"
type input "Dim 31 Août 2025"
type input "Lun 01 Septembre 2025"
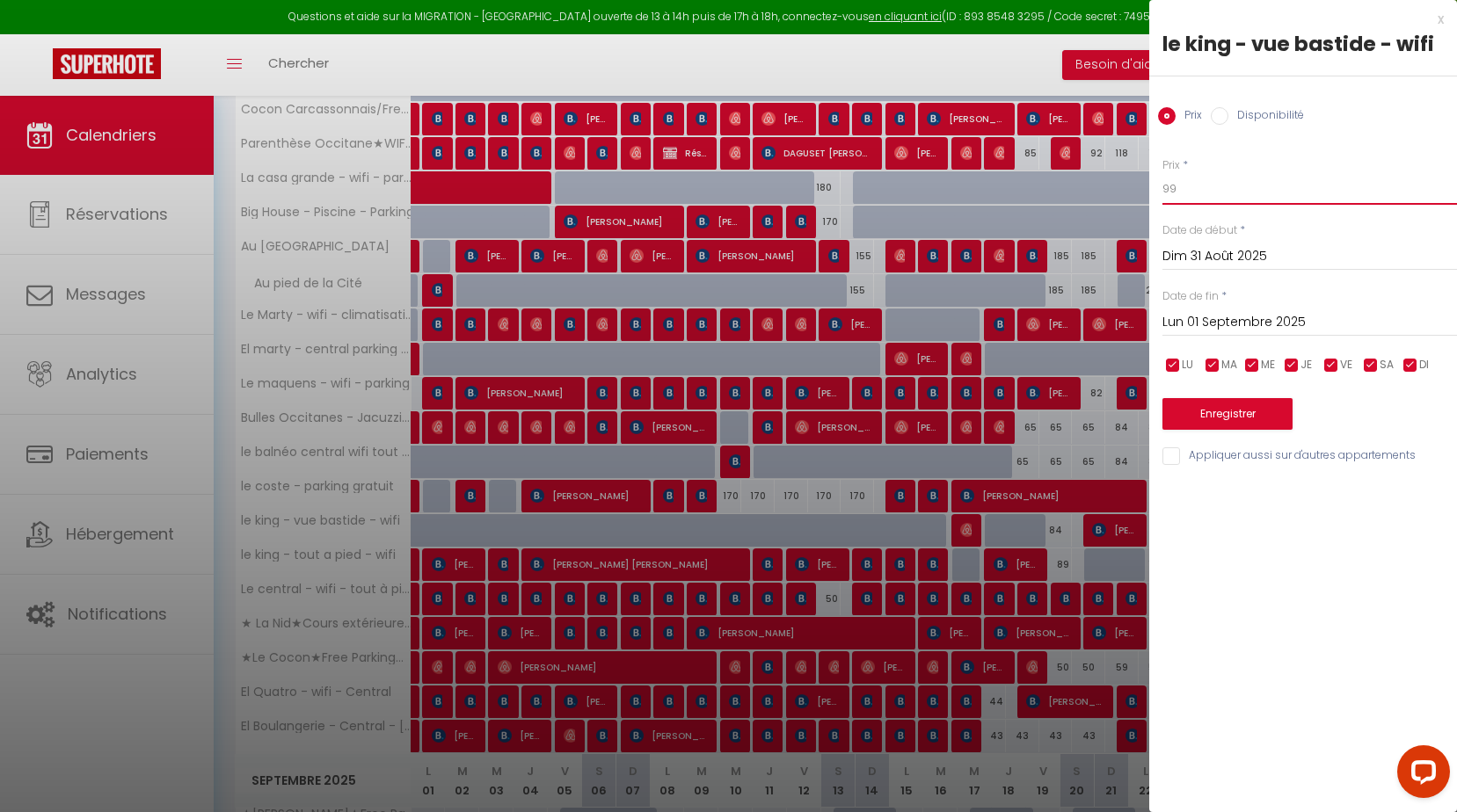
drag, startPoint x: 1206, startPoint y: 196, endPoint x: 983, endPoint y: 188, distance: 223.1
type input "89"
click at [1208, 418] on button "Enregistrer" at bounding box center [1228, 413] width 130 height 32
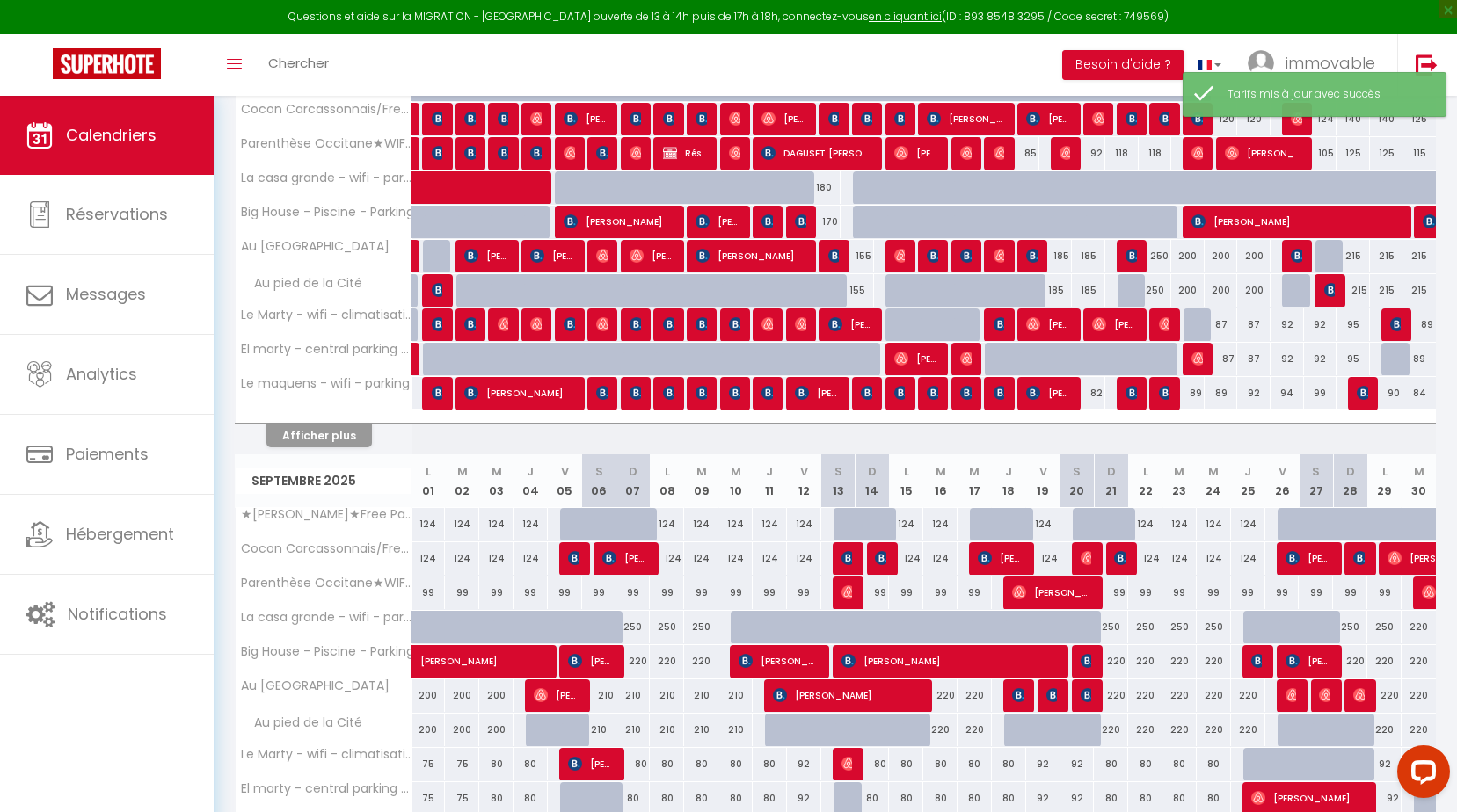
click at [1422, 357] on div "89" at bounding box center [1419, 359] width 34 height 33
type input "89"
type input "Dim 31 Août 2025"
type input "Lun 01 Septembre 2025"
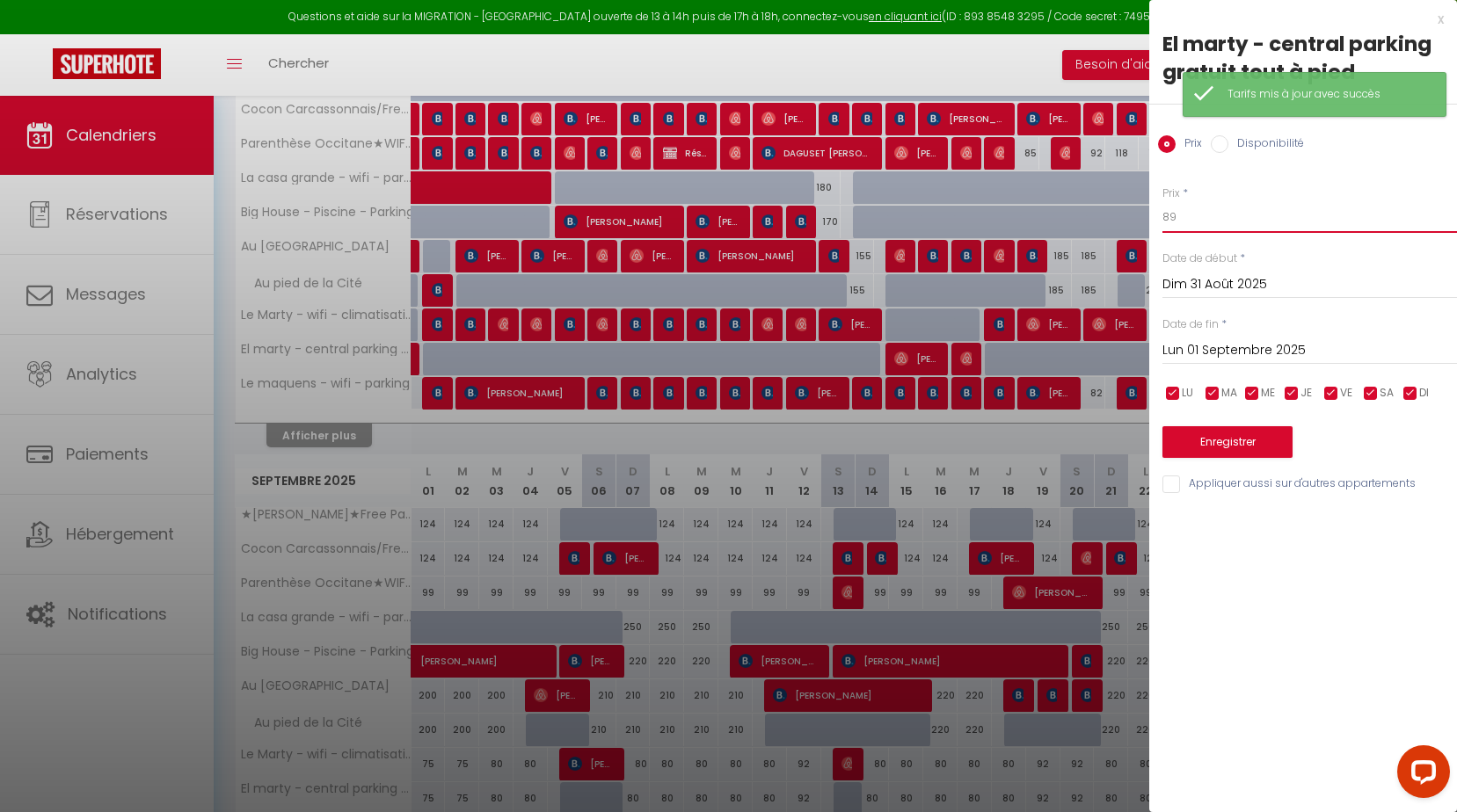
click at [1212, 217] on input "89" at bounding box center [1311, 217] width 295 height 32
drag, startPoint x: 1205, startPoint y: 214, endPoint x: 838, endPoint y: 175, distance: 369.1
click at [1017, 232] on body "Questions et aide sur la MIGRATION - [GEOGRAPHIC_DATA] ouverte de 13 à 14h puis…" at bounding box center [728, 585] width 1457 height 1644
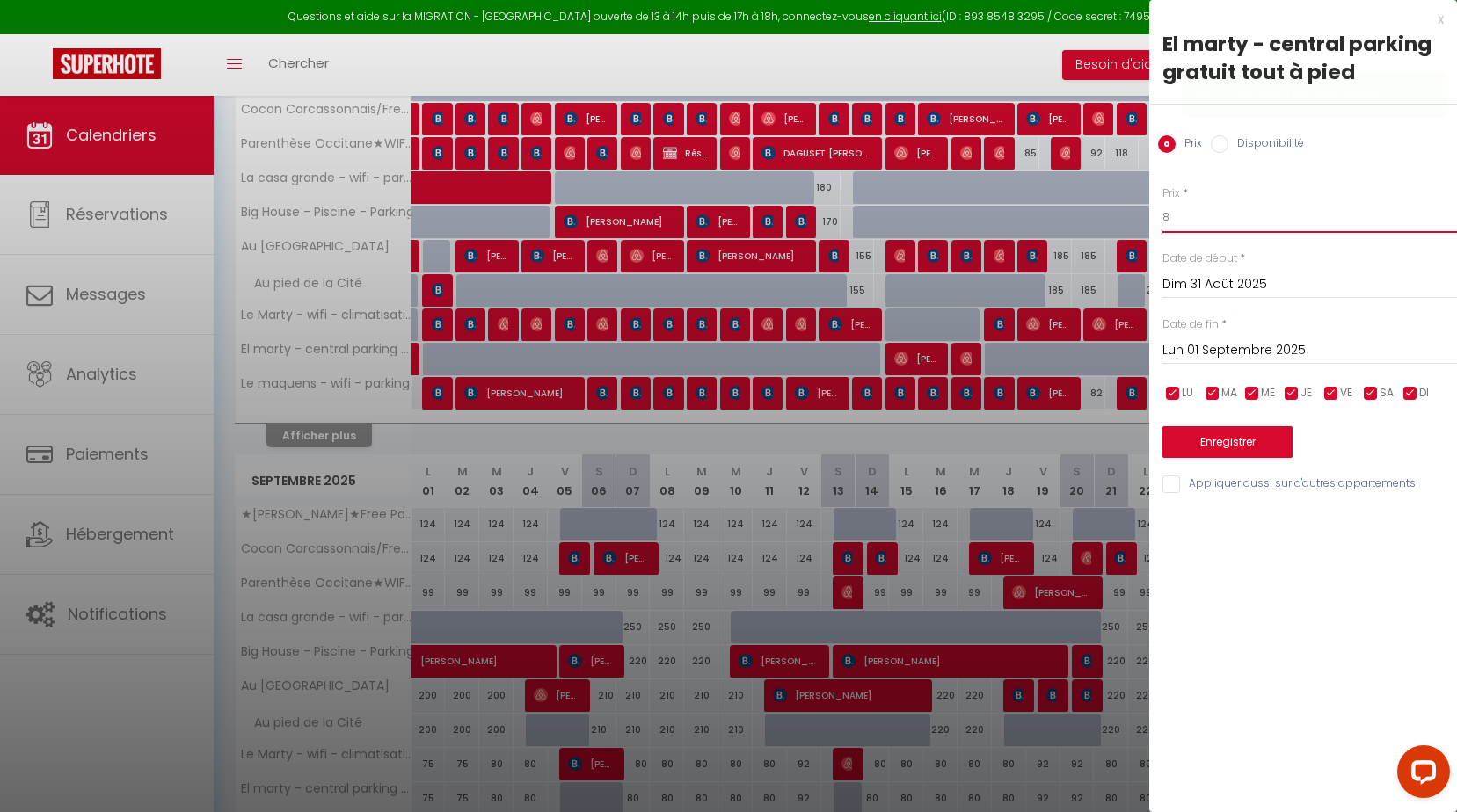
type input "89"
click at [1285, 432] on button "Enregistrer" at bounding box center [1228, 442] width 130 height 32
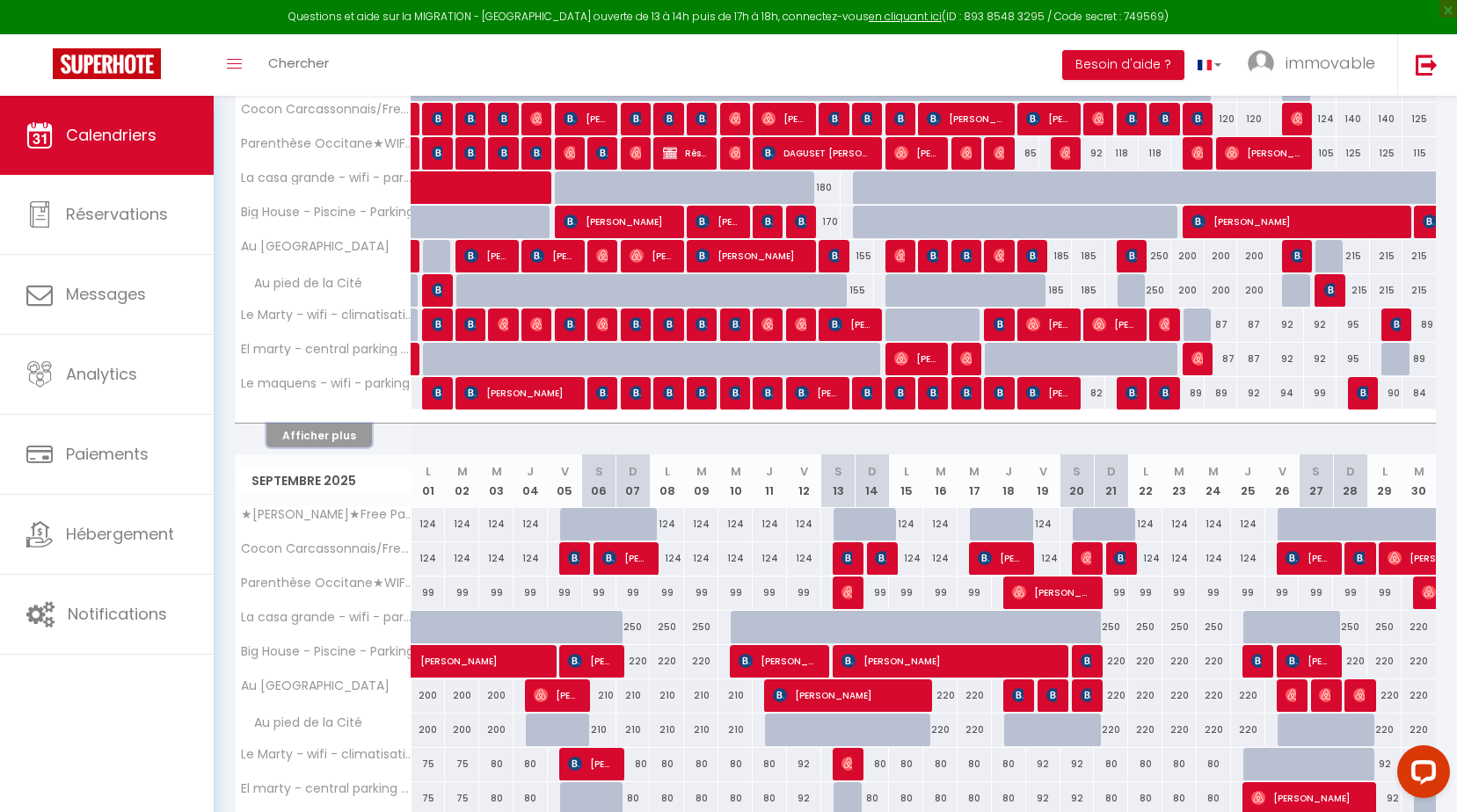
click at [295, 435] on button "Afficher plus" at bounding box center [320, 435] width 106 height 24
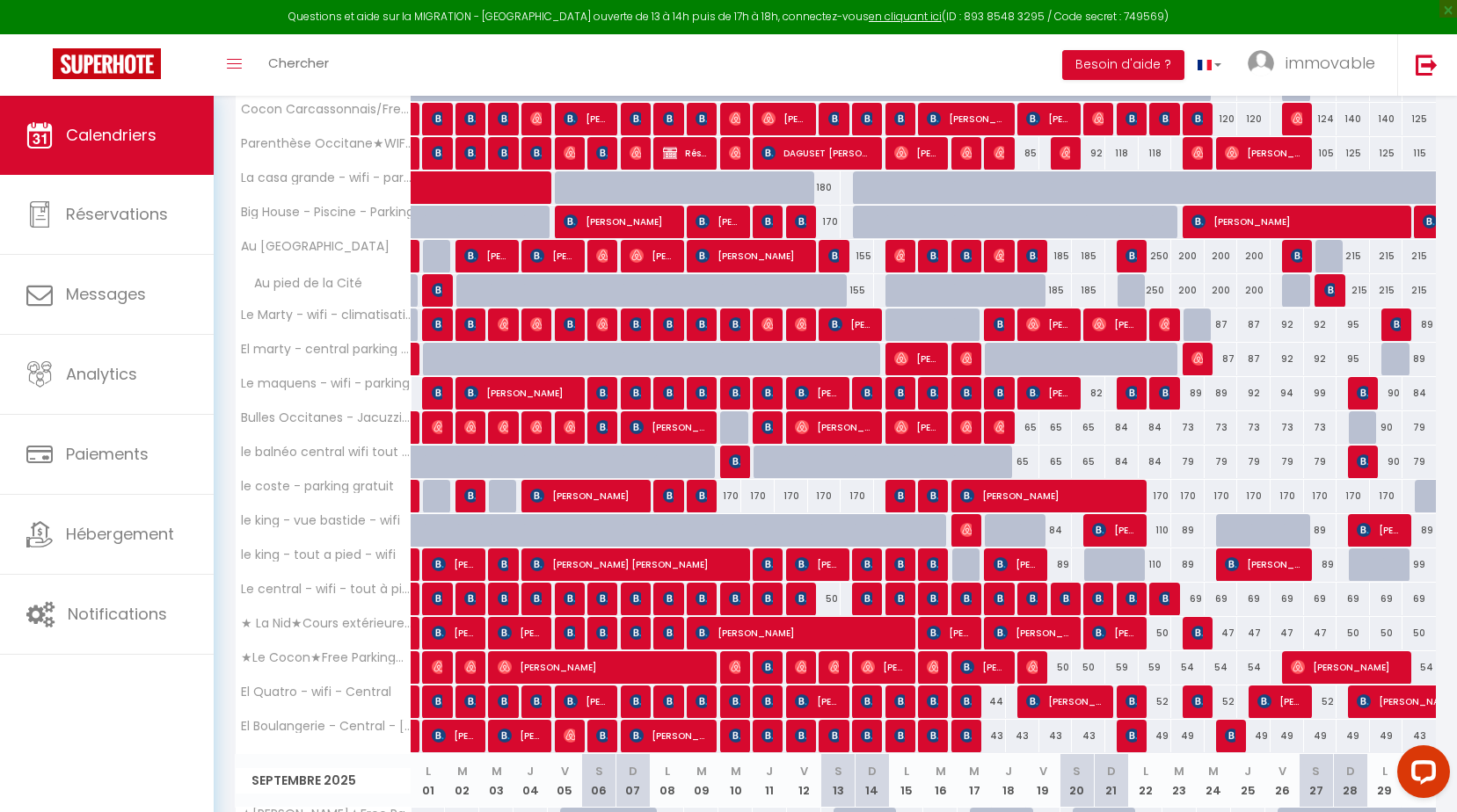
click at [1420, 563] on div "99" at bounding box center [1419, 565] width 34 height 33
type input "99"
type input "Dim 31 Août 2025"
type input "Lun 01 Septembre 2025"
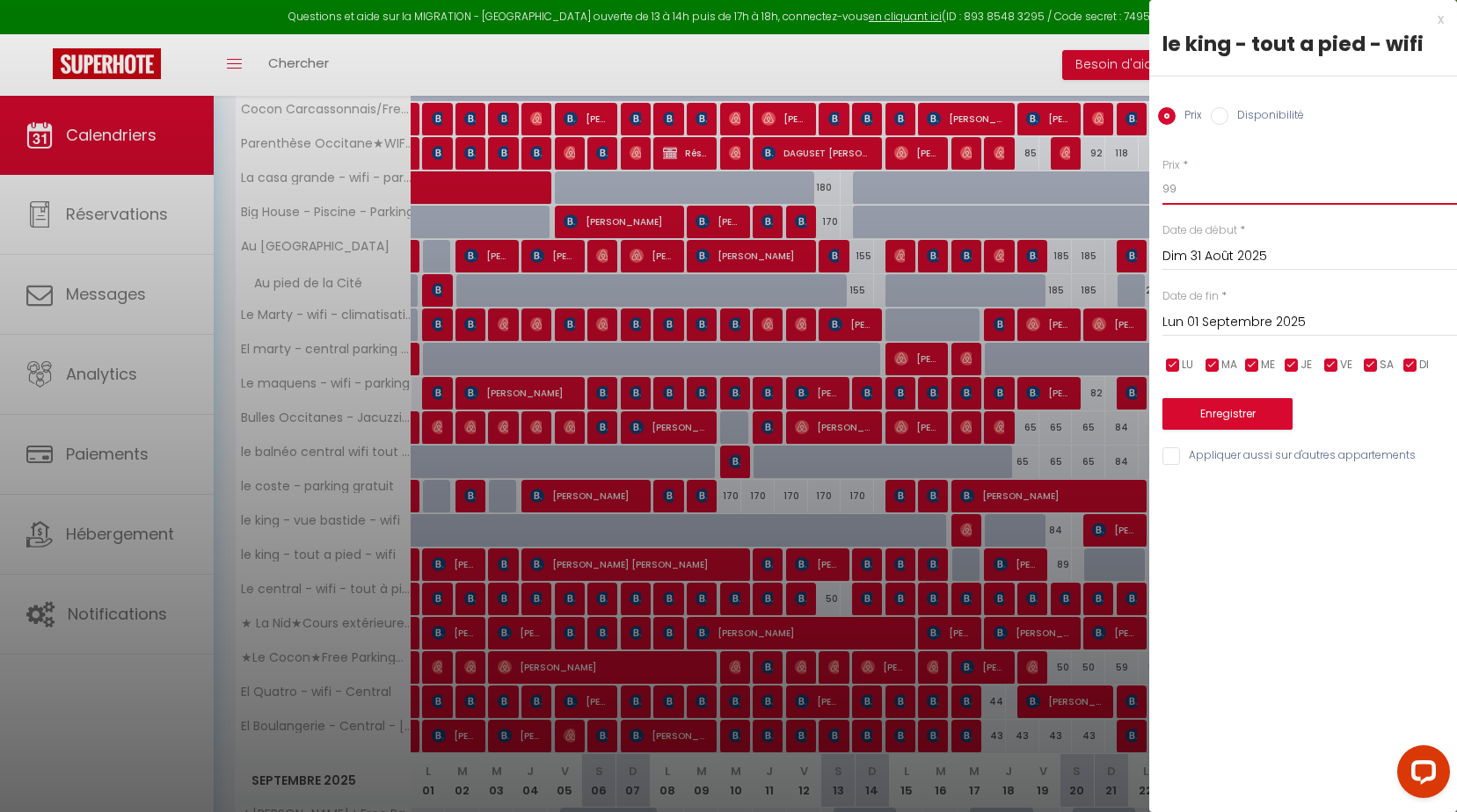
drag, startPoint x: 1212, startPoint y: 191, endPoint x: 996, endPoint y: 180, distance: 216.3
type input "89"
click at [1208, 415] on button "Enregistrer" at bounding box center [1228, 413] width 130 height 32
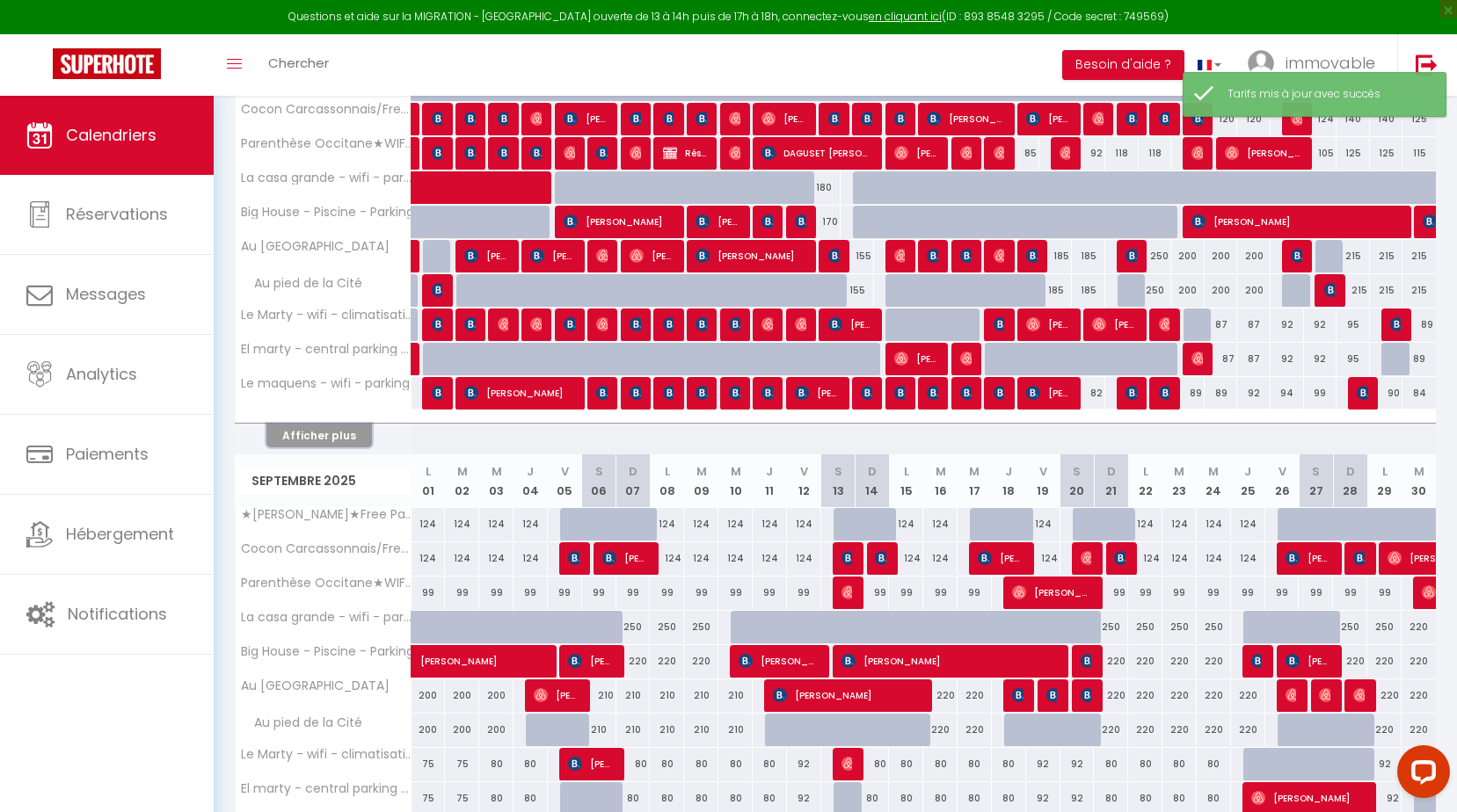
click at [287, 429] on button "Afficher plus" at bounding box center [320, 435] width 106 height 24
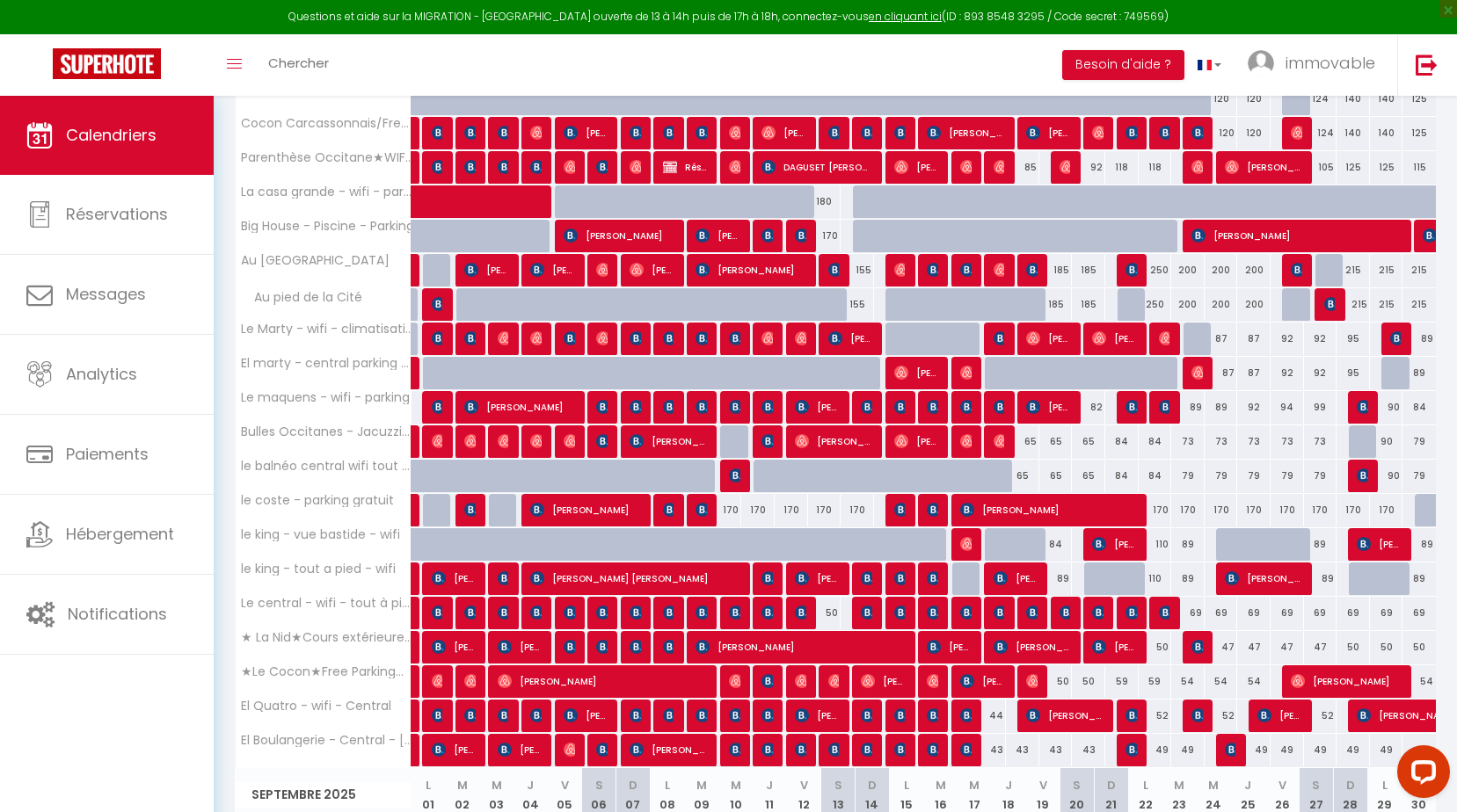
scroll to position [245, 0]
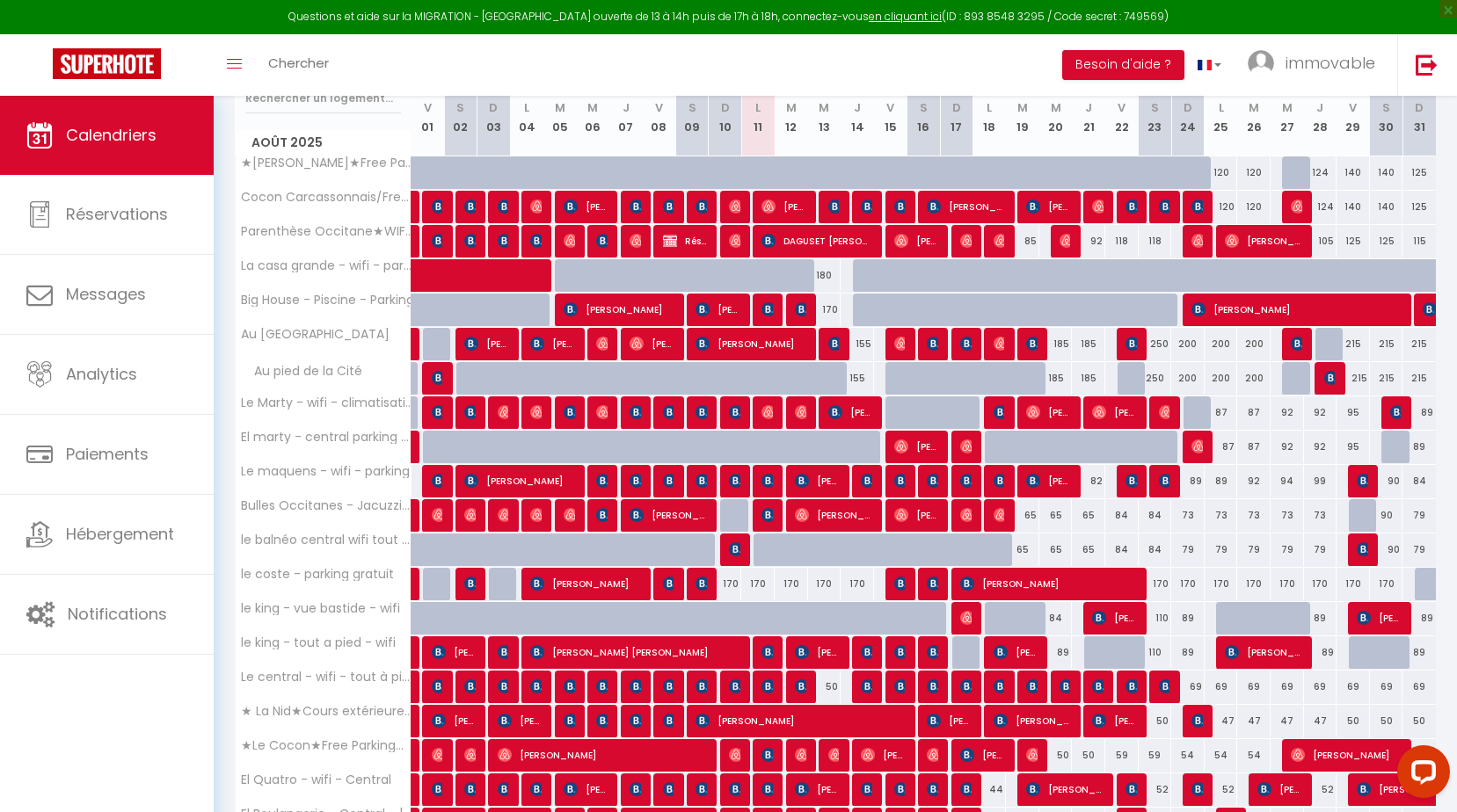
click at [1036, 518] on div "65" at bounding box center [1022, 515] width 34 height 33
type input "65"
type input "[DATE] Août 2025"
type input "Mer 20 Août 2025"
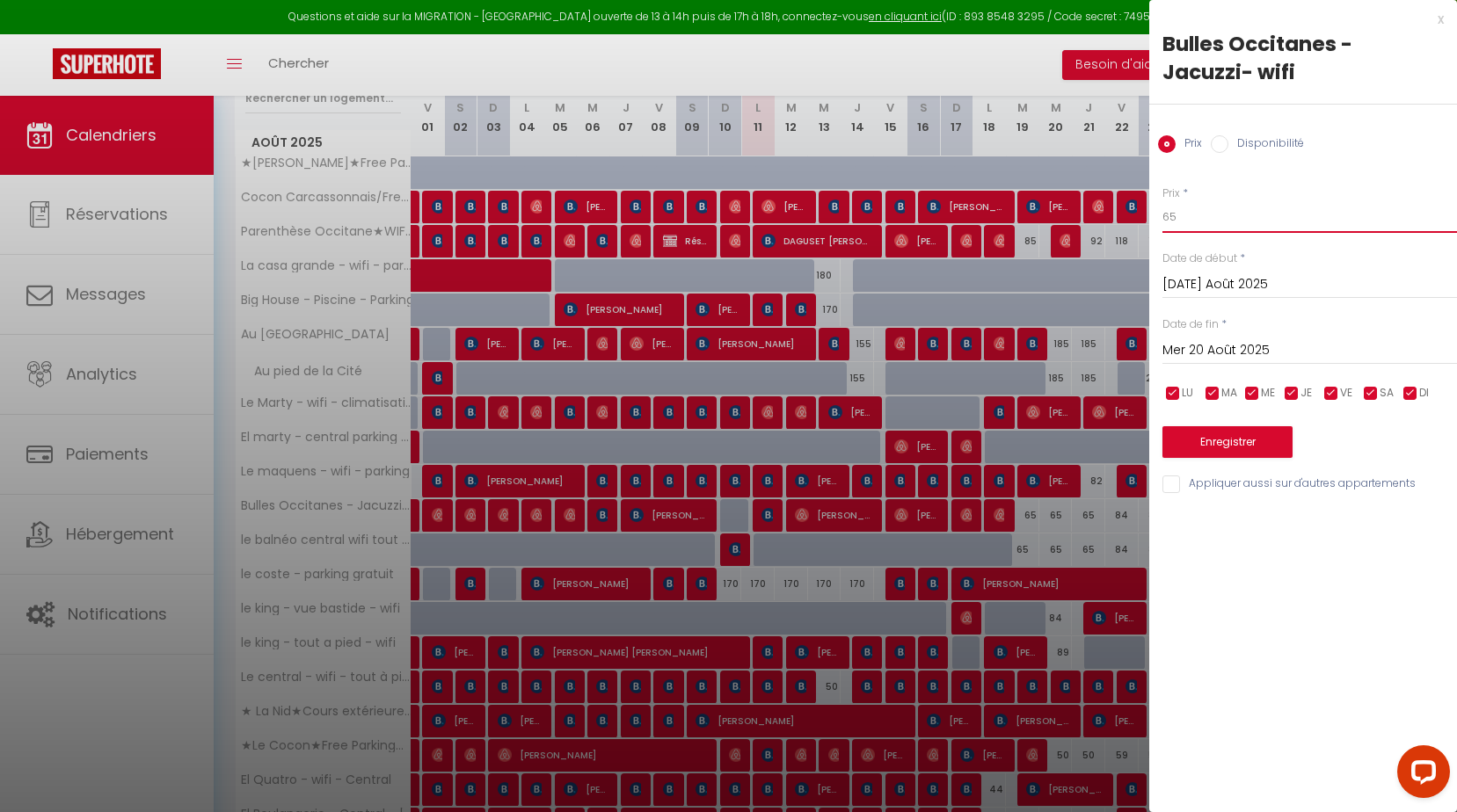
drag, startPoint x: 1180, startPoint y: 225, endPoint x: 1006, endPoint y: 224, distance: 174.0
type input "8"
type input "59"
click at [1207, 347] on input "Mer 20 Août 2025" at bounding box center [1311, 351] width 295 height 23
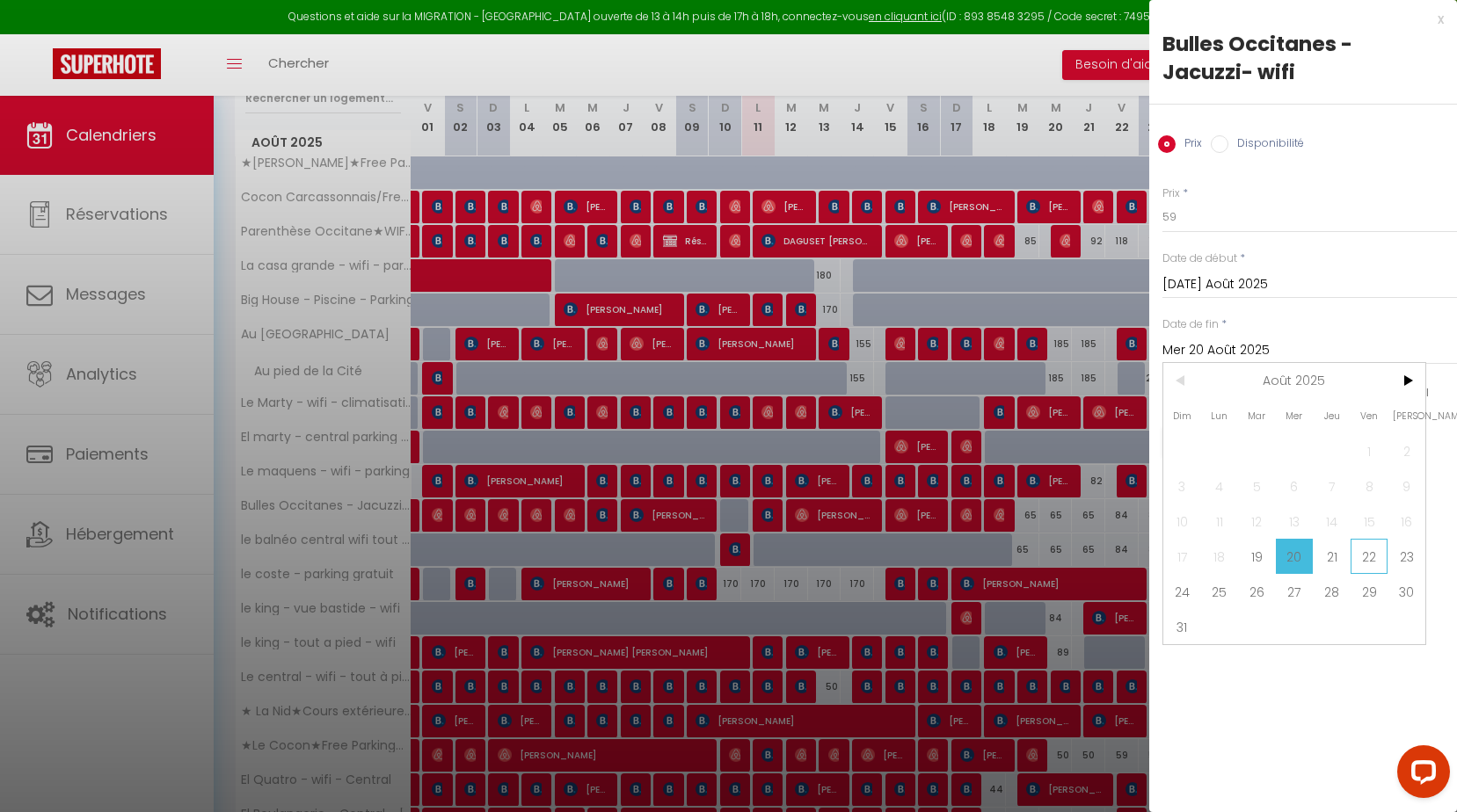
click at [1353, 562] on span "22" at bounding box center [1369, 556] width 38 height 36
type input "Ven 22 Août 2025"
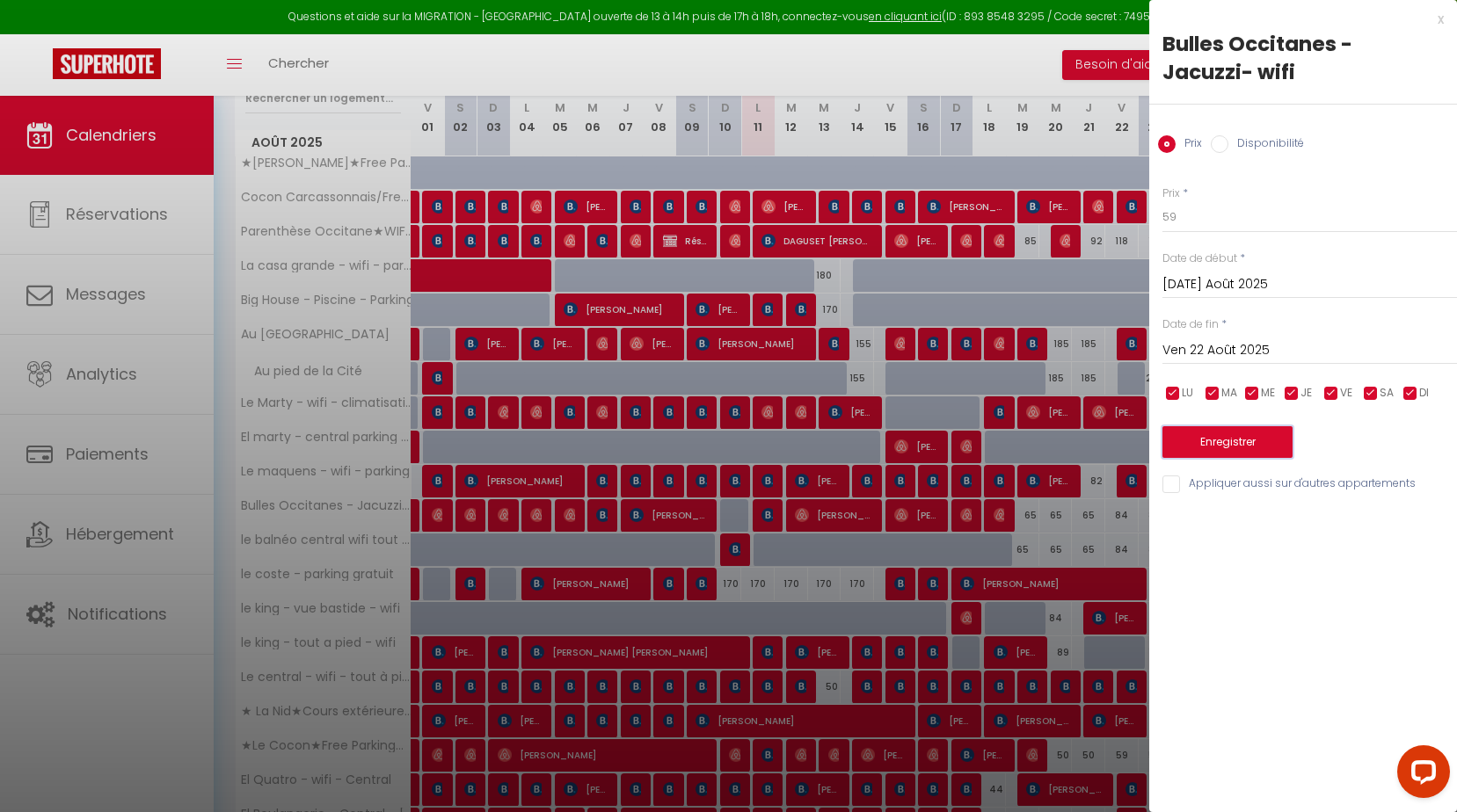
click at [1267, 454] on button "Enregistrer" at bounding box center [1228, 442] width 130 height 32
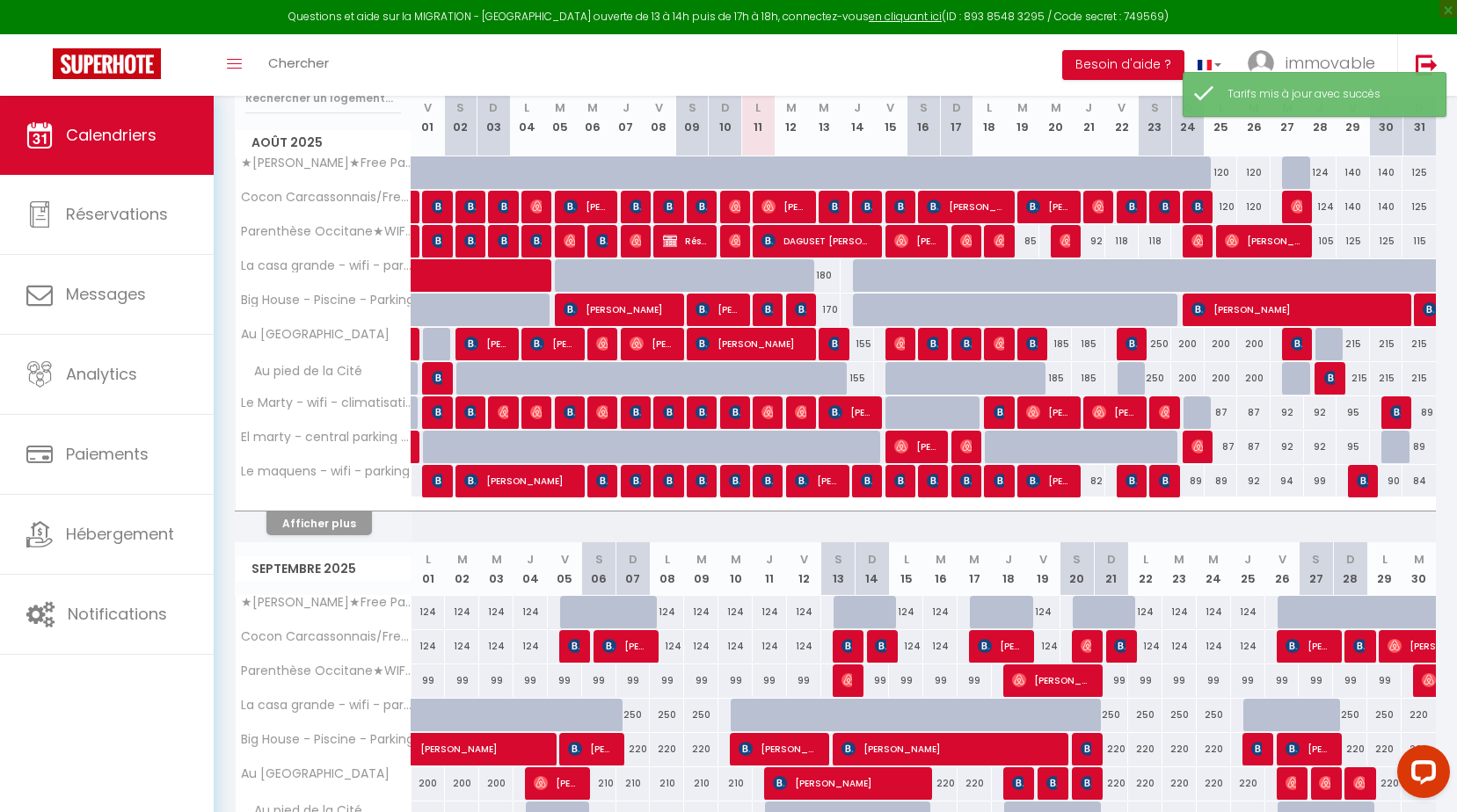
drag, startPoint x: 254, startPoint y: 527, endPoint x: 265, endPoint y: 522, distance: 12.1
click at [255, 527] on div "Afficher plus" at bounding box center [319, 523] width 185 height 25
click at [287, 517] on button "Afficher plus" at bounding box center [320, 523] width 106 height 24
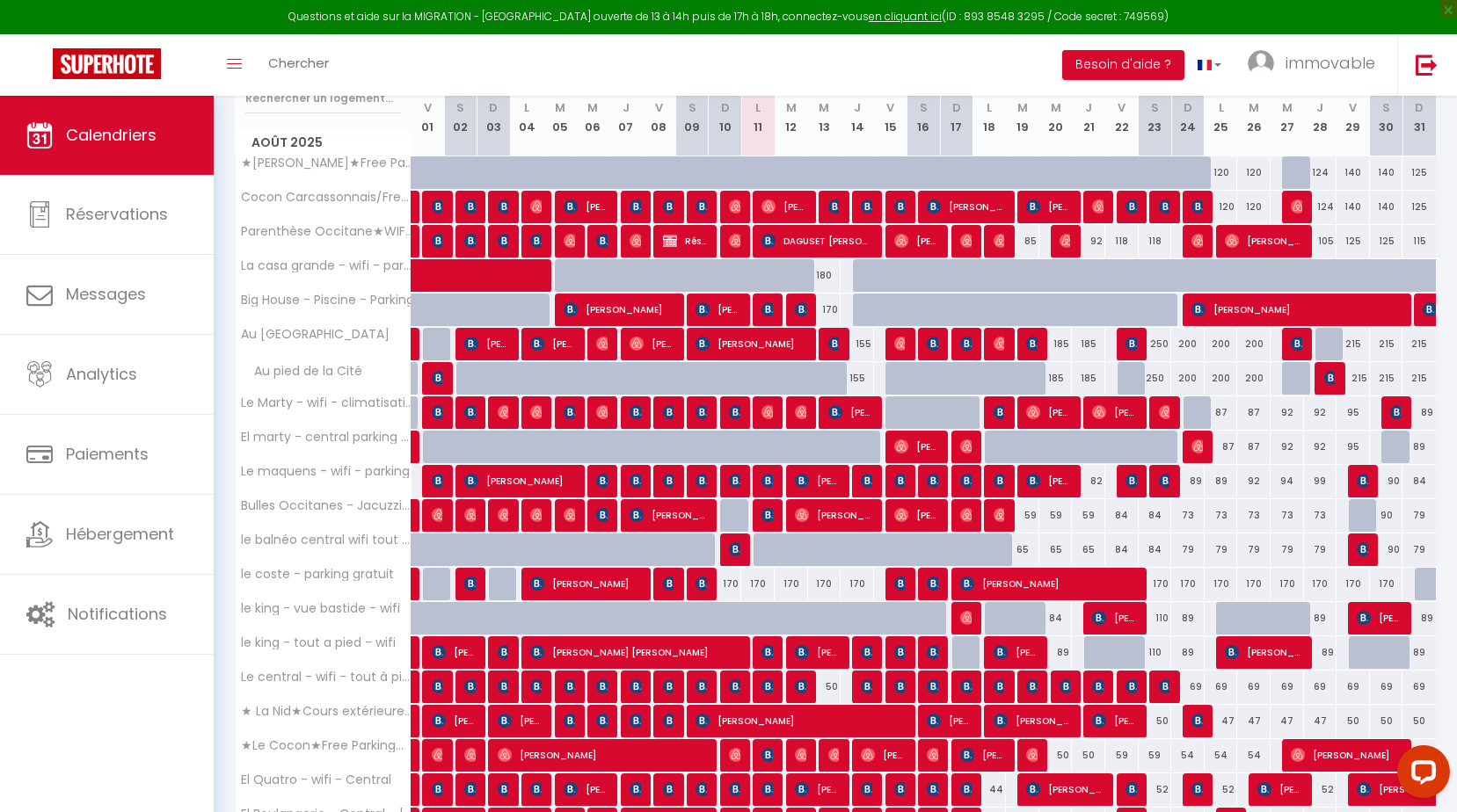
click at [1022, 546] on div "65" at bounding box center [1022, 550] width 34 height 33
type input "65"
type input "[DATE] Août 2025"
type input "Mer 20 Août 2025"
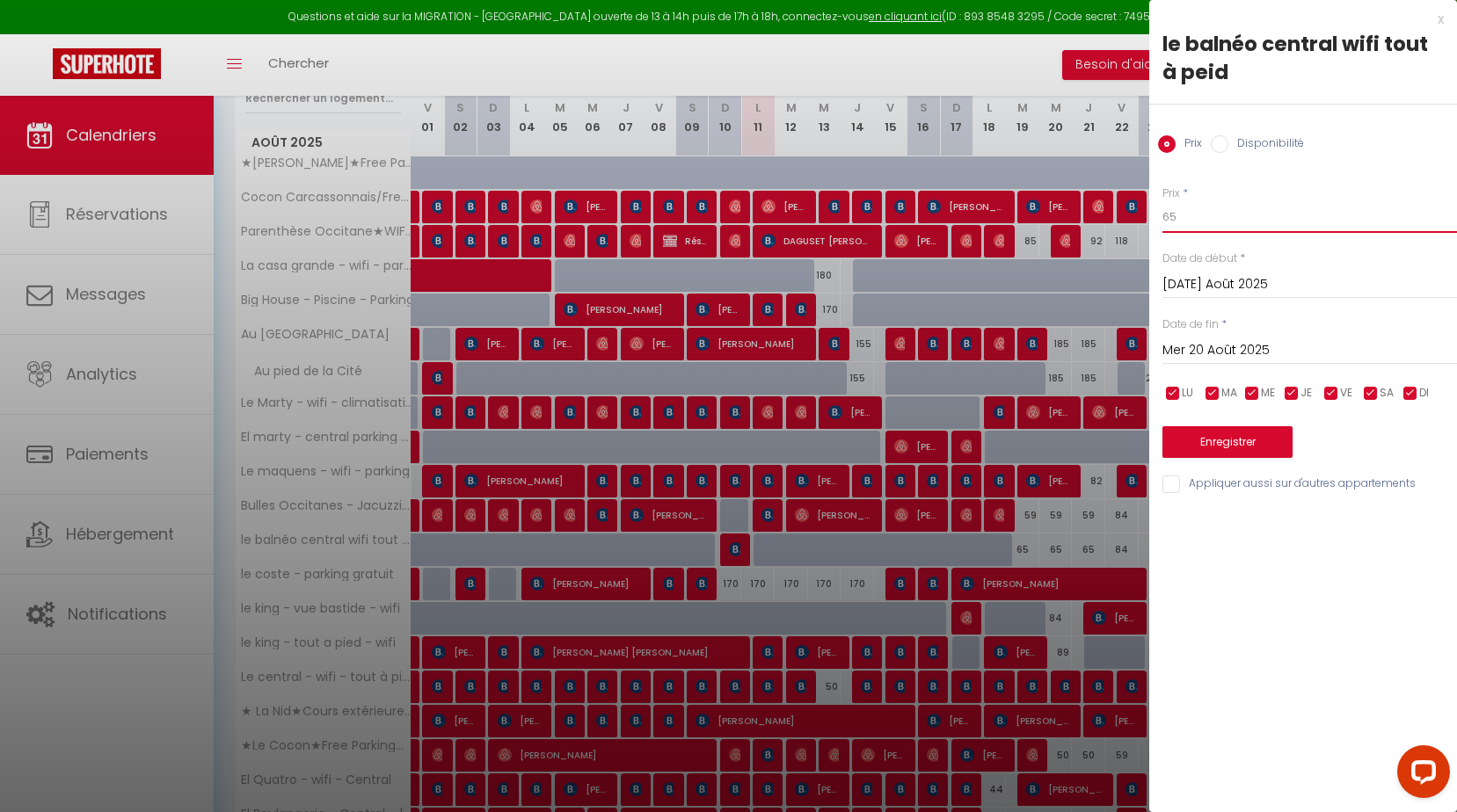
drag, startPoint x: 1126, startPoint y: 223, endPoint x: 1046, endPoint y: 233, distance: 80.6
type input "59"
drag, startPoint x: 1174, startPoint y: 337, endPoint x: 1174, endPoint y: 347, distance: 10.0
click at [1174, 339] on div "Mer 20 Août 2025 < Août 2025 > Dim Lun Mar Mer Jeu Ven Sam 1 2 3 4 5 6 7 8 9 10…" at bounding box center [1311, 349] width 295 height 32
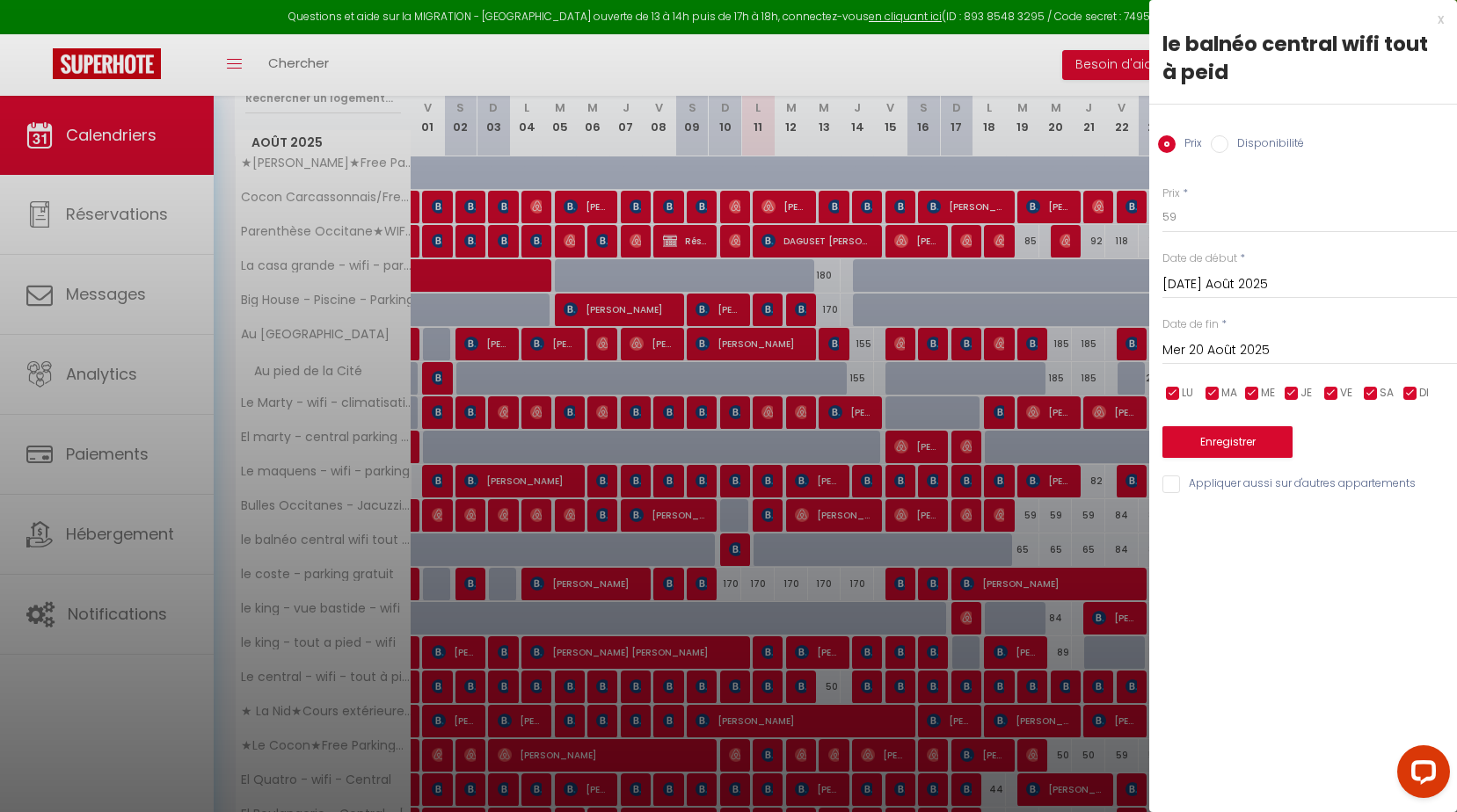
click at [1183, 355] on input "Mer 20 Août 2025" at bounding box center [1311, 351] width 295 height 23
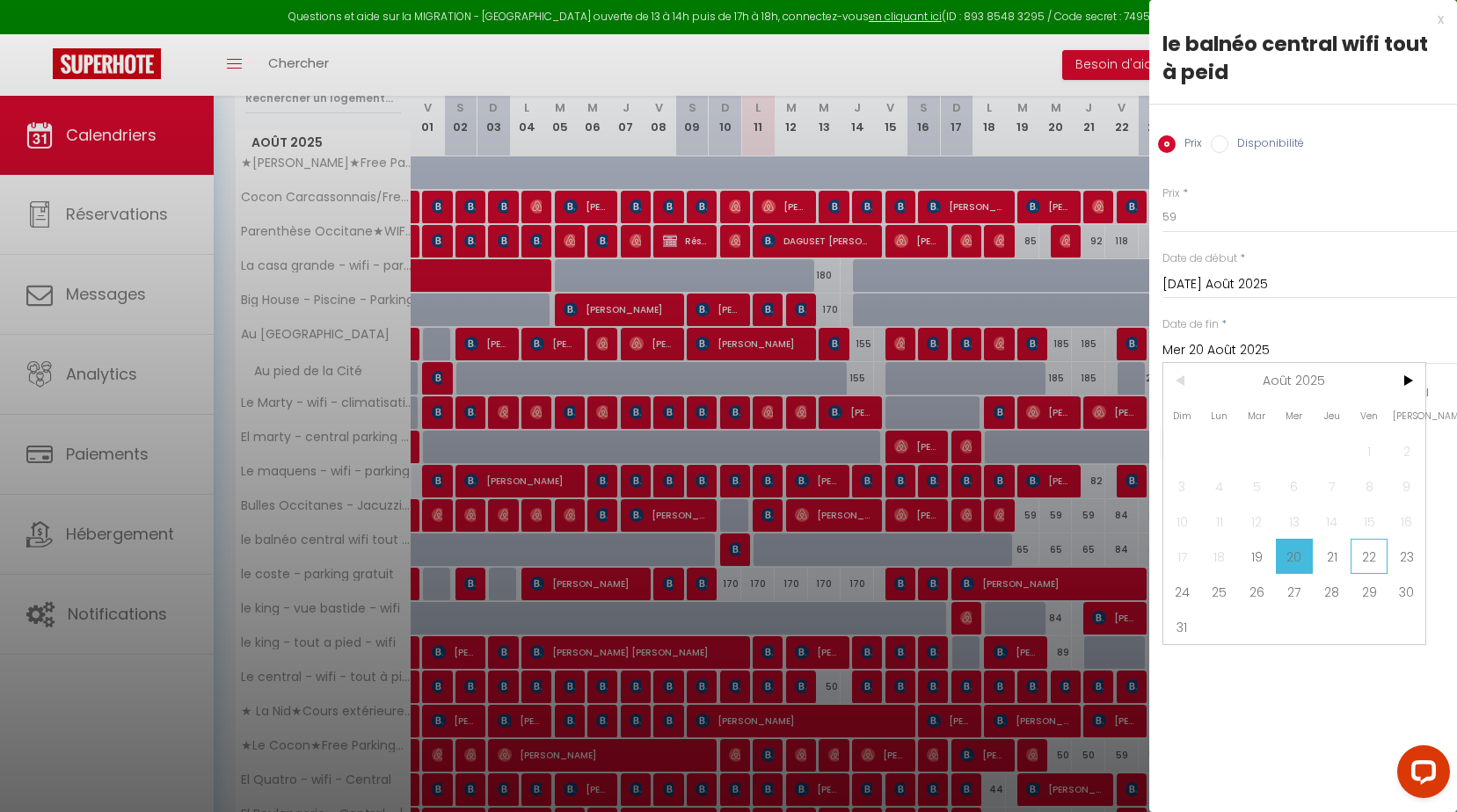
click at [1357, 565] on span "22" at bounding box center [1369, 556] width 38 height 36
type input "Ven 22 Août 2025"
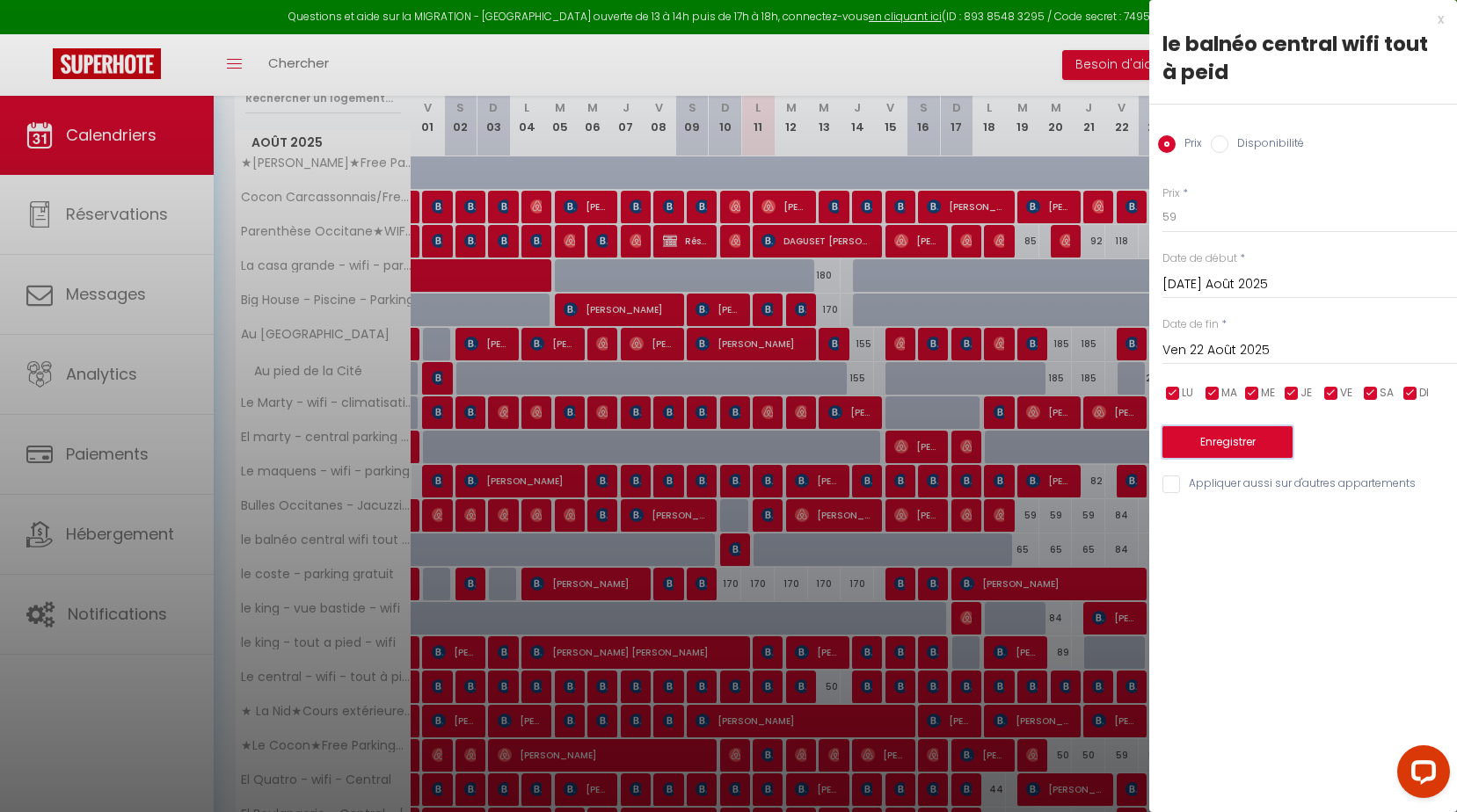
click at [1213, 435] on button "Enregistrer" at bounding box center [1228, 442] width 130 height 32
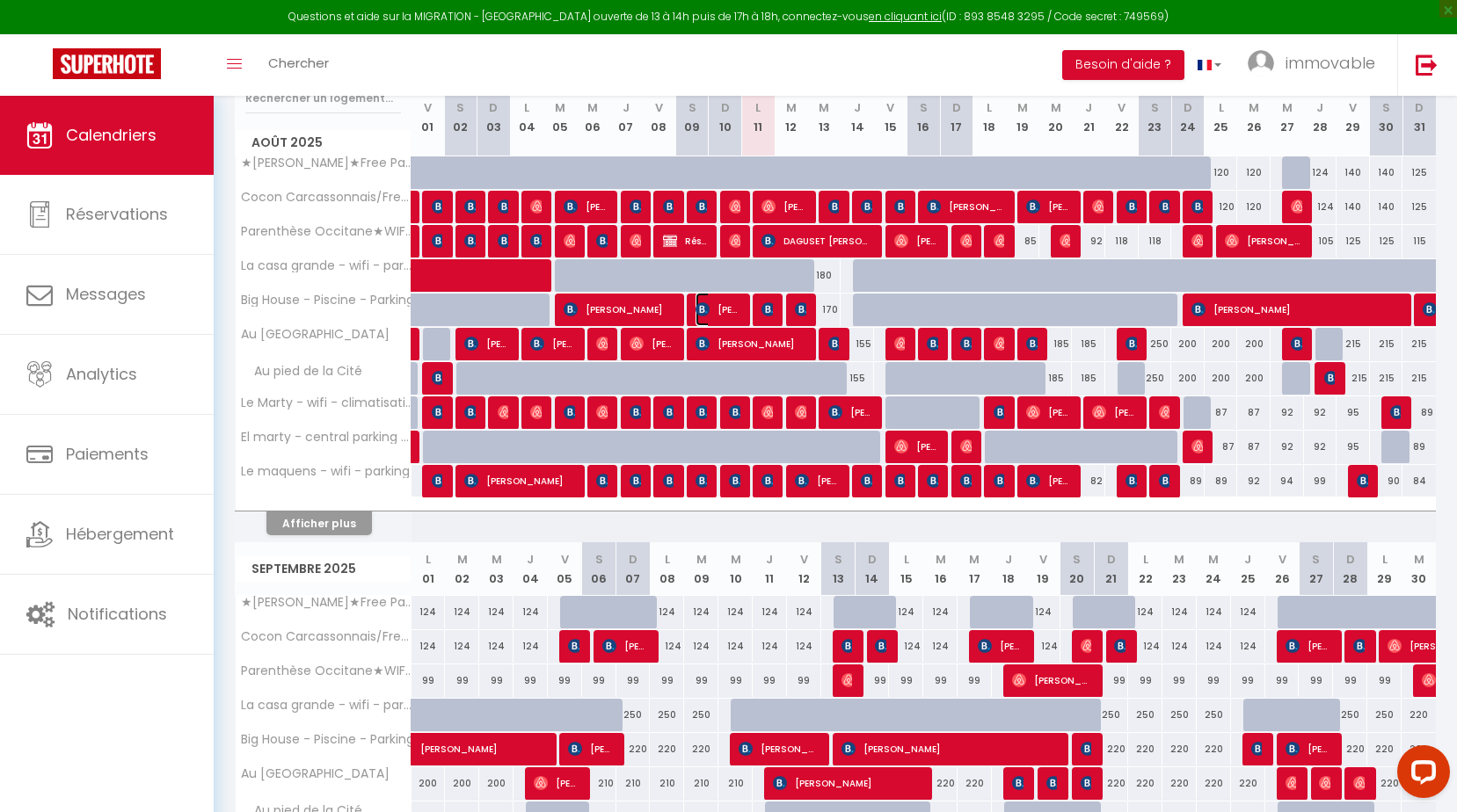
click at [710, 311] on img at bounding box center [702, 309] width 14 height 14
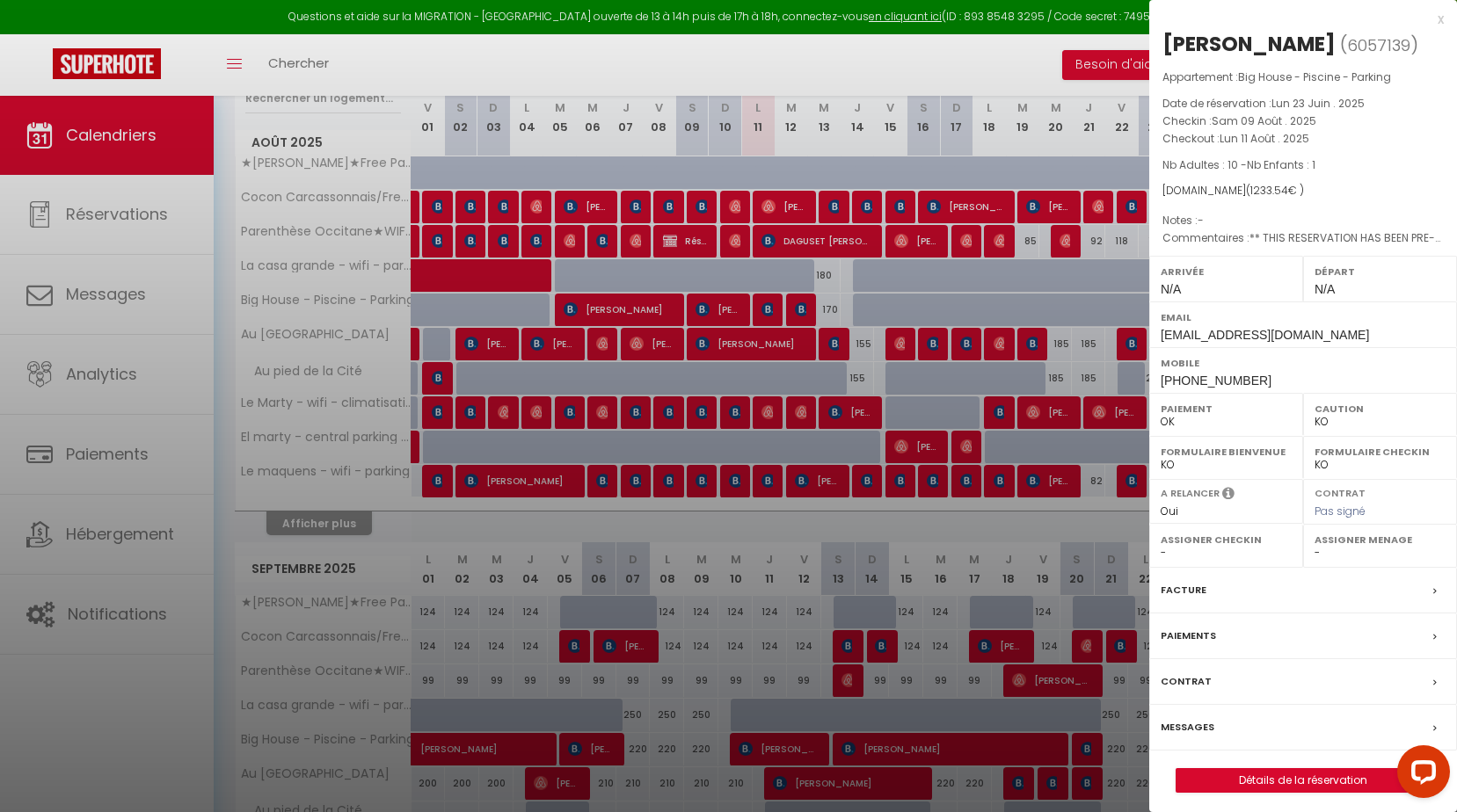
click at [1439, 17] on div "x" at bounding box center [1297, 19] width 295 height 21
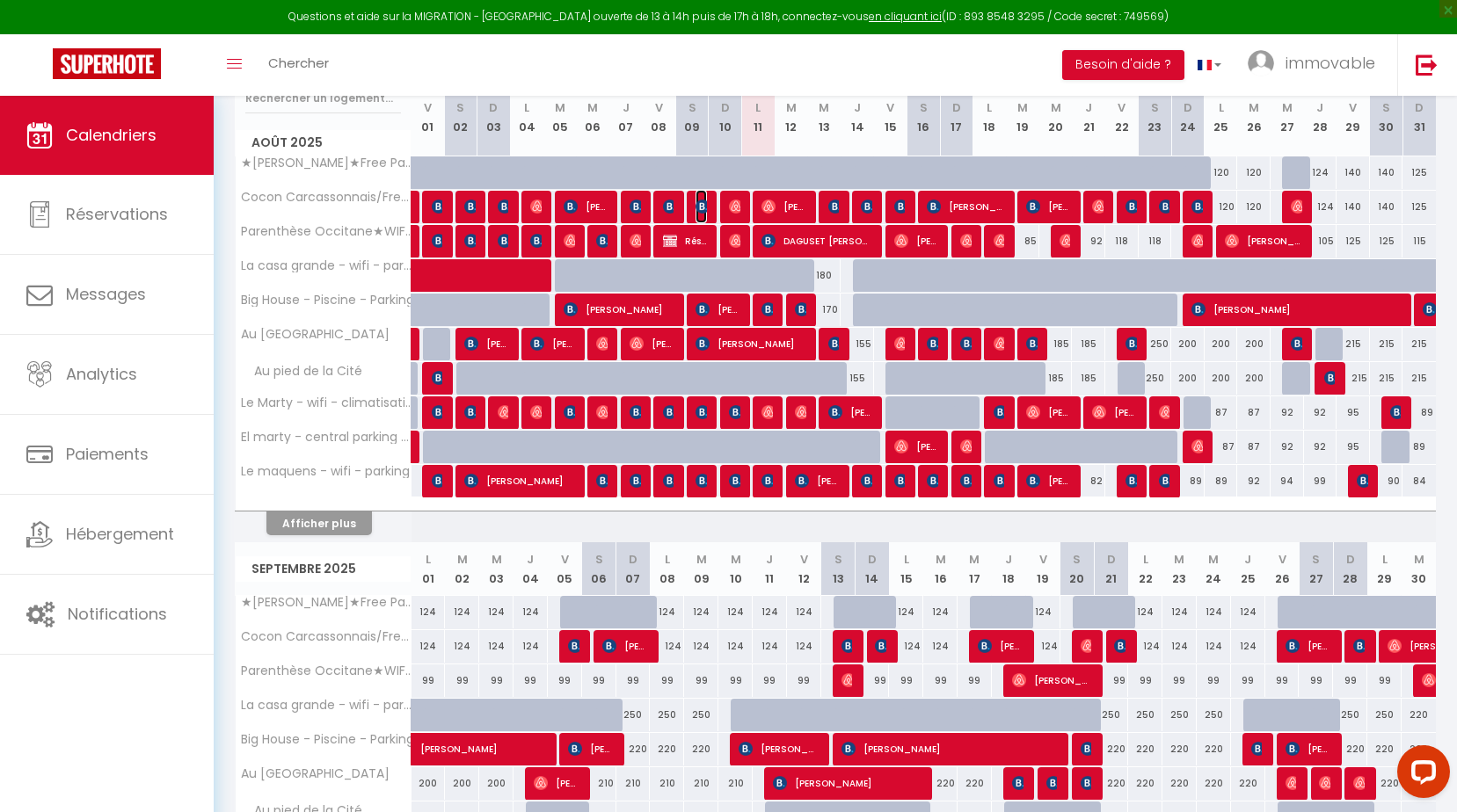
click at [702, 196] on span "[PERSON_NAME]" at bounding box center [702, 206] width 12 height 34
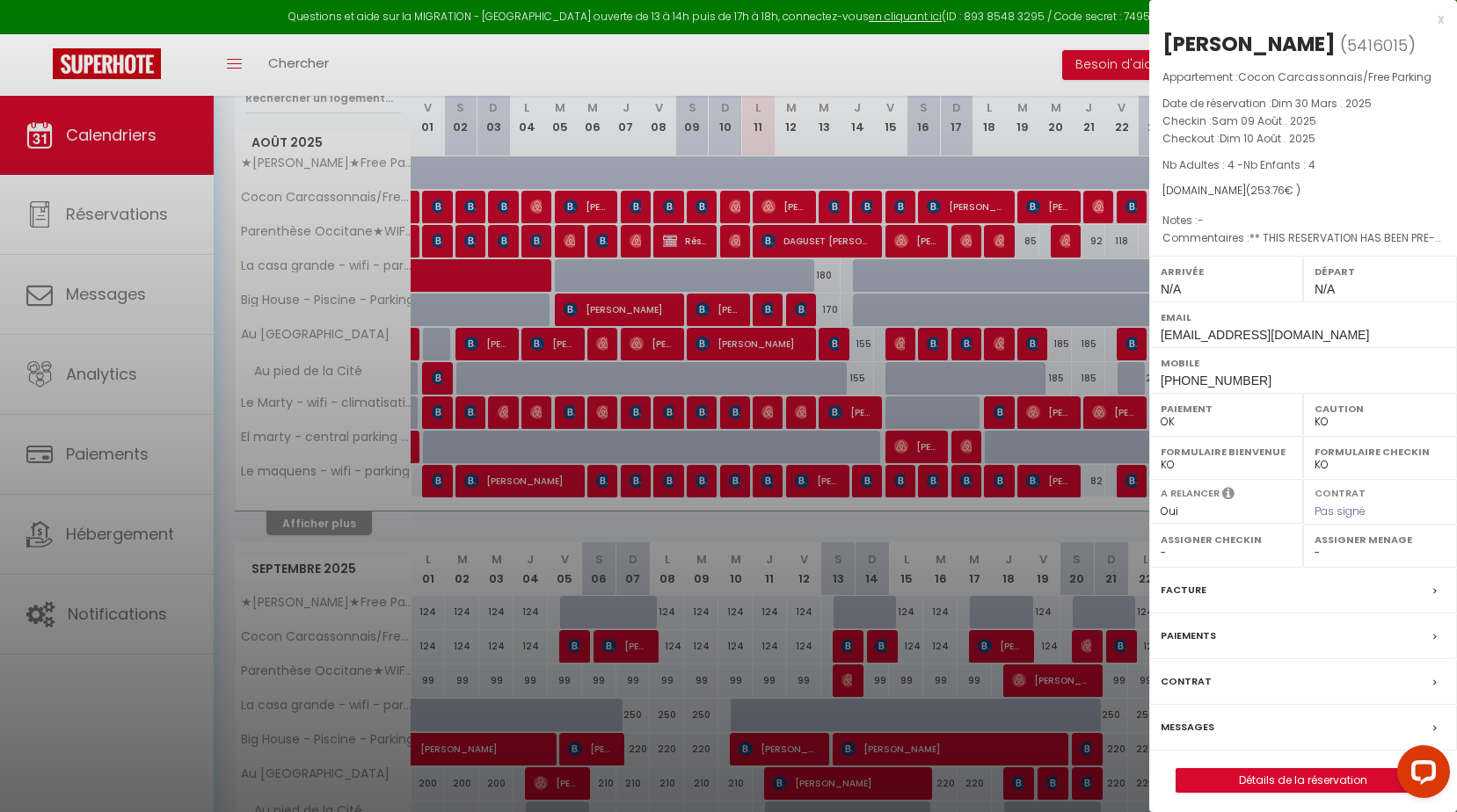
click at [1438, 17] on div "x" at bounding box center [1297, 19] width 295 height 21
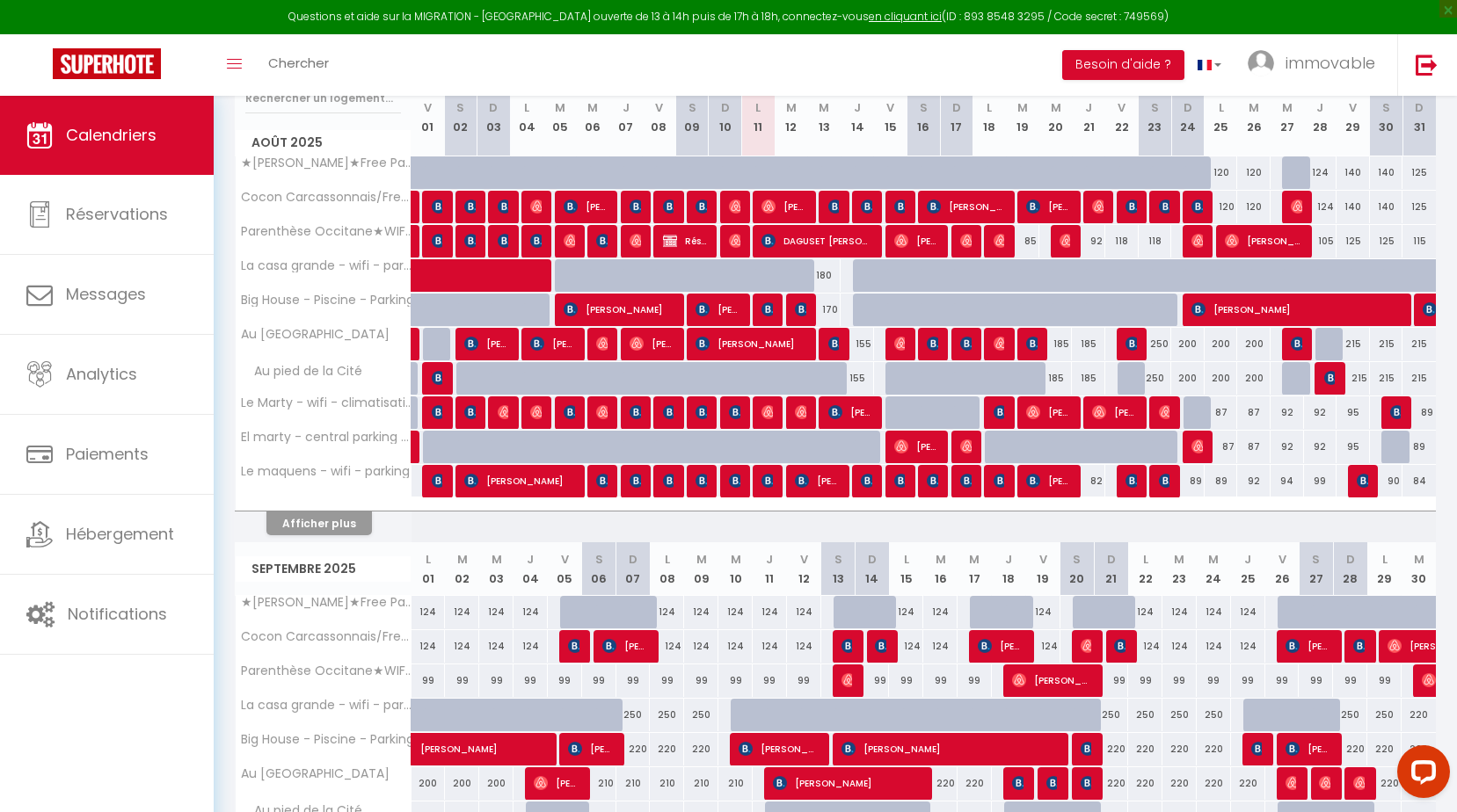
click at [741, 202] on div at bounding box center [733, 207] width 34 height 34
click at [733, 207] on img at bounding box center [736, 206] width 14 height 14
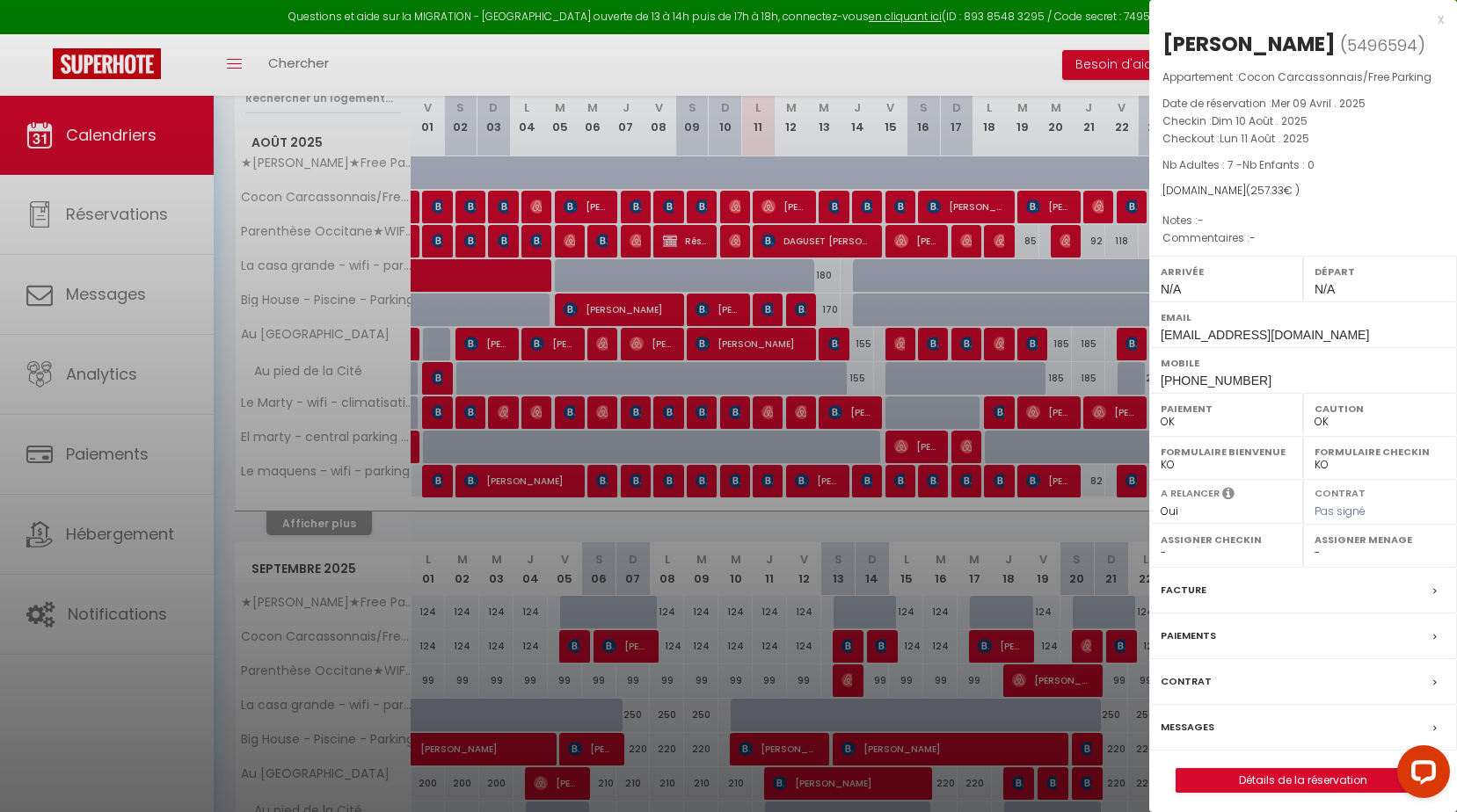
click at [1436, 14] on div "x" at bounding box center [1297, 19] width 295 height 21
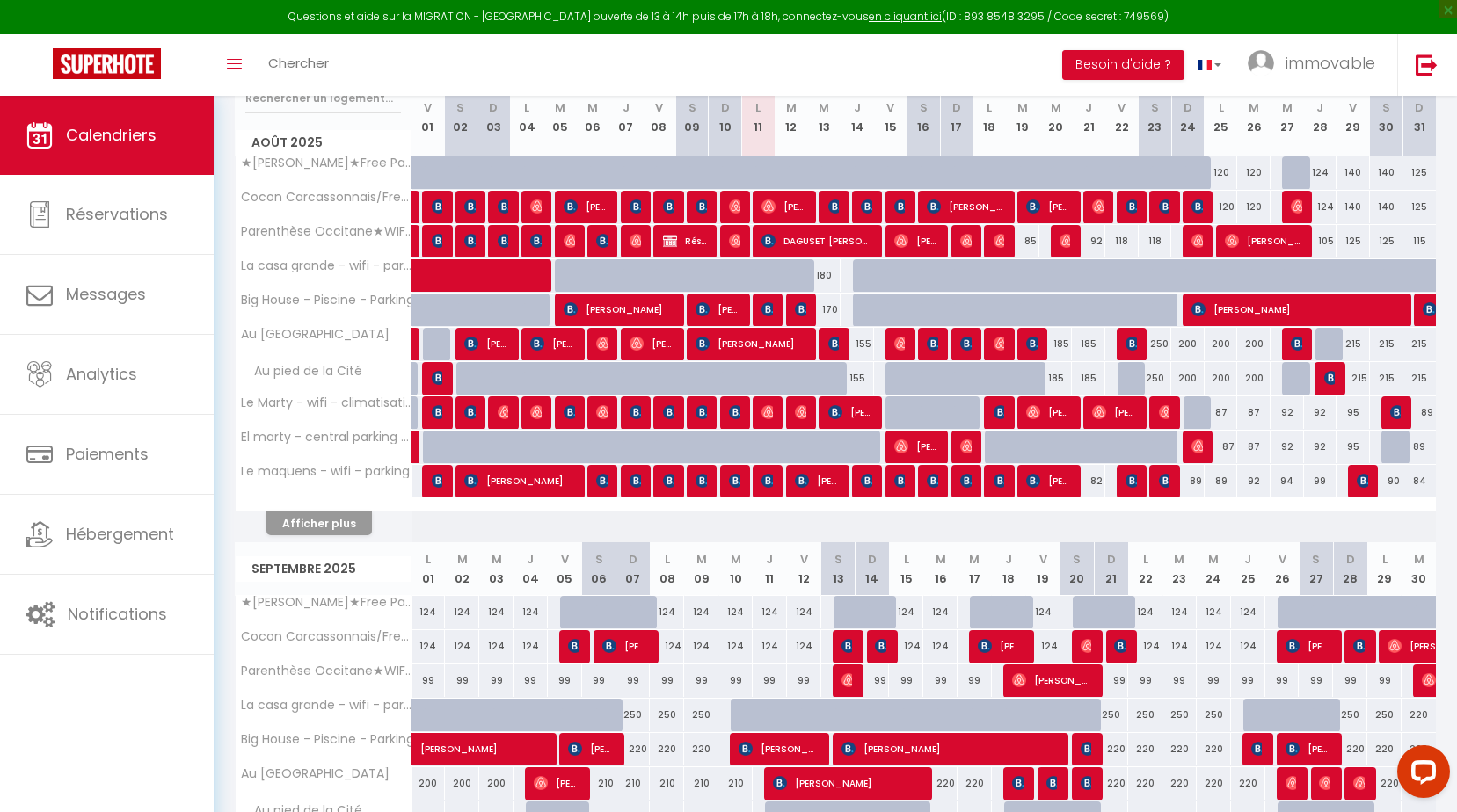
click at [741, 245] on div at bounding box center [733, 242] width 34 height 34
click at [735, 234] on img at bounding box center [736, 241] width 14 height 14
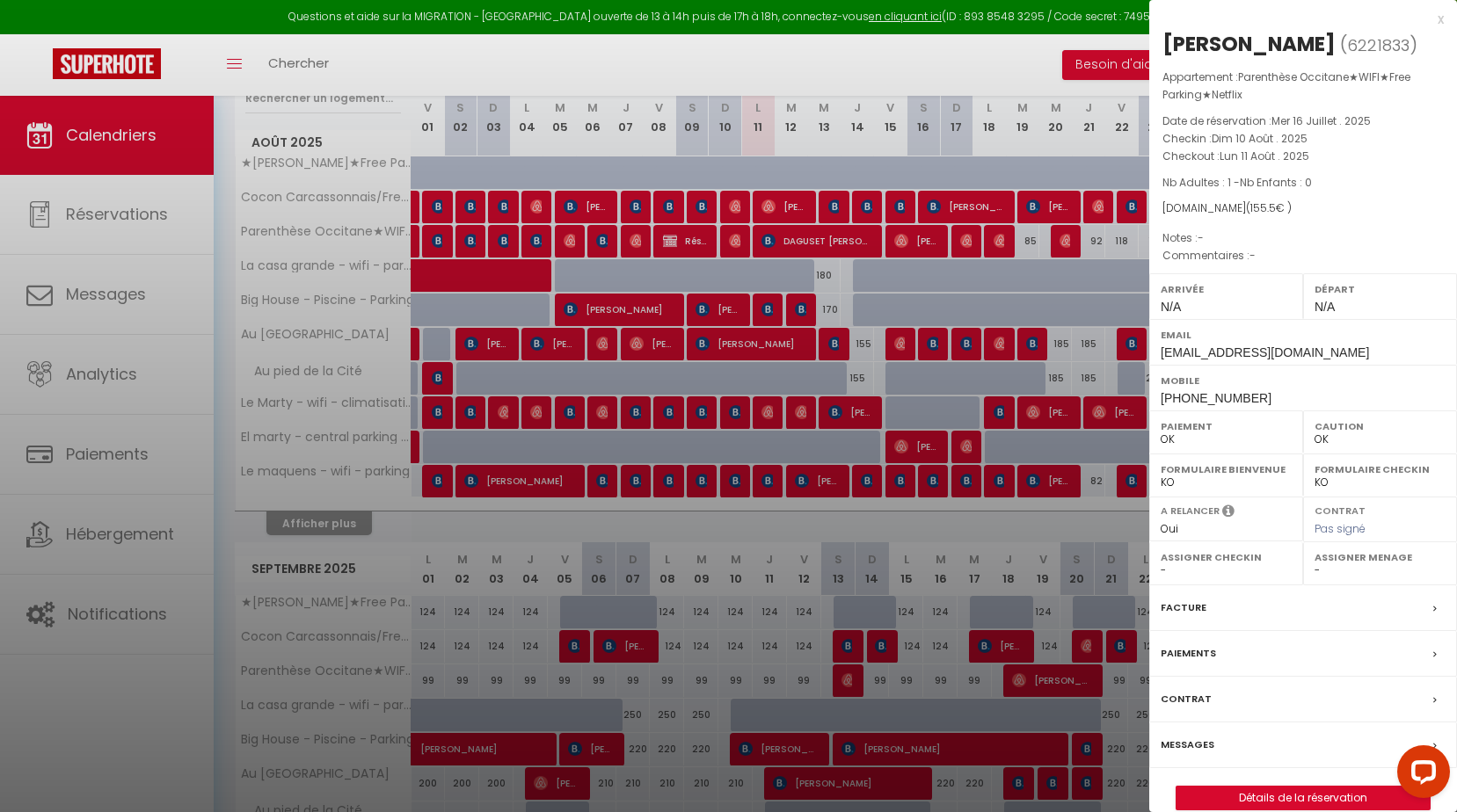
click at [1442, 22] on div "x" at bounding box center [1297, 19] width 295 height 21
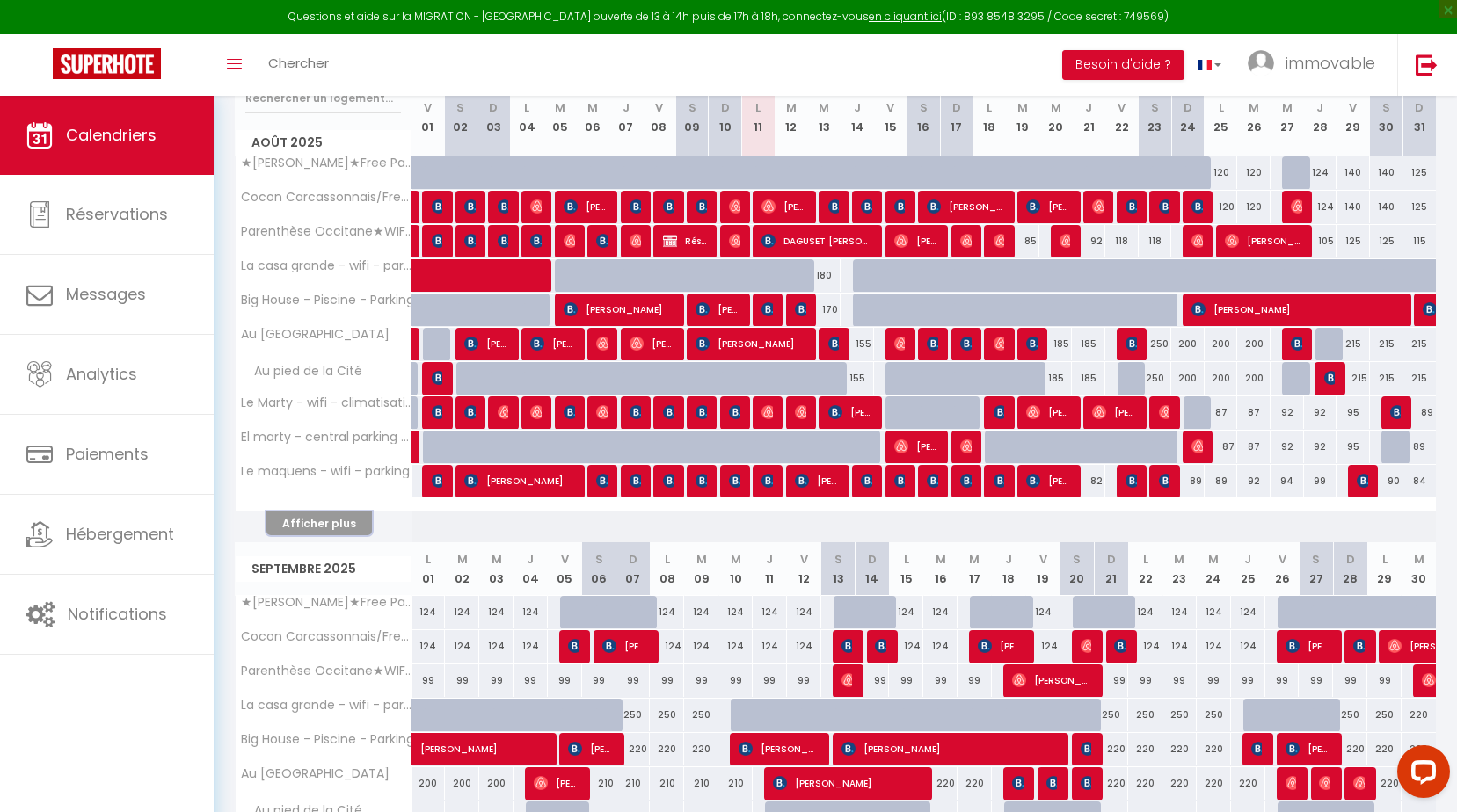
drag, startPoint x: 278, startPoint y: 523, endPoint x: 835, endPoint y: 416, distance: 567.2
click at [278, 523] on button "Afficher plus" at bounding box center [320, 523] width 106 height 24
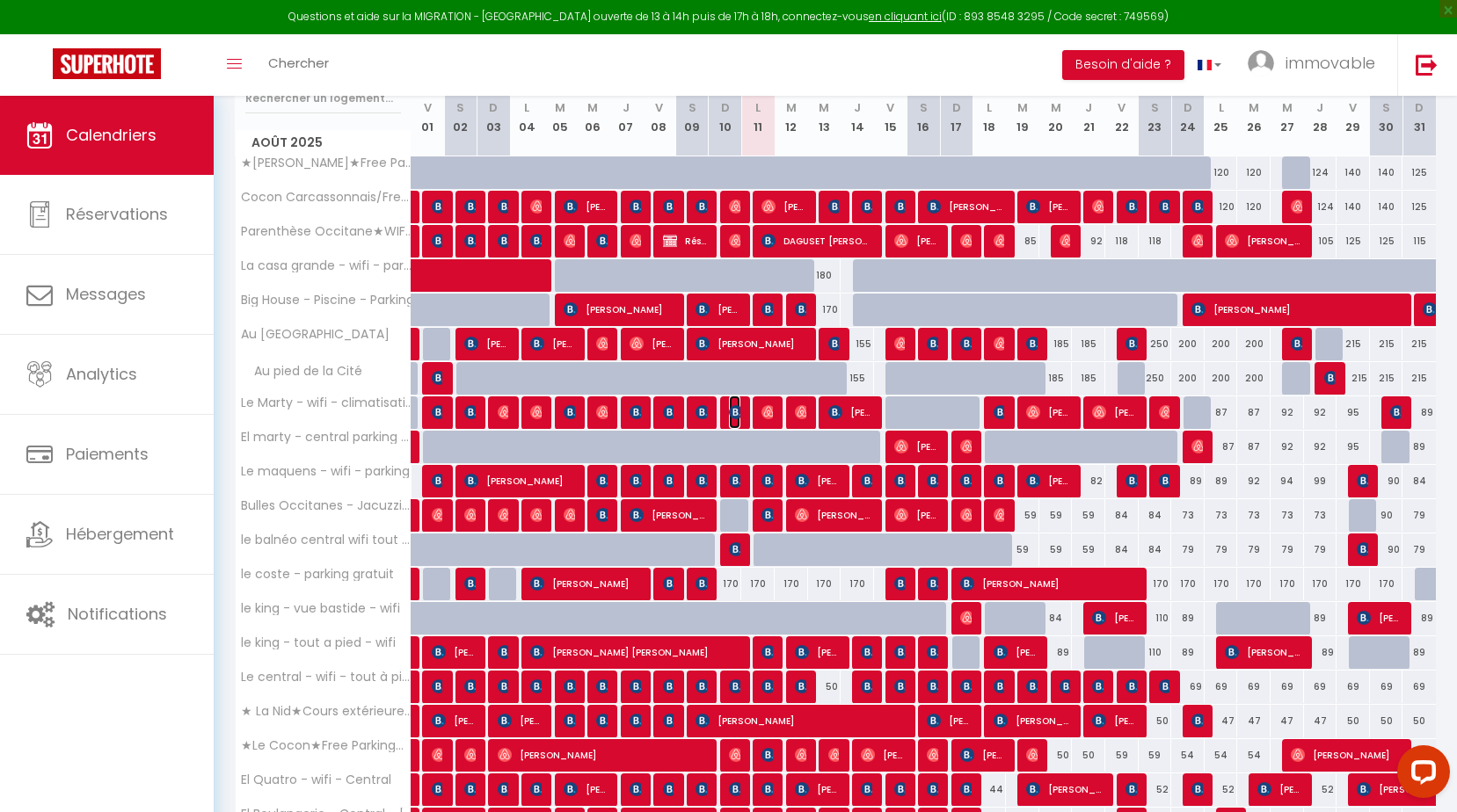
click at [734, 412] on img at bounding box center [736, 412] width 14 height 14
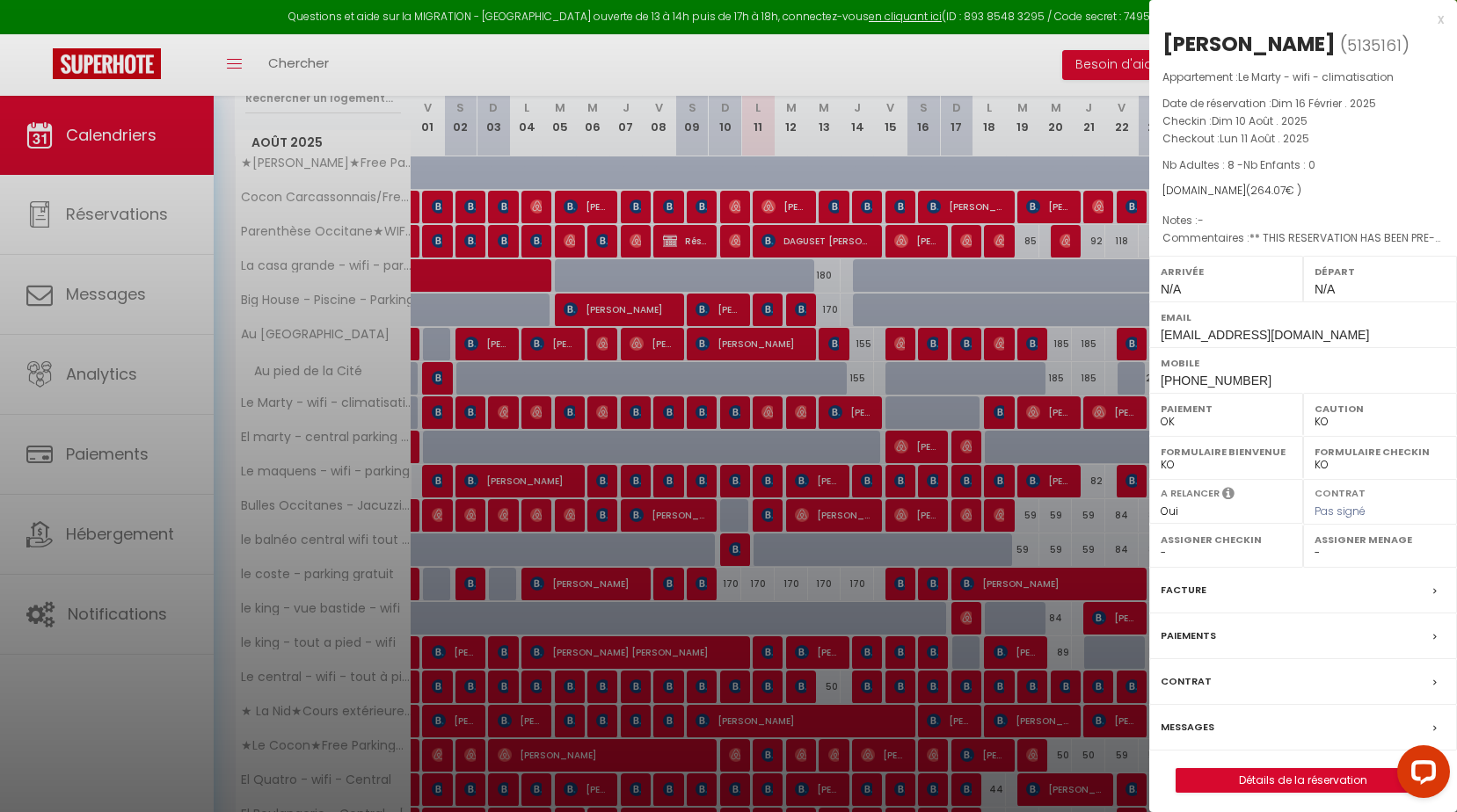
click at [1443, 15] on div "x" at bounding box center [1297, 19] width 295 height 21
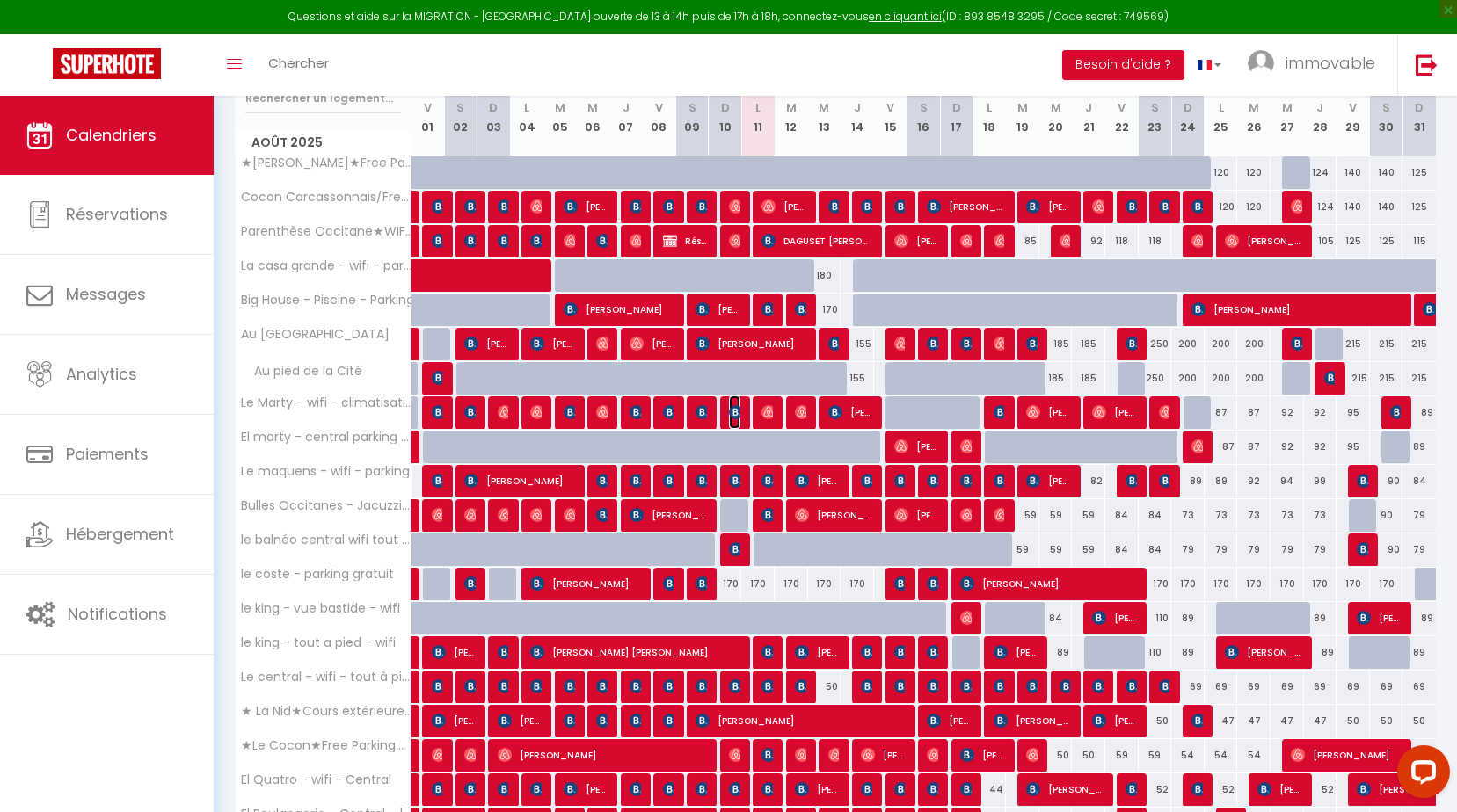
click at [732, 410] on img at bounding box center [736, 412] width 14 height 14
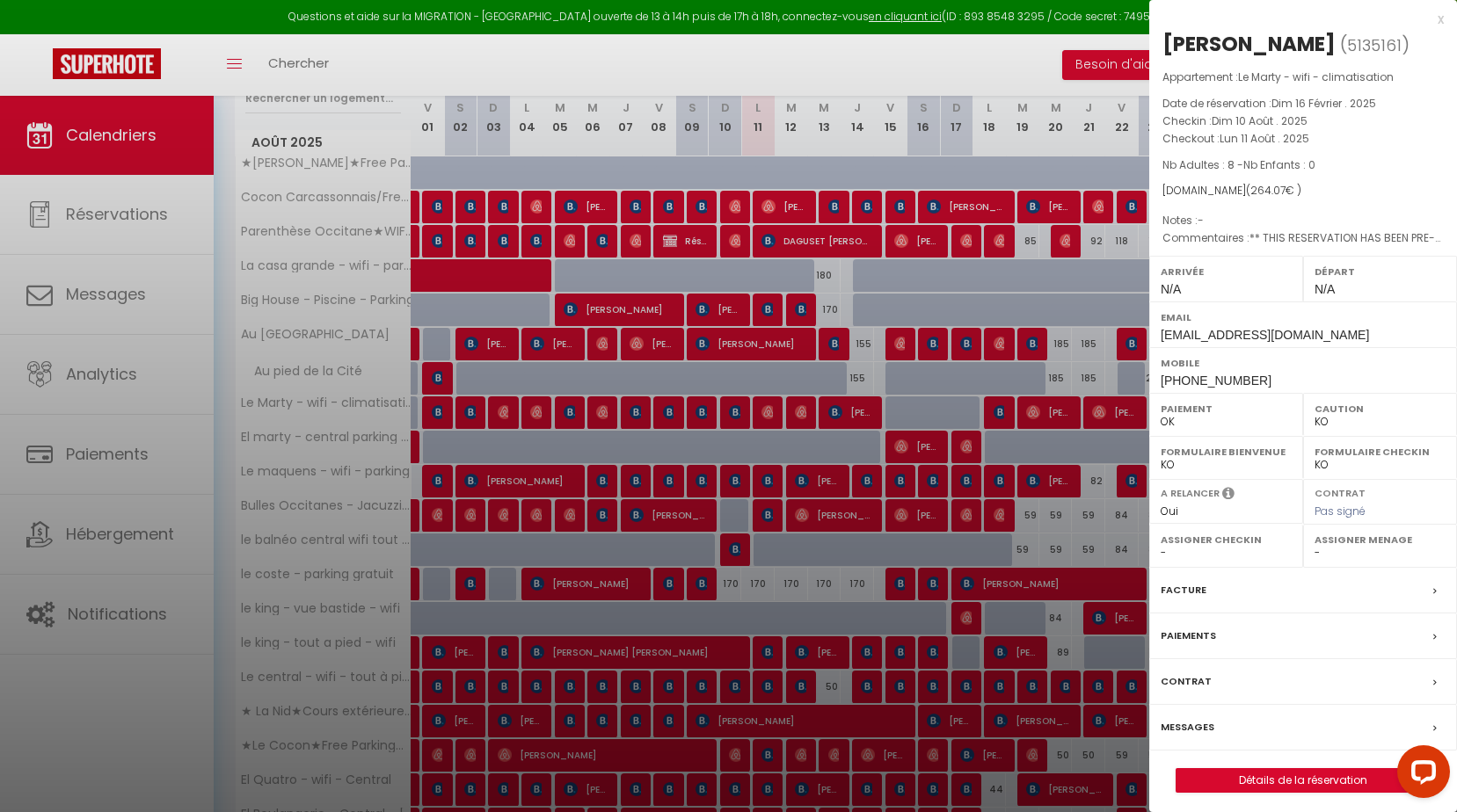
click at [1437, 19] on div "x" at bounding box center [1297, 19] width 295 height 21
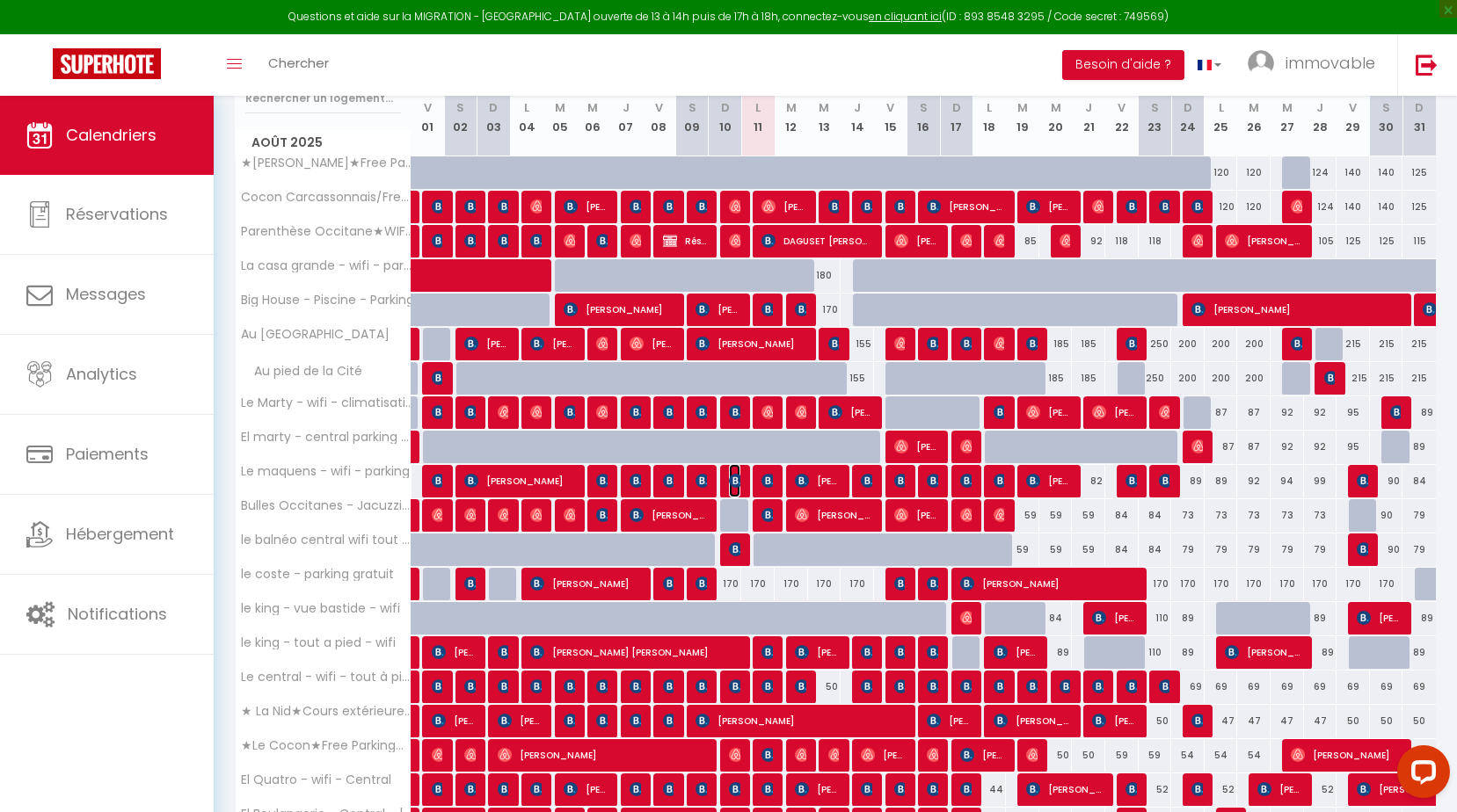
click at [732, 485] on img at bounding box center [736, 481] width 14 height 14
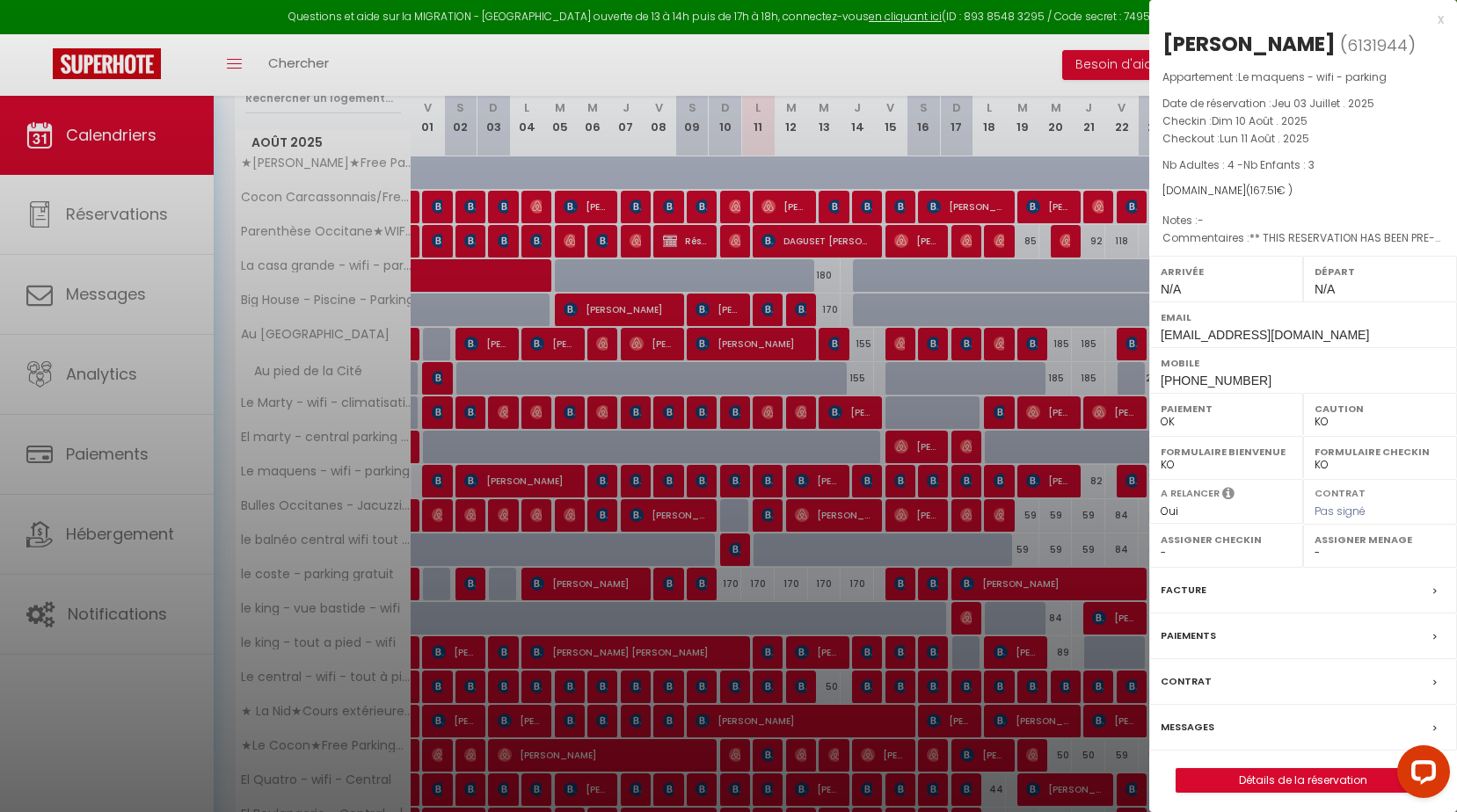
click at [1442, 16] on div "x" at bounding box center [1297, 19] width 295 height 21
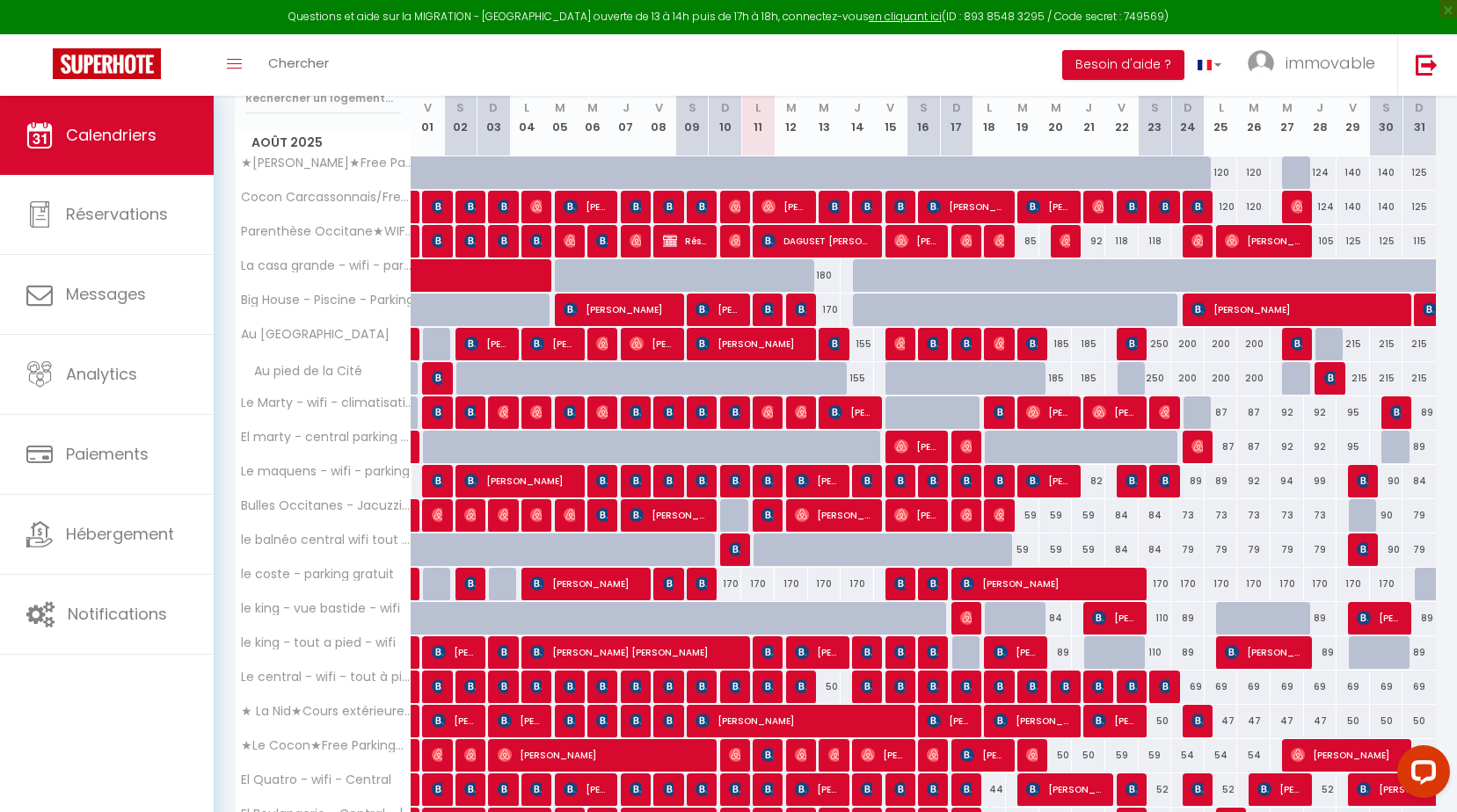
click at [726, 555] on div at bounding box center [736, 550] width 34 height 34
click at [730, 550] on img at bounding box center [736, 549] width 14 height 14
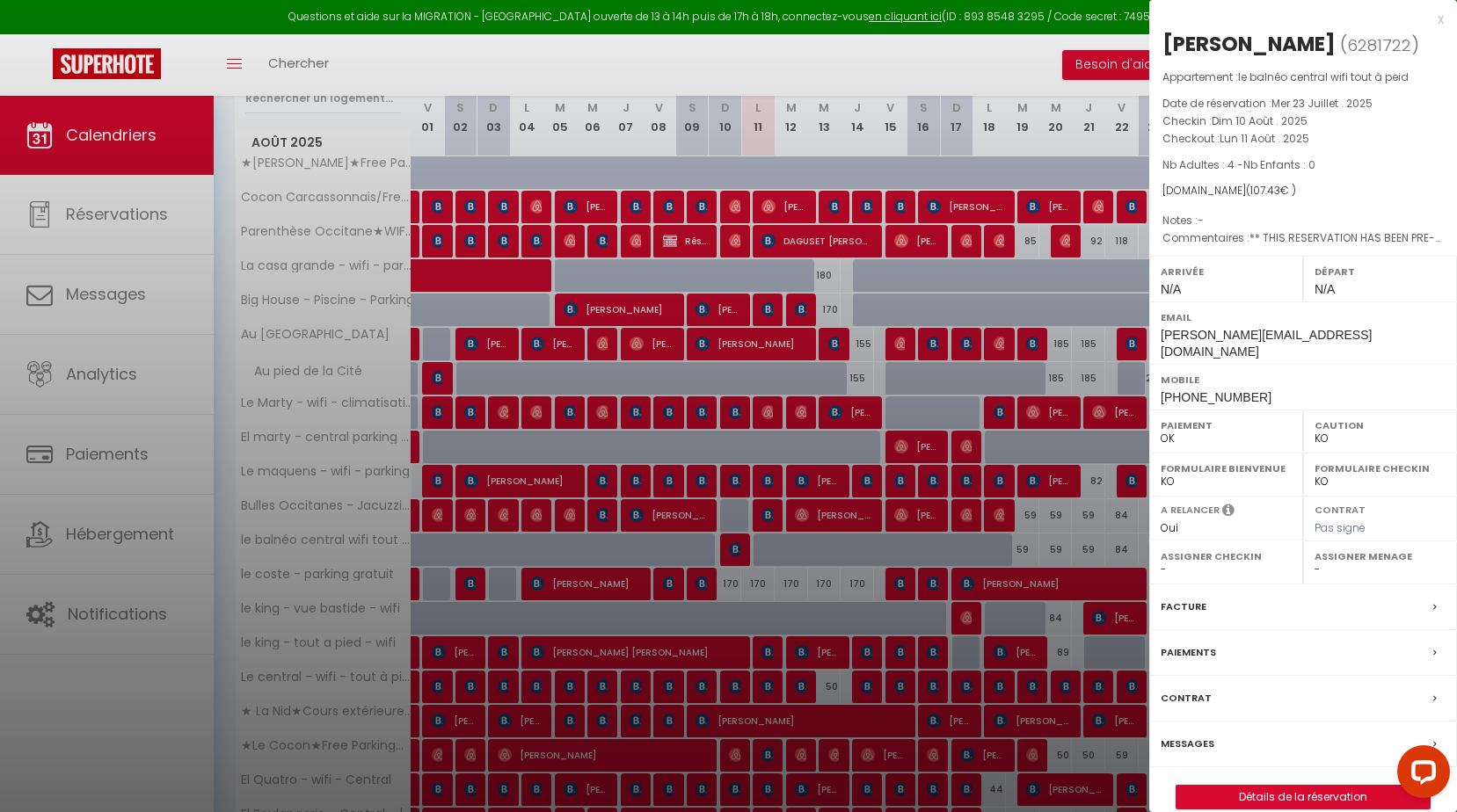
click at [1442, 18] on div "x" at bounding box center [1297, 19] width 295 height 21
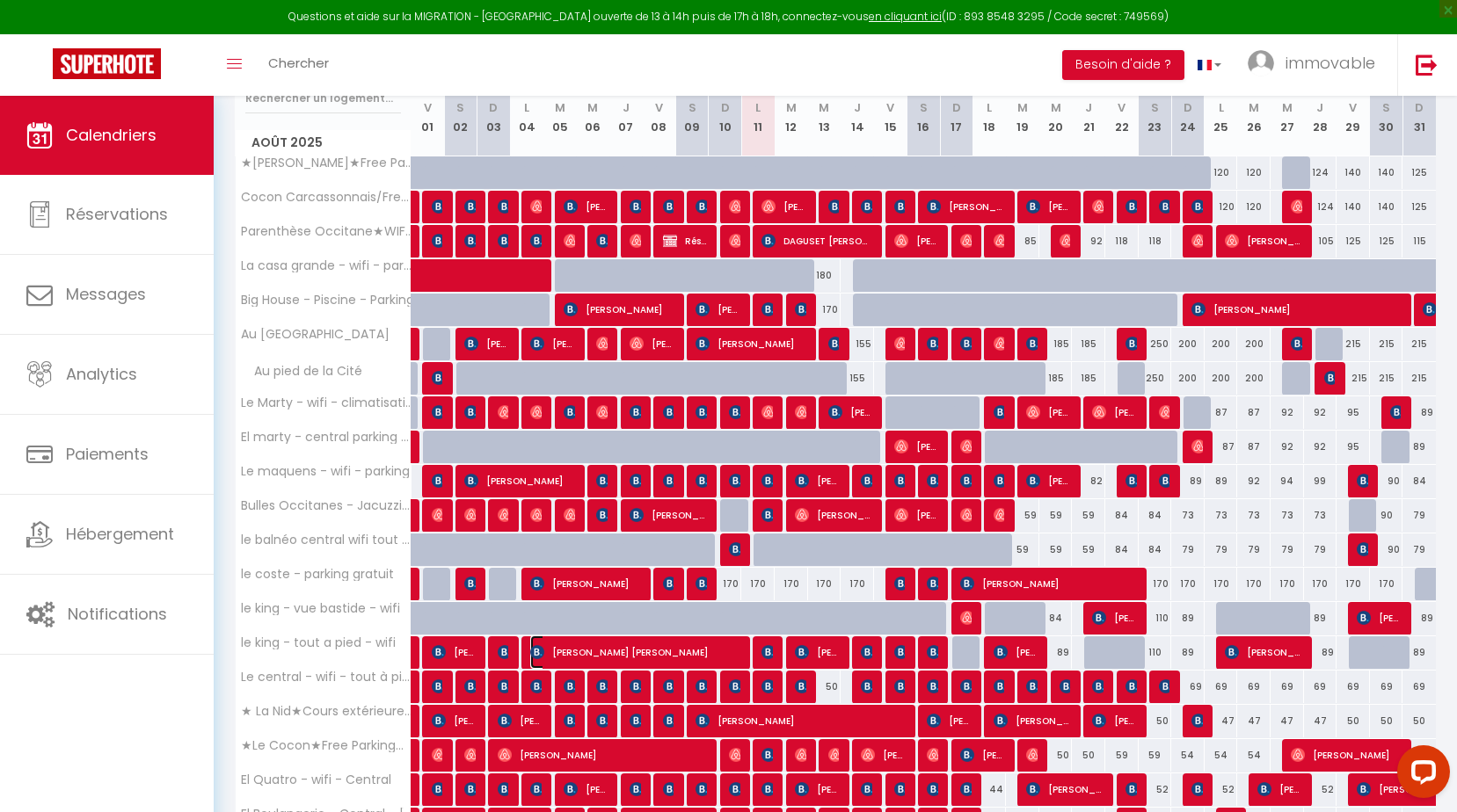
click at [726, 649] on span "[PERSON_NAME] [PERSON_NAME]" at bounding box center [636, 652] width 212 height 34
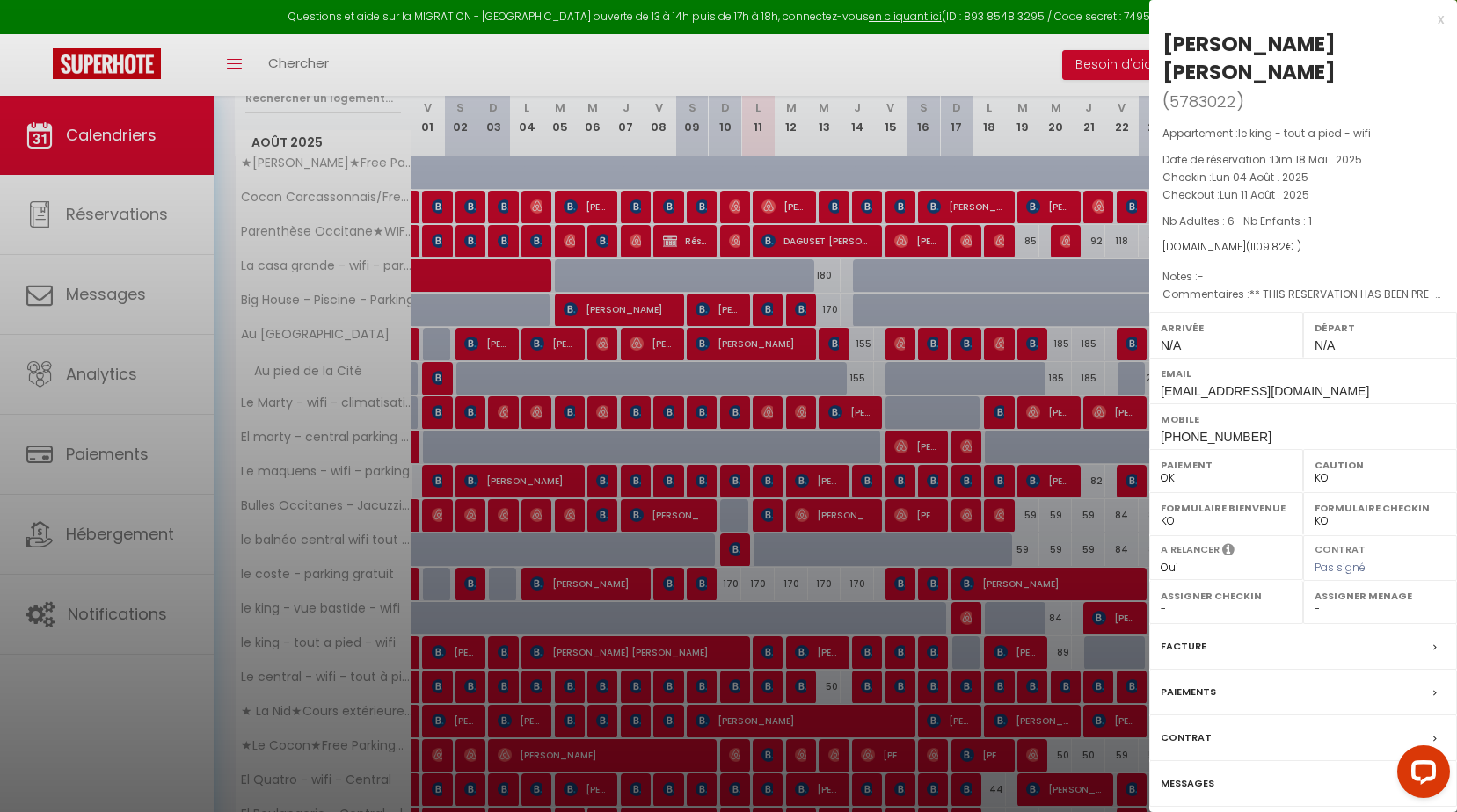
click at [1437, 18] on div "x" at bounding box center [1297, 19] width 295 height 21
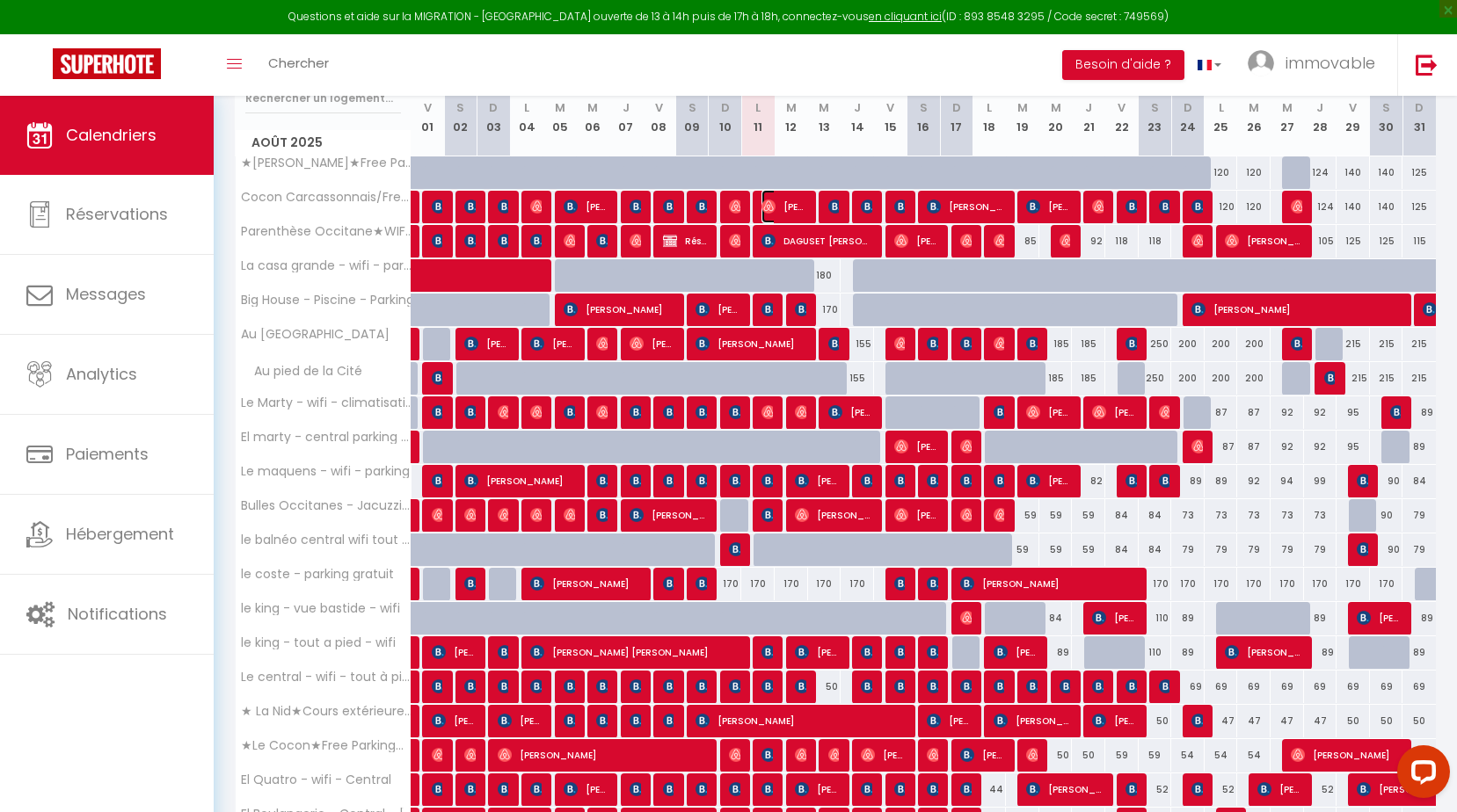
click at [773, 194] on span "[PERSON_NAME]" at bounding box center [783, 206] width 45 height 34
select select "OK"
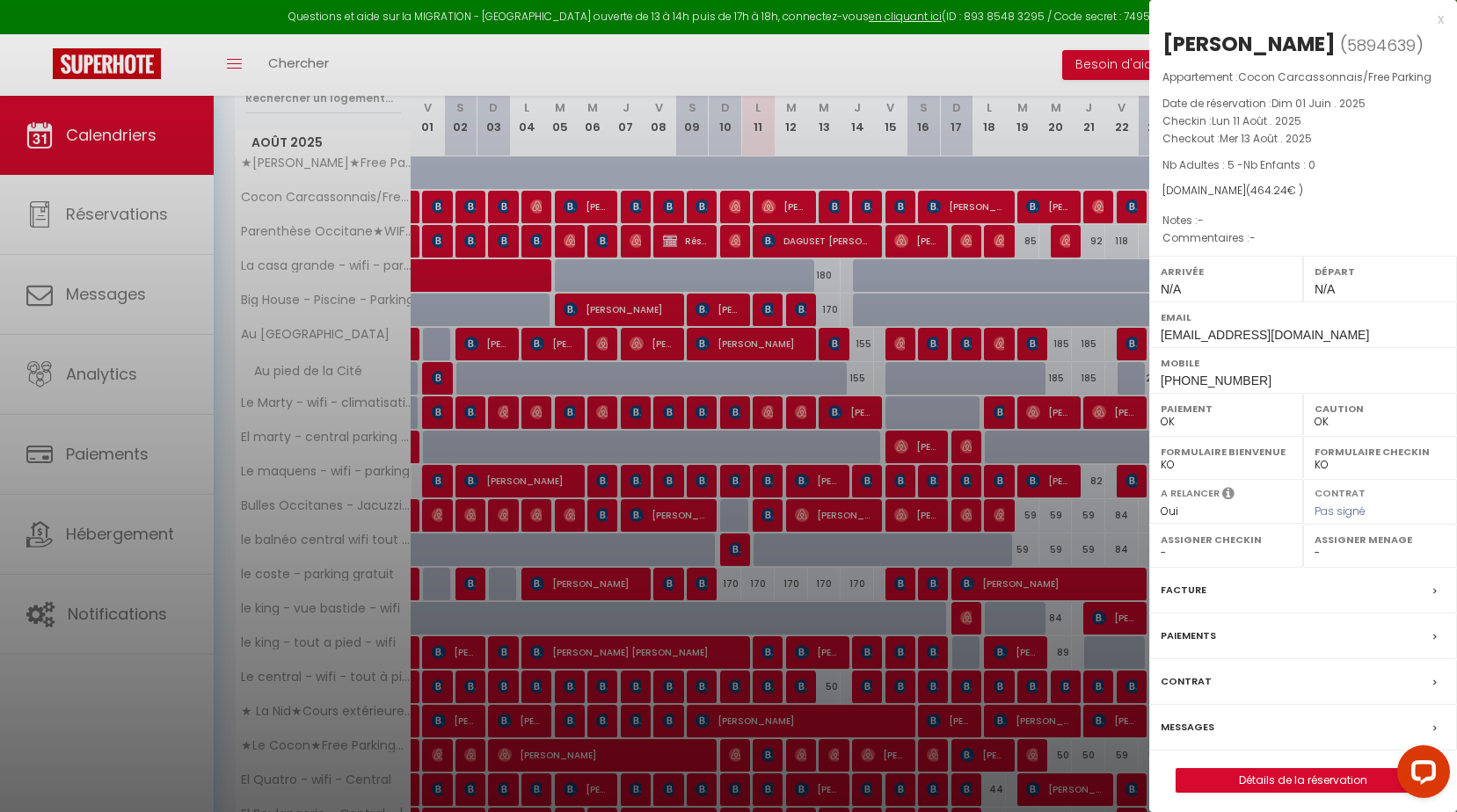
click at [1166, 726] on label "Messages" at bounding box center [1188, 727] width 54 height 18
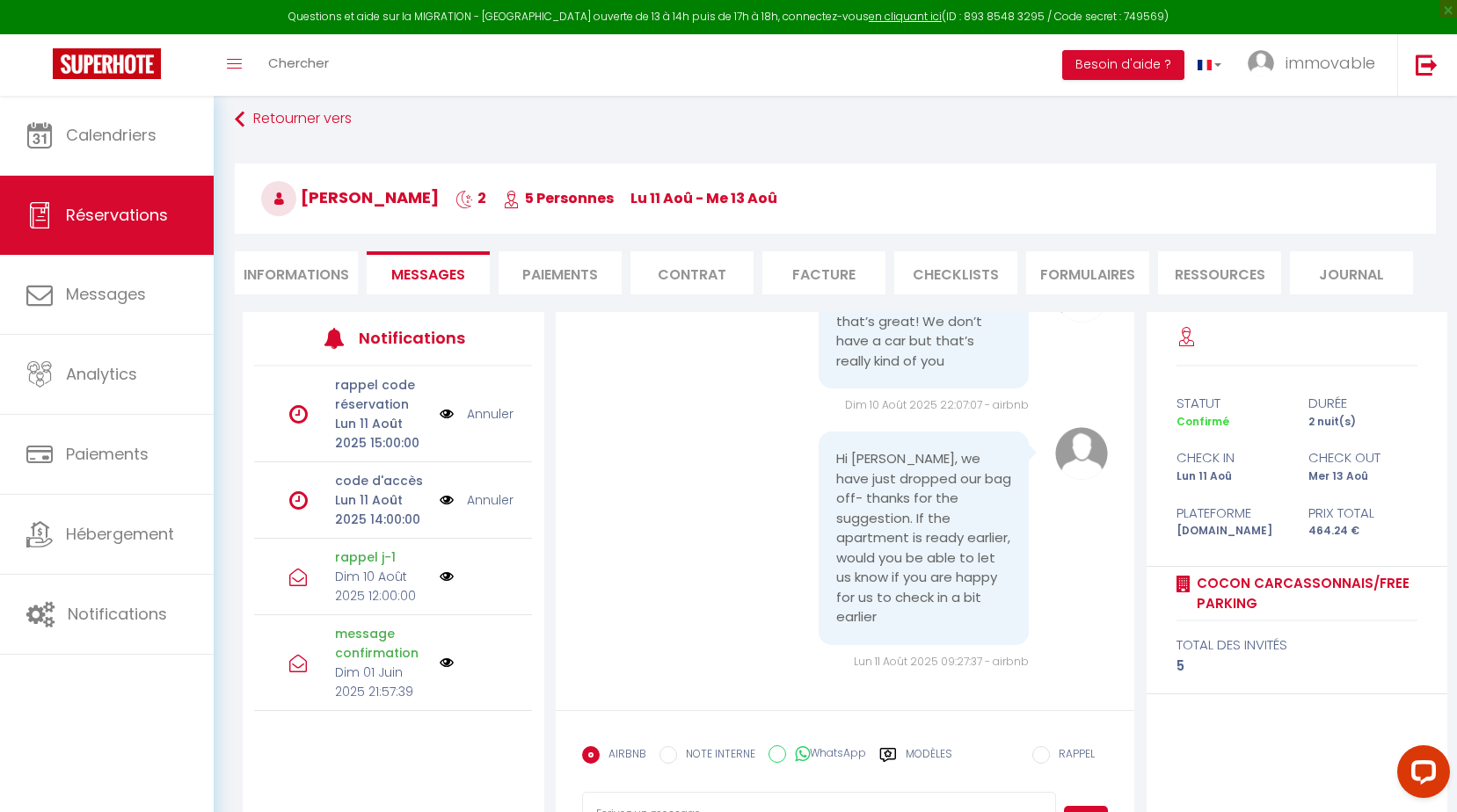
scroll to position [163, 0]
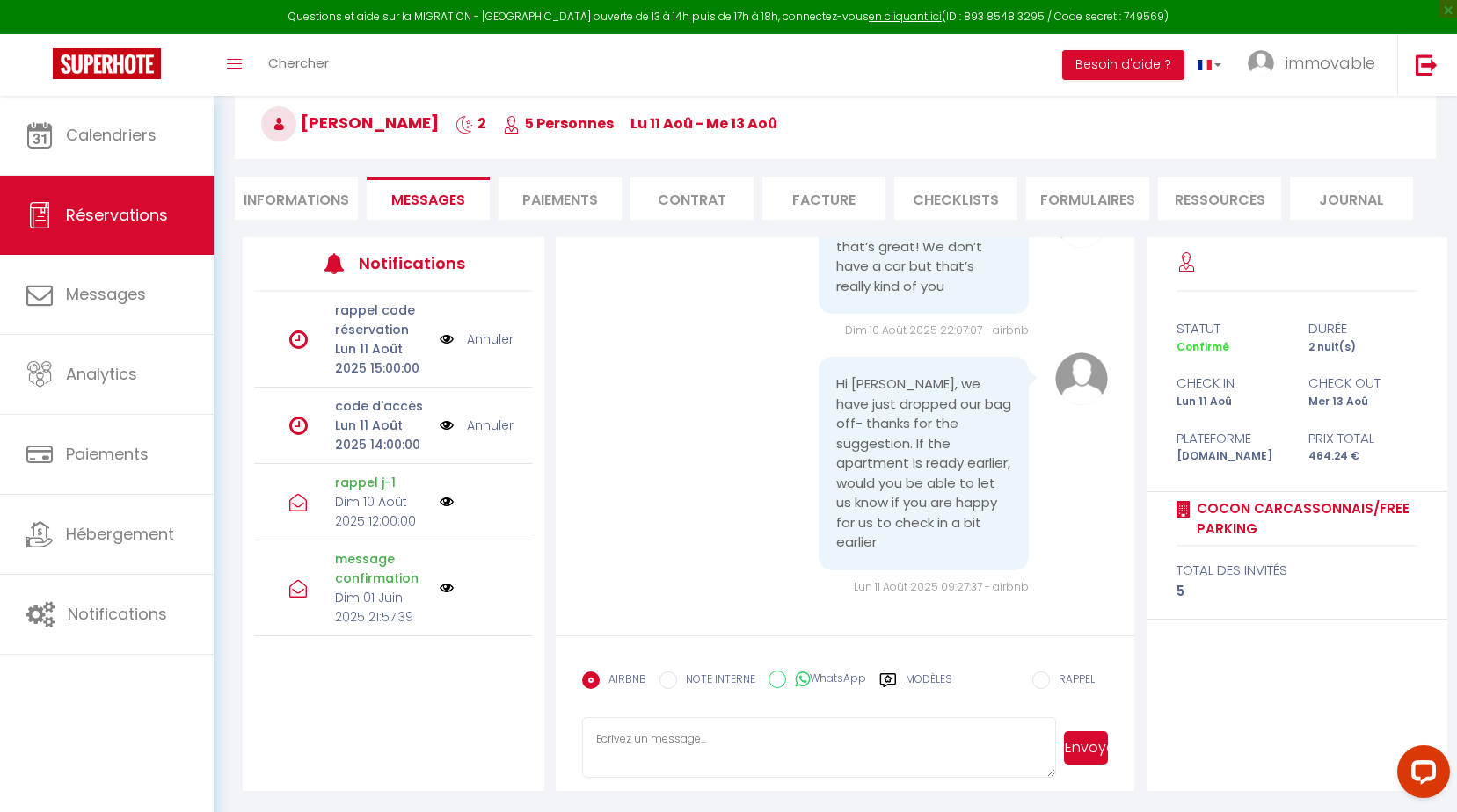
click at [670, 736] on textarea at bounding box center [819, 748] width 474 height 62
type textarea "t"
type textarea "[PERSON_NAME], très bien c'est noté merci pour votre message :) bien sur si jam…"
click at [1083, 736] on button "Envoyer" at bounding box center [1086, 747] width 45 height 34
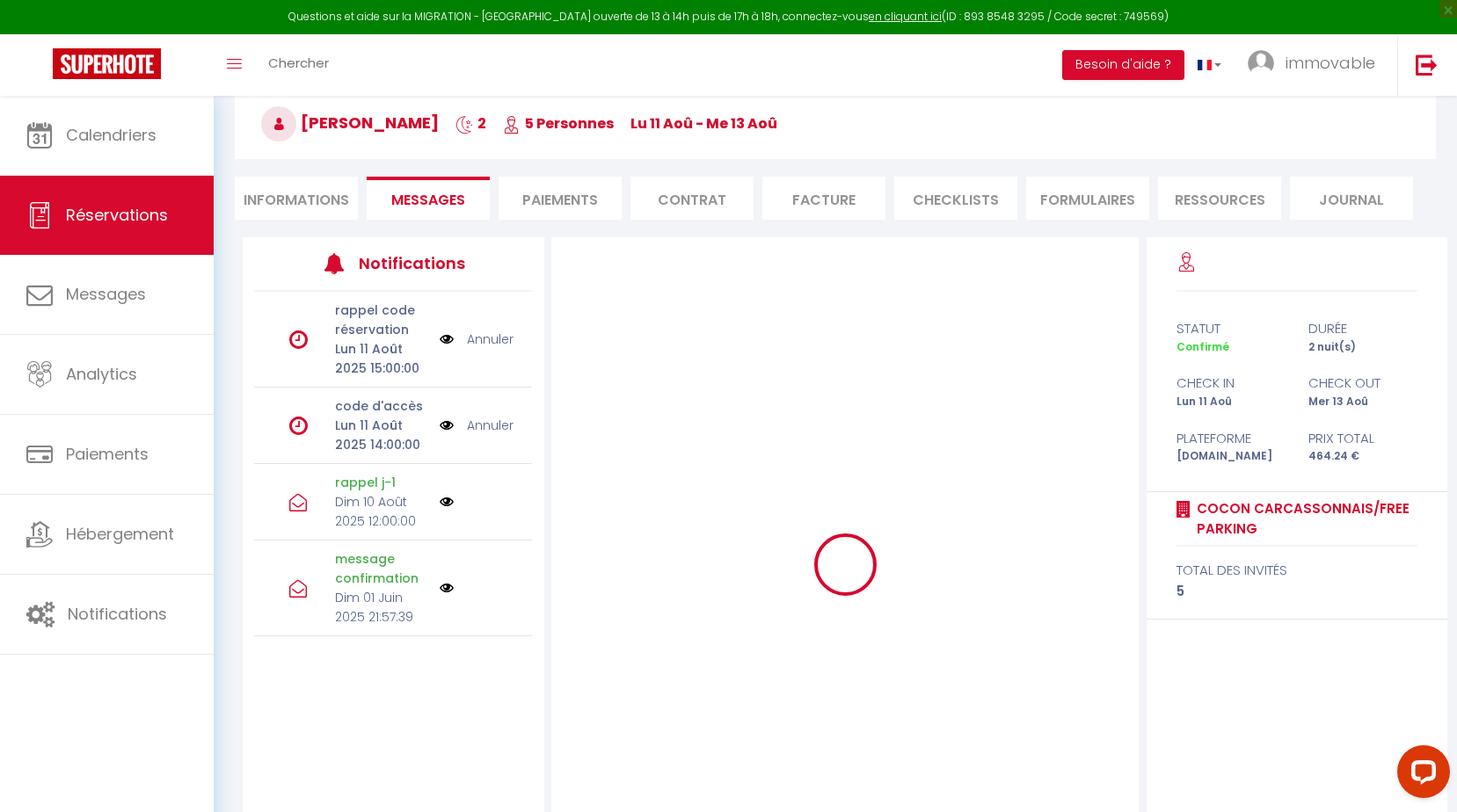
scroll to position [0, 0]
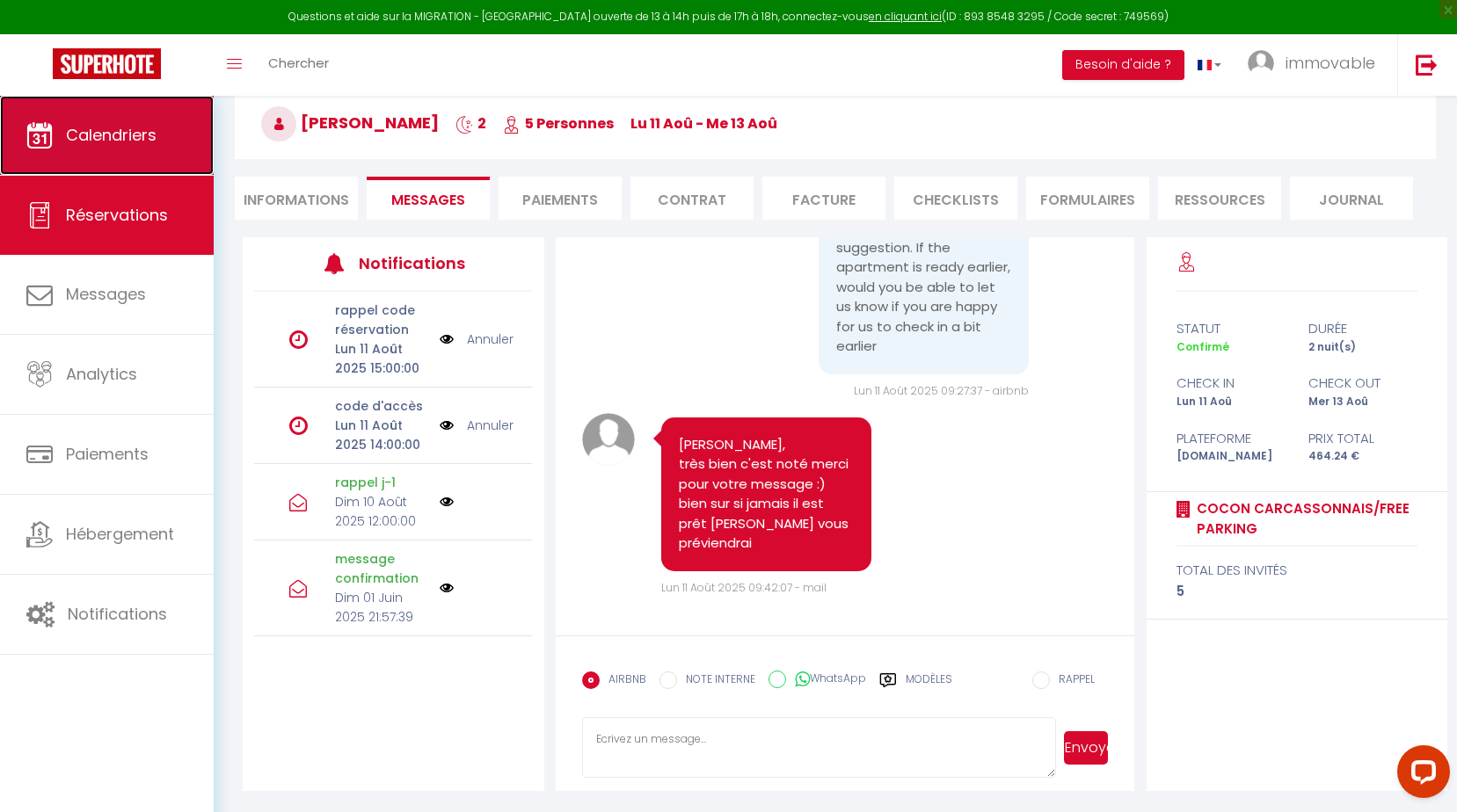
click at [125, 146] on link "Calendriers" at bounding box center [107, 135] width 214 height 79
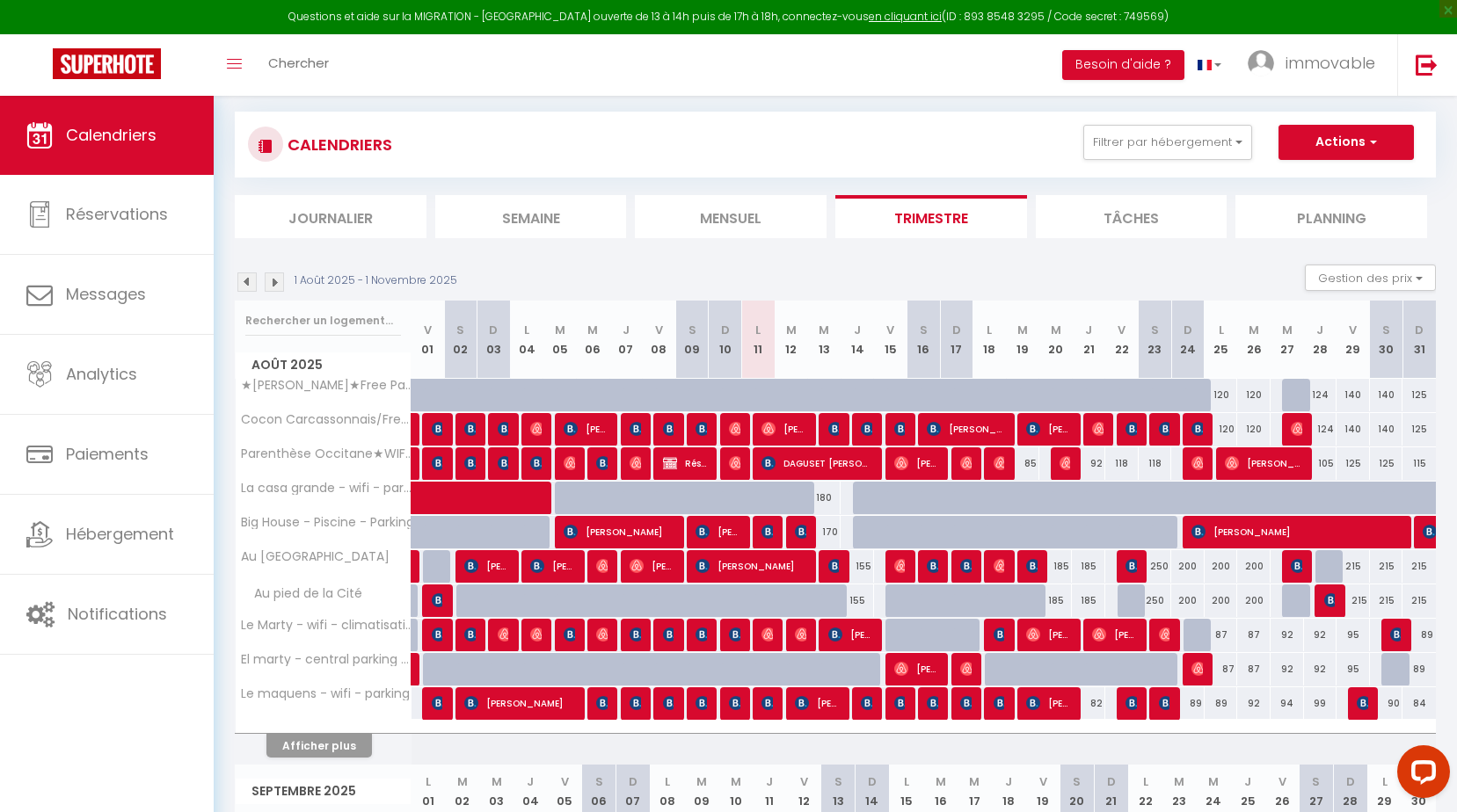
scroll to position [176, 0]
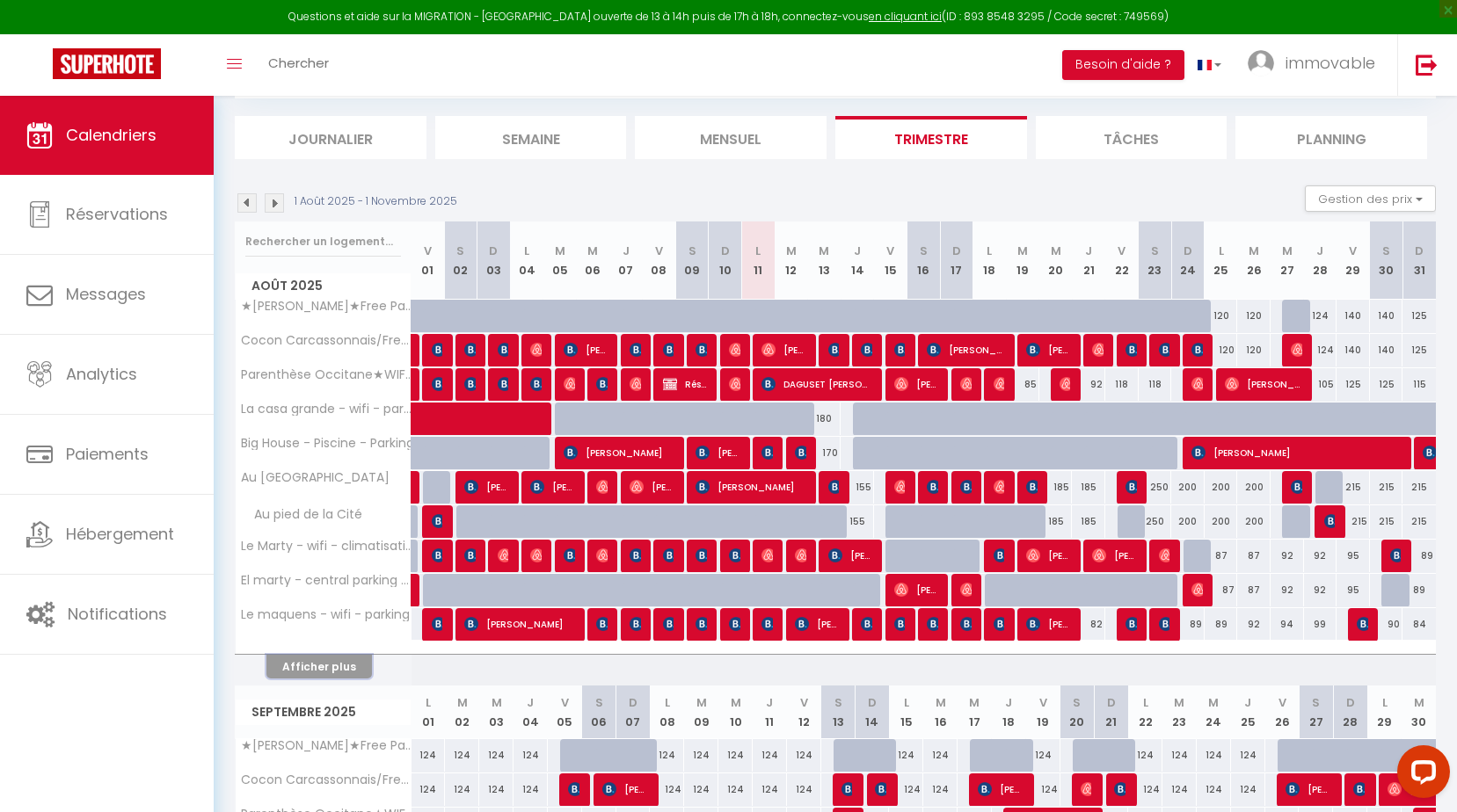
click at [324, 678] on button "Afficher plus" at bounding box center [320, 667] width 106 height 24
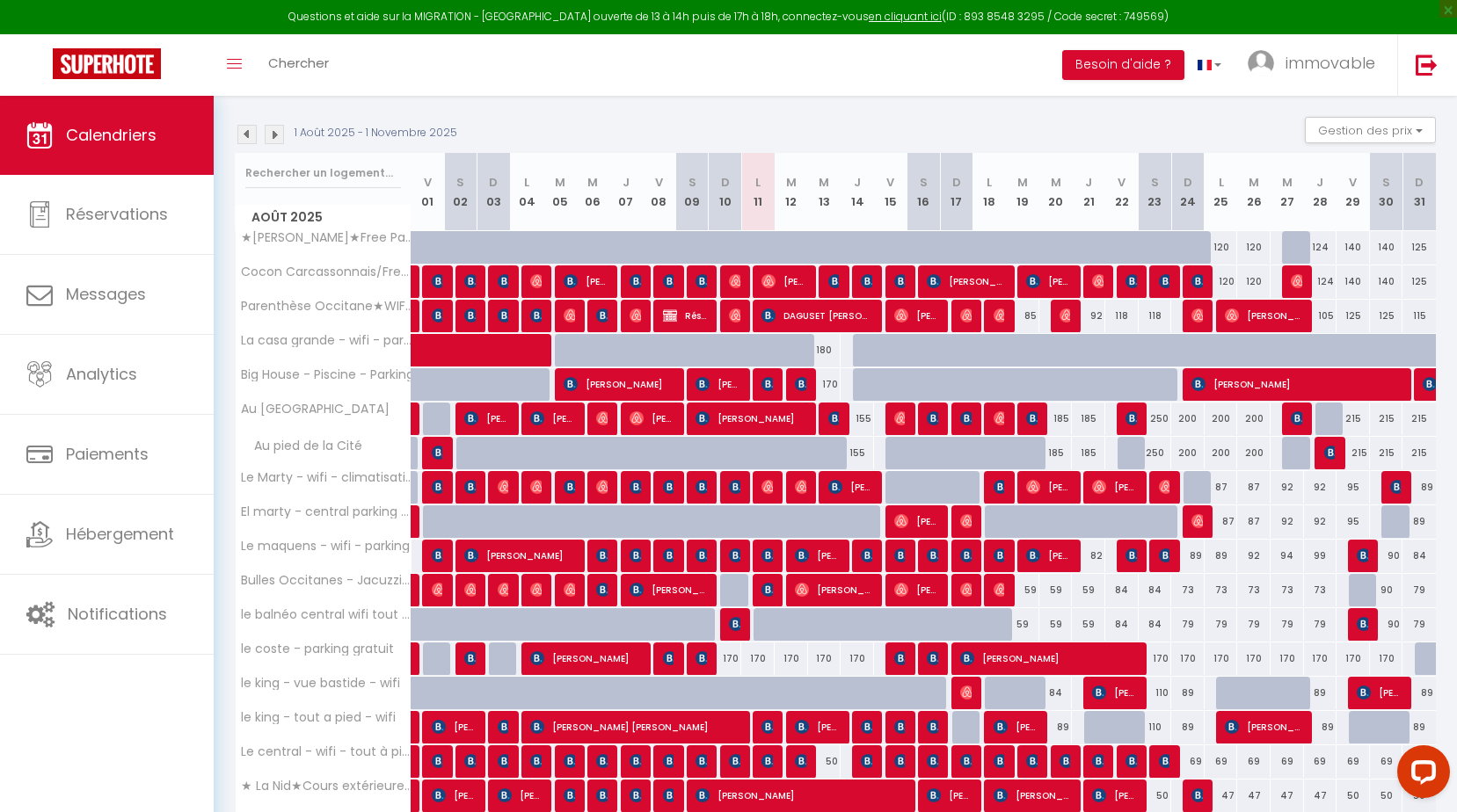
scroll to position [352, 0]
